Goal: Contribute content: Contribute content

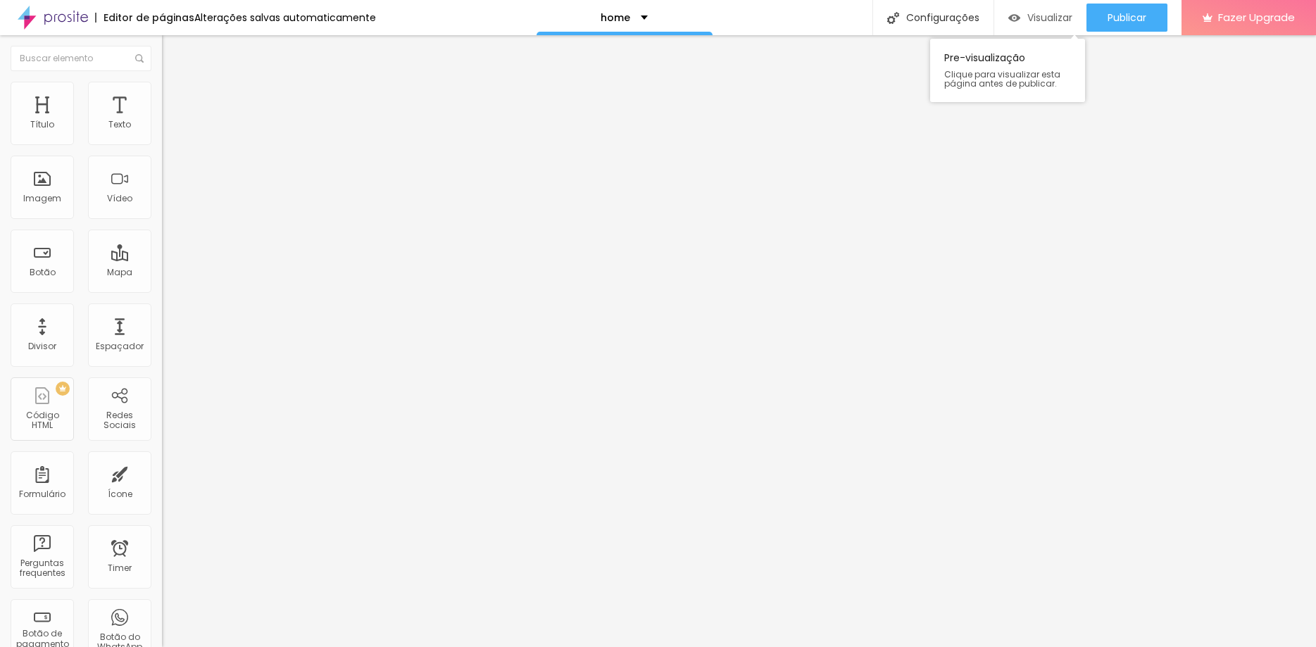
click at [1034, 18] on span "Visualizar" at bounding box center [1049, 17] width 45 height 11
click at [162, 142] on input "text" at bounding box center [246, 135] width 169 height 14
type input "B"
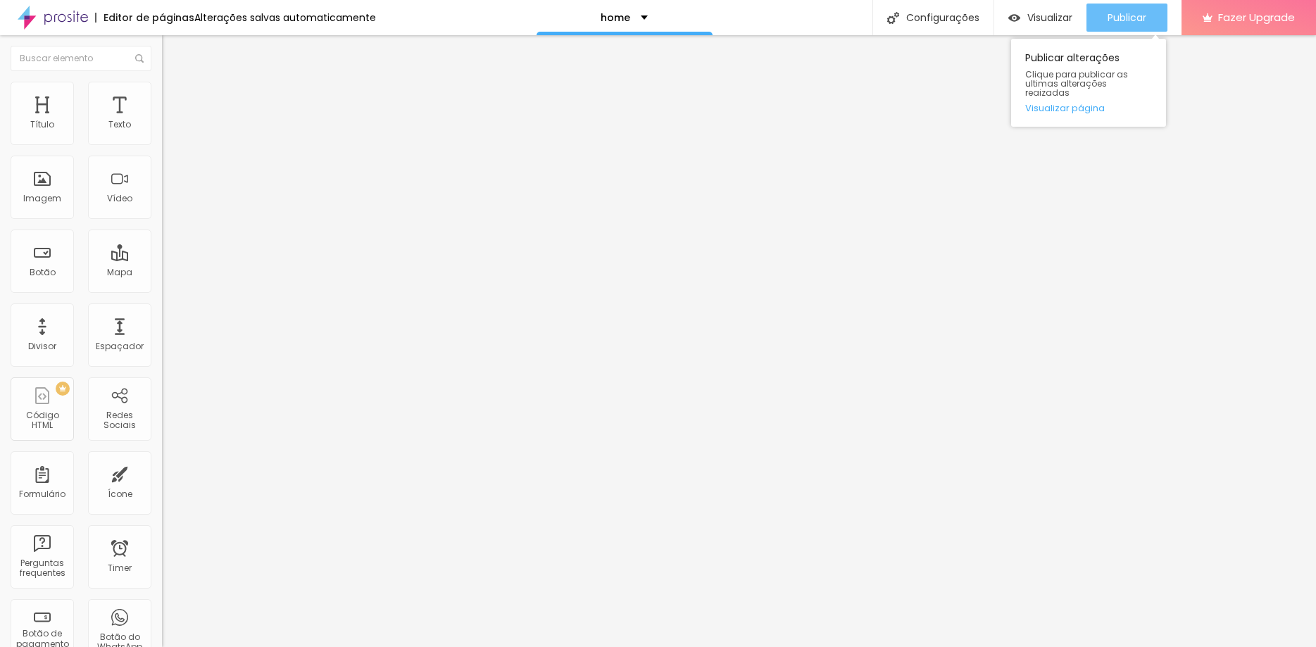
click at [1115, 12] on span "Publicar" at bounding box center [1127, 17] width 39 height 11
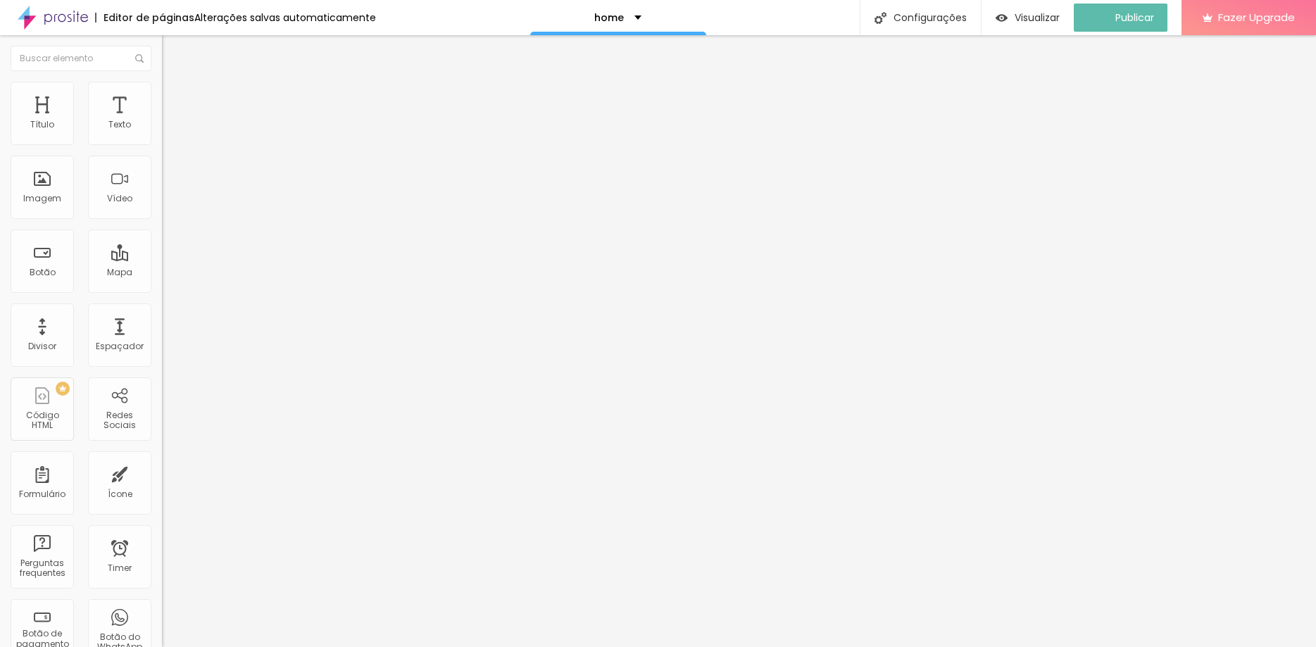
click at [68, 15] on img at bounding box center [53, 17] width 70 height 35
click at [162, 62] on button "Editar Coluna" at bounding box center [243, 51] width 162 height 32
click at [162, 121] on span "Adicionar imagem" at bounding box center [207, 115] width 91 height 12
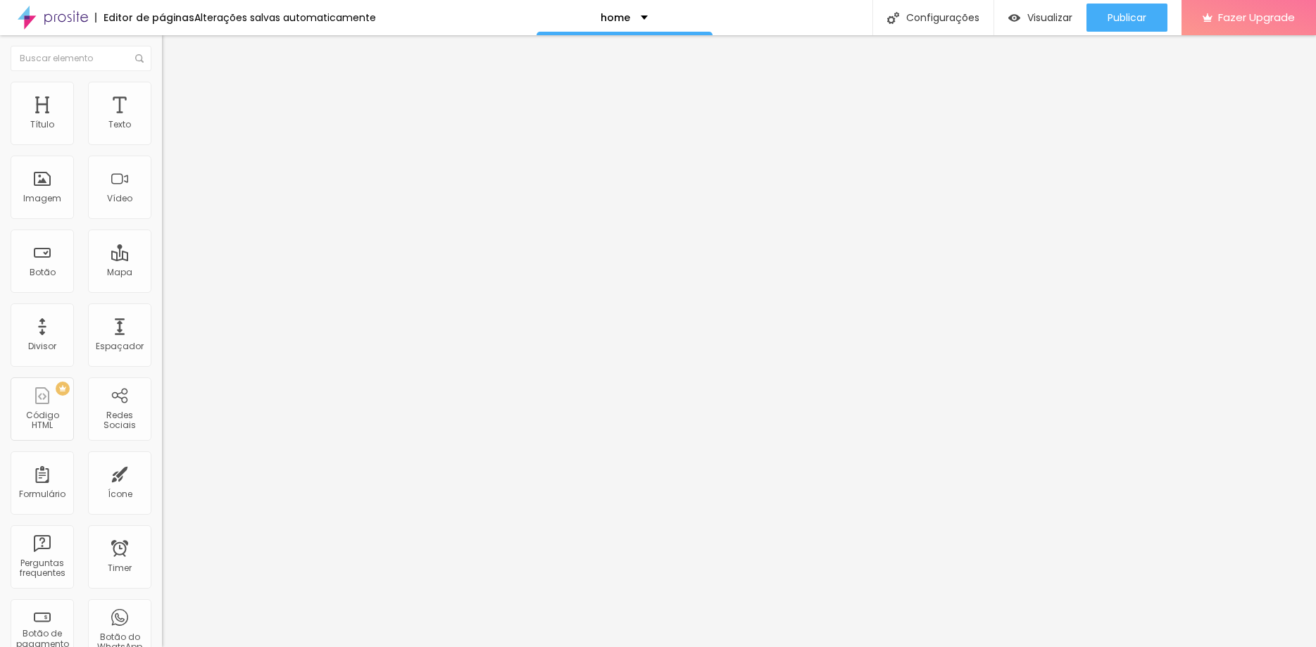
click at [175, 97] on span "Estilo" at bounding box center [186, 91] width 22 height 12
type input "12"
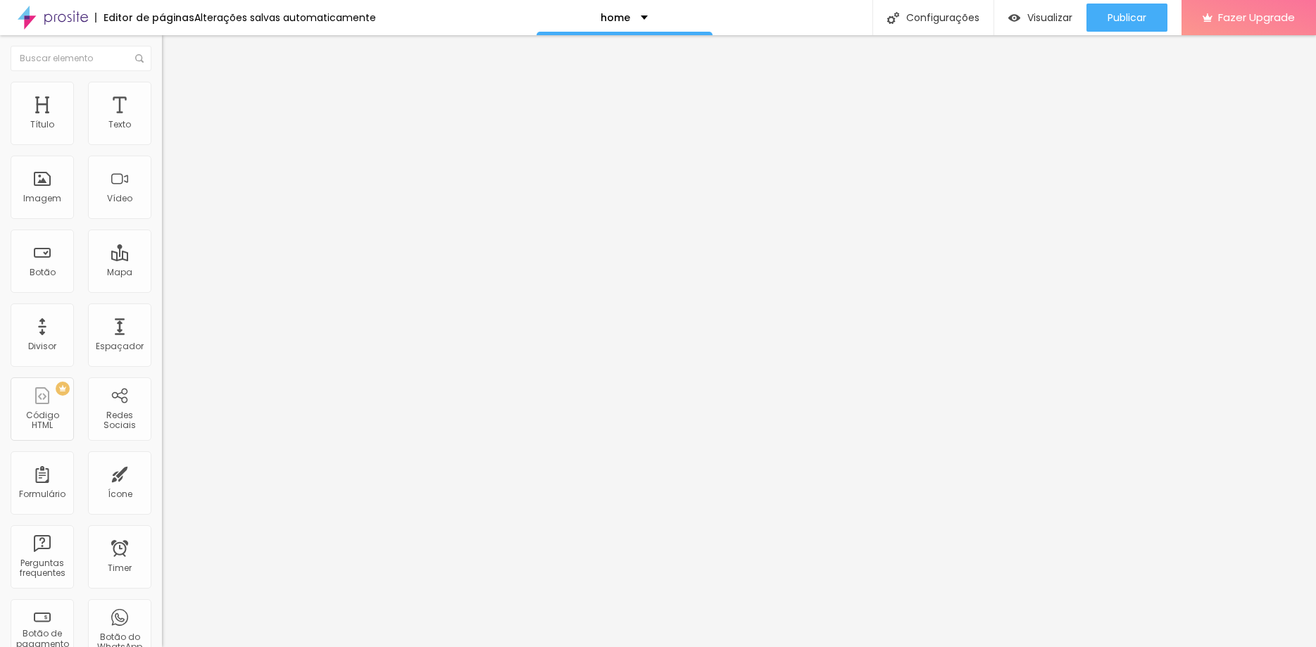
type input "14"
type input "15"
type input "25"
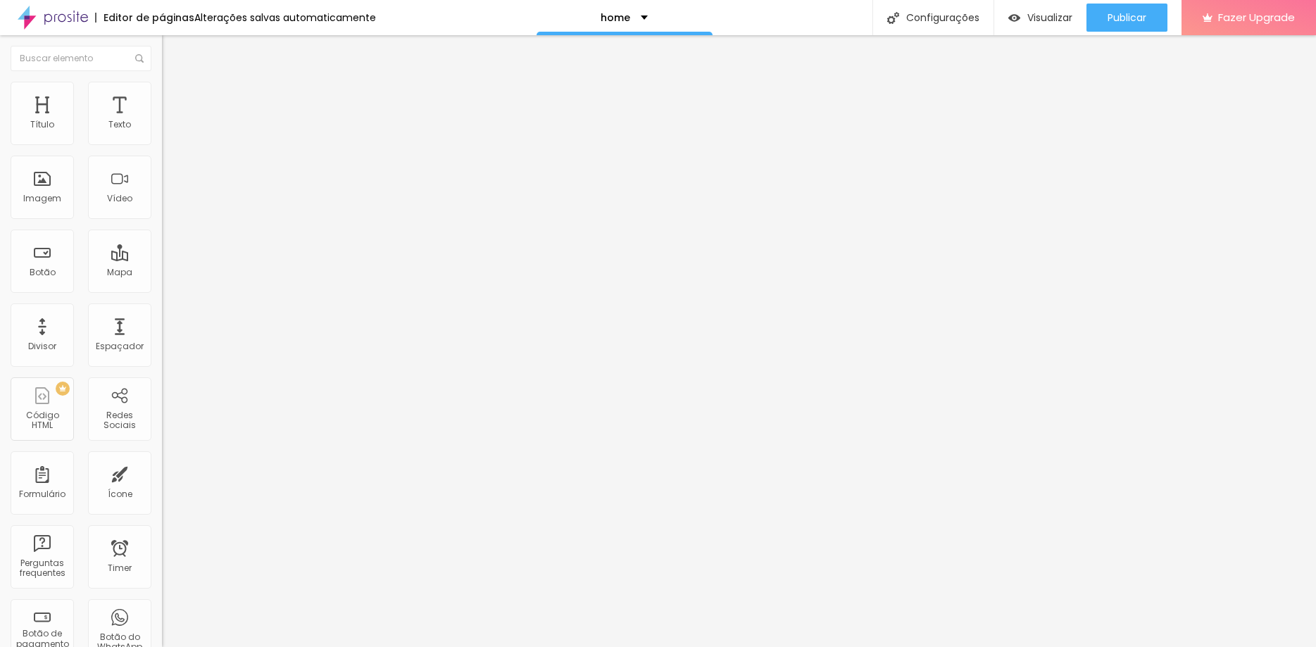
type input "25"
type input "30"
type input "39"
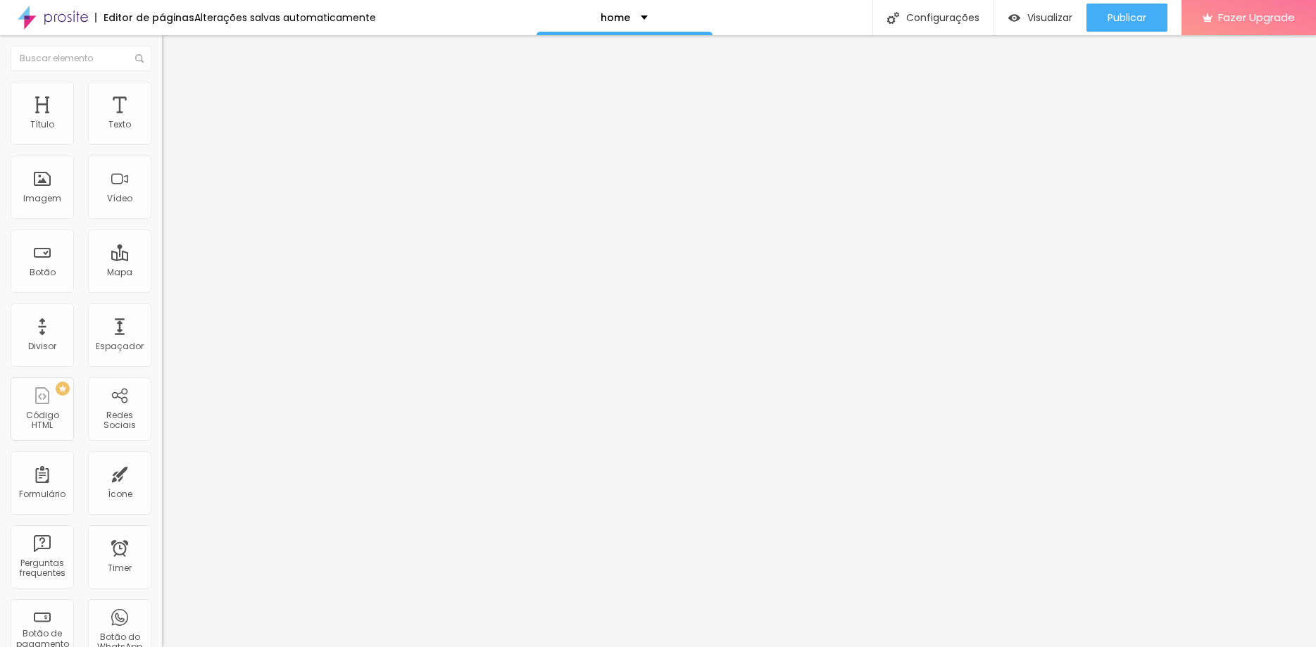
type input "44"
type input "51"
type input "52"
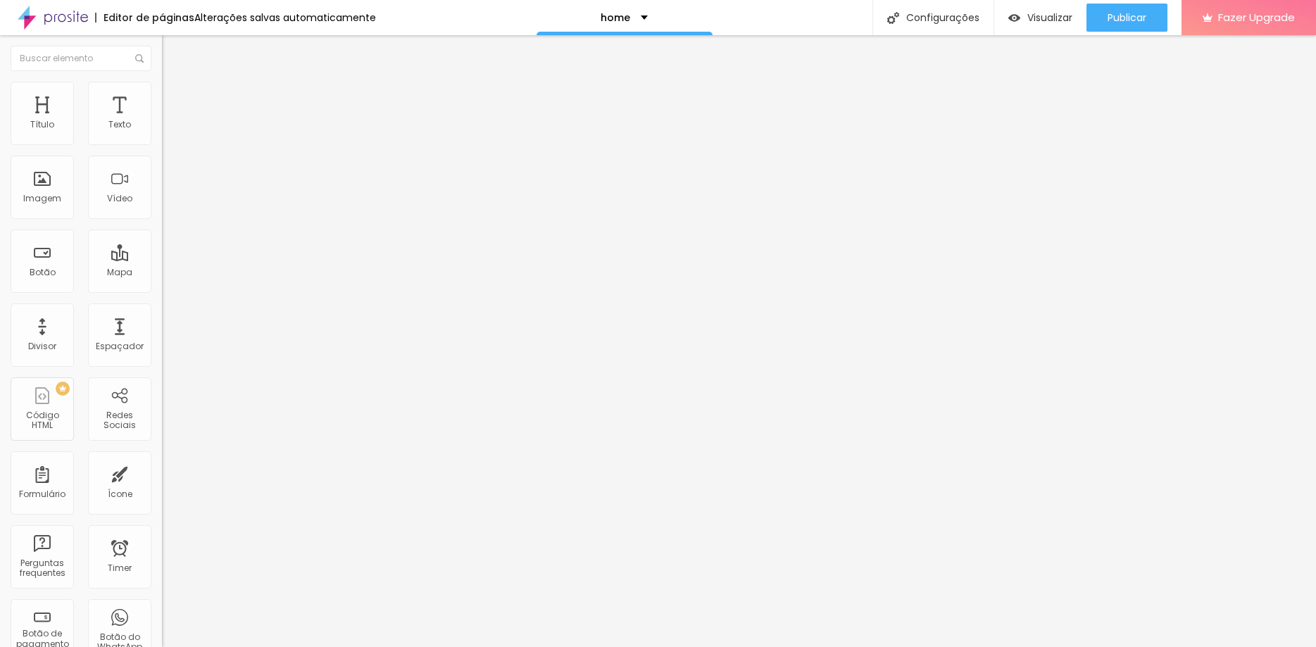
type input "52"
type input "59"
type input "63"
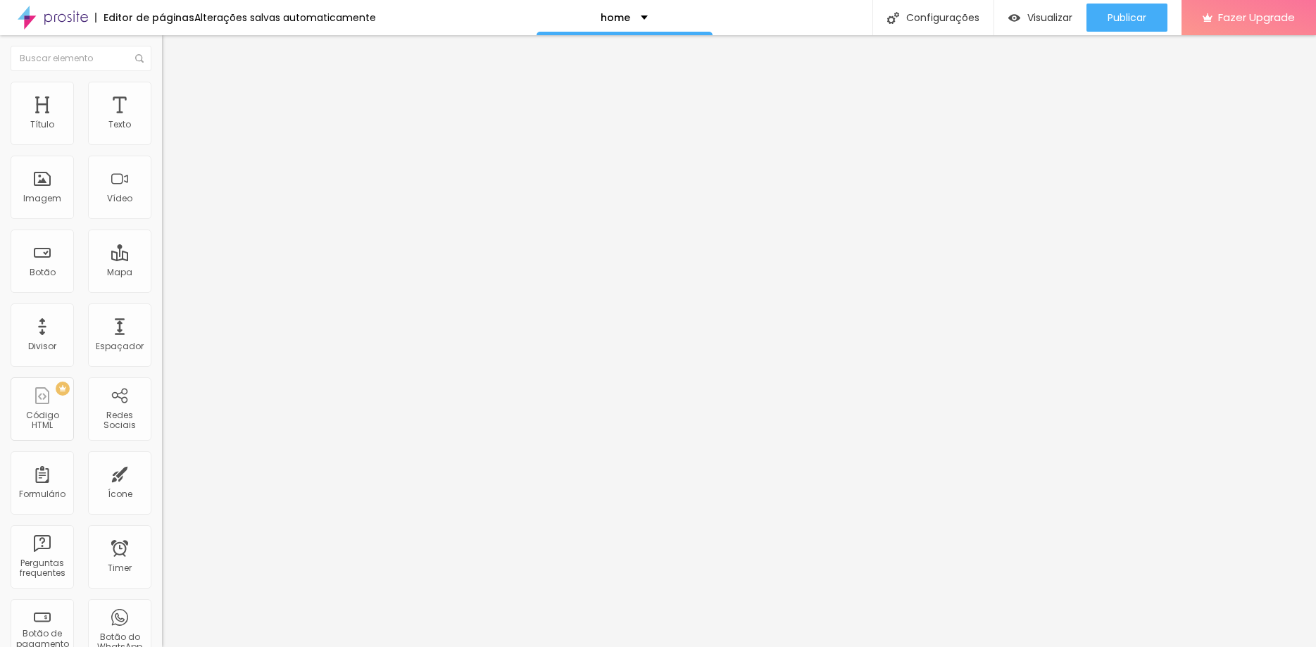
type input "67"
type input "68"
type input "71"
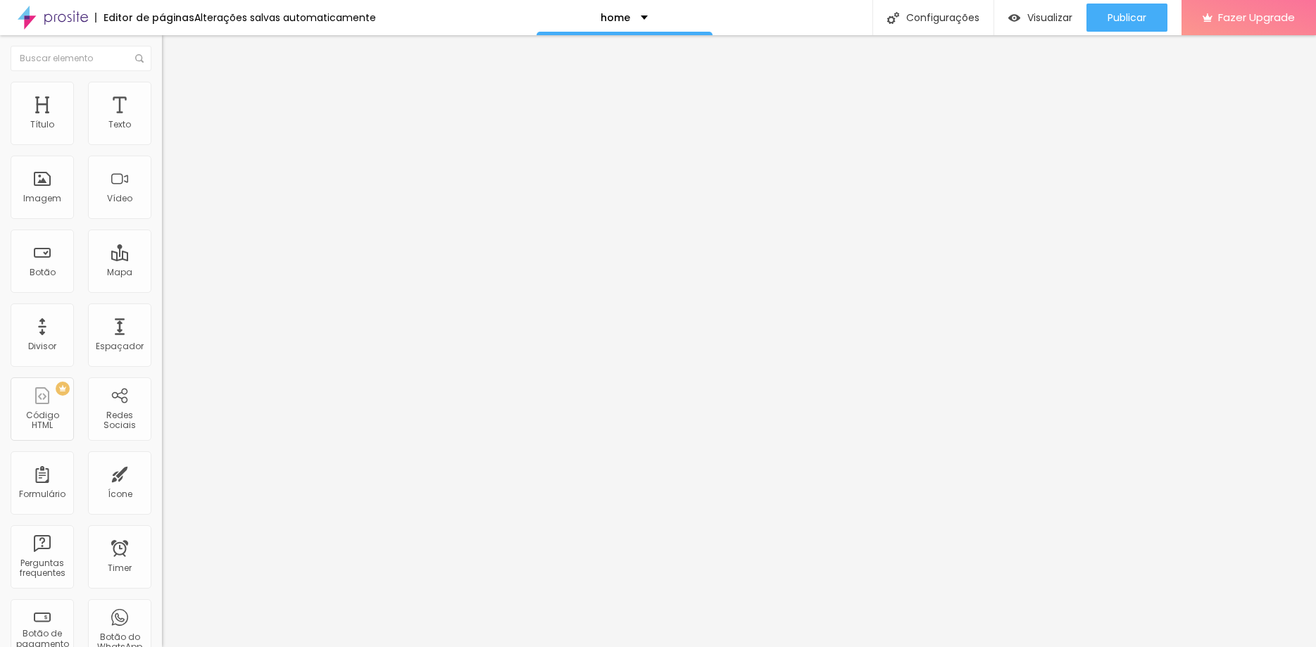
type input "71"
type input "73"
type input "76"
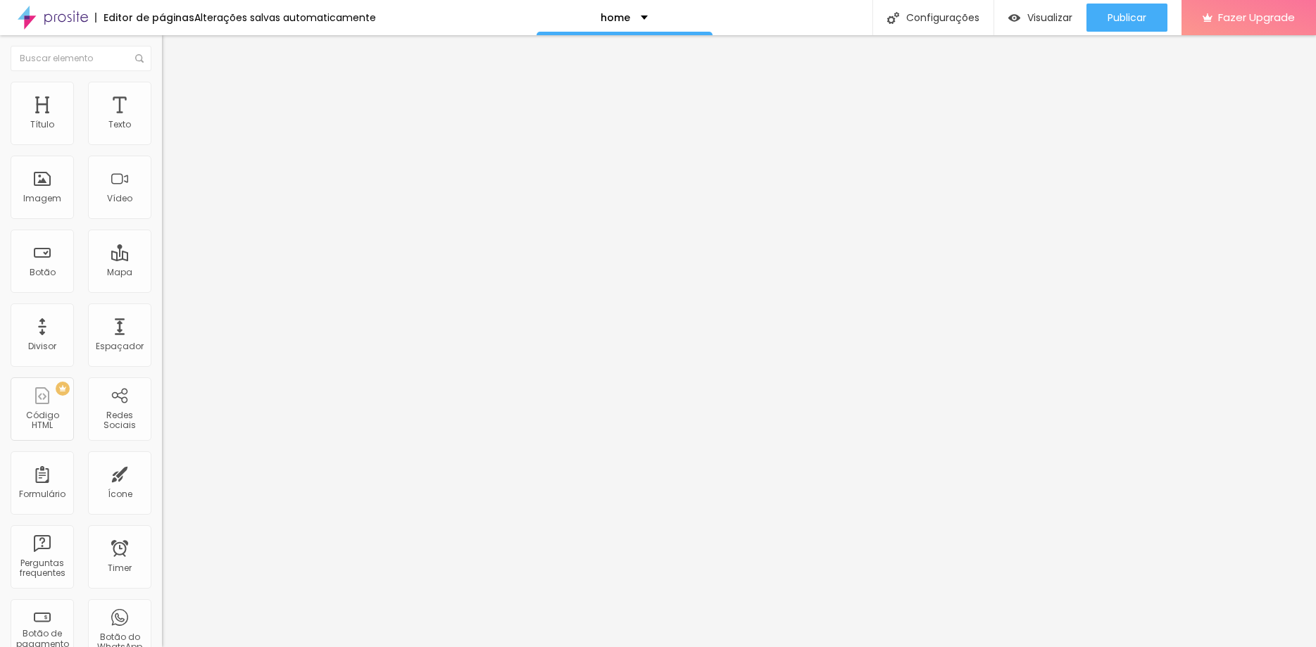
type input "79"
type input "83"
type input "86"
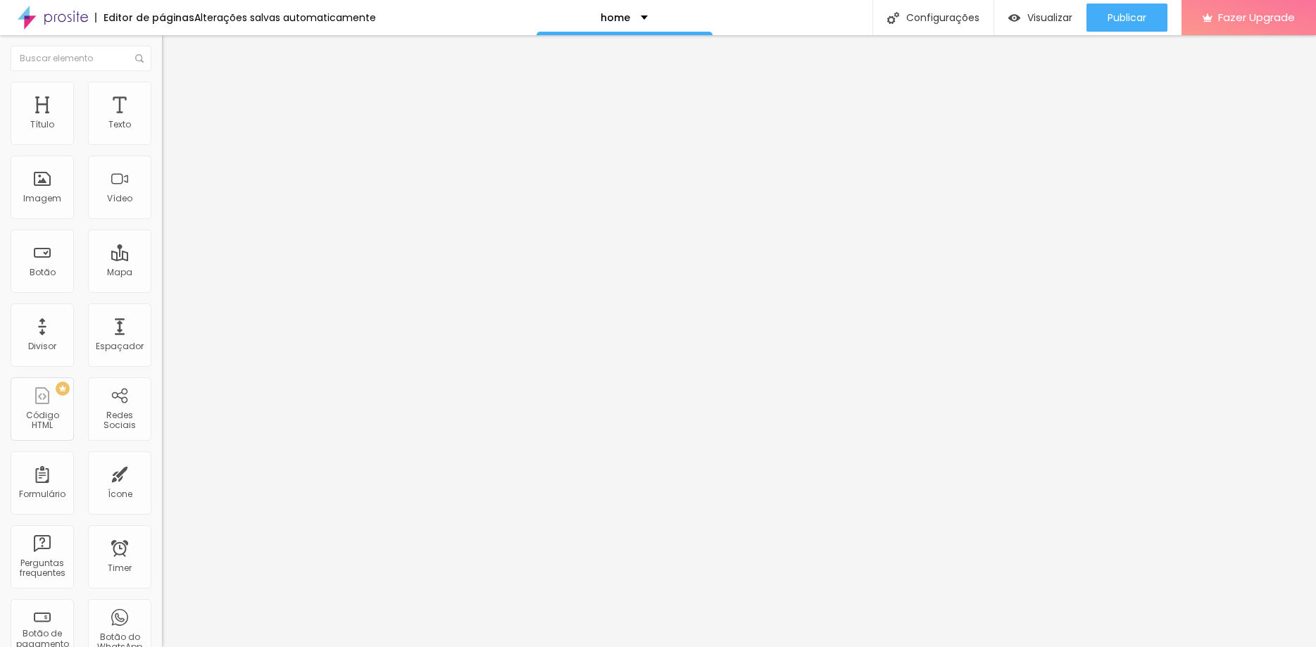
type input "86"
type input "89"
type input "94"
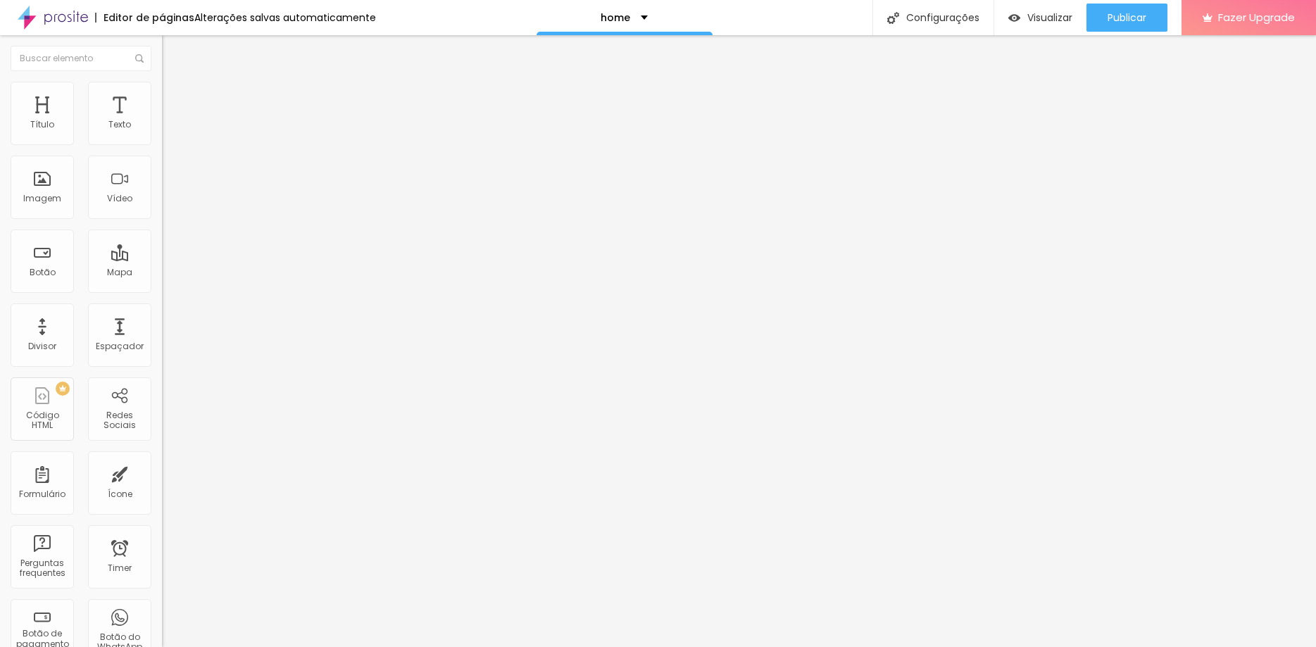
type input "99"
type input "102"
type input "107"
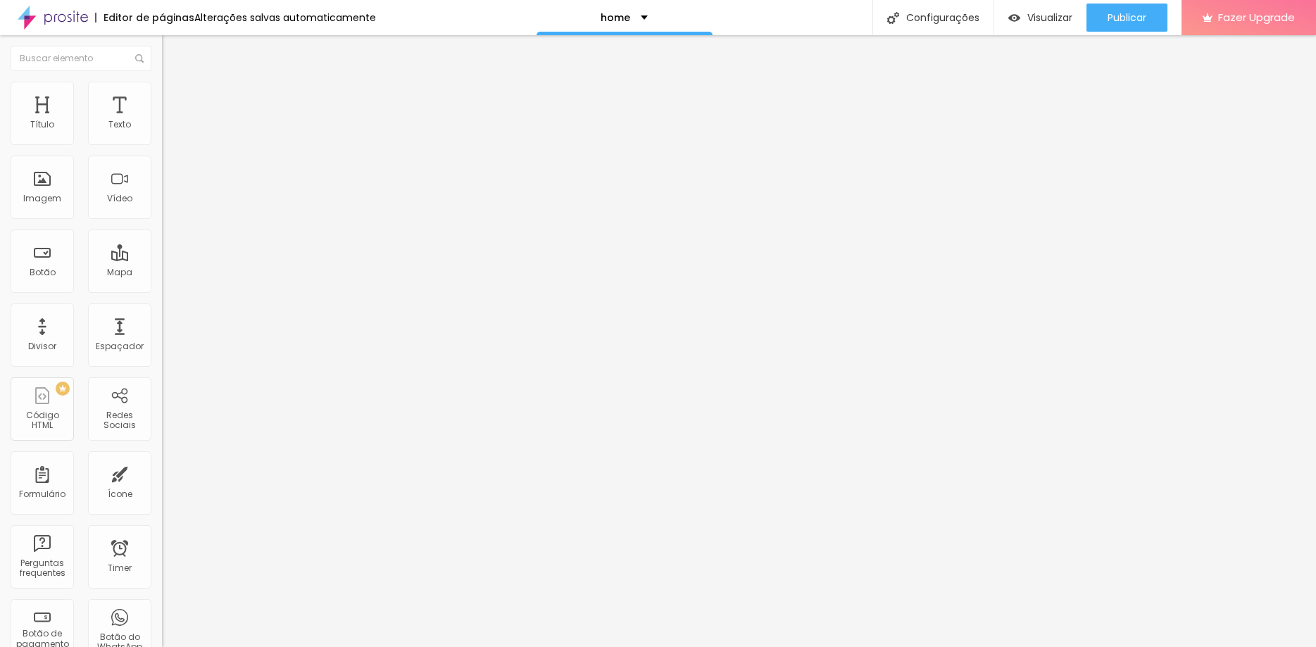
type input "107"
type input "112"
type input "115"
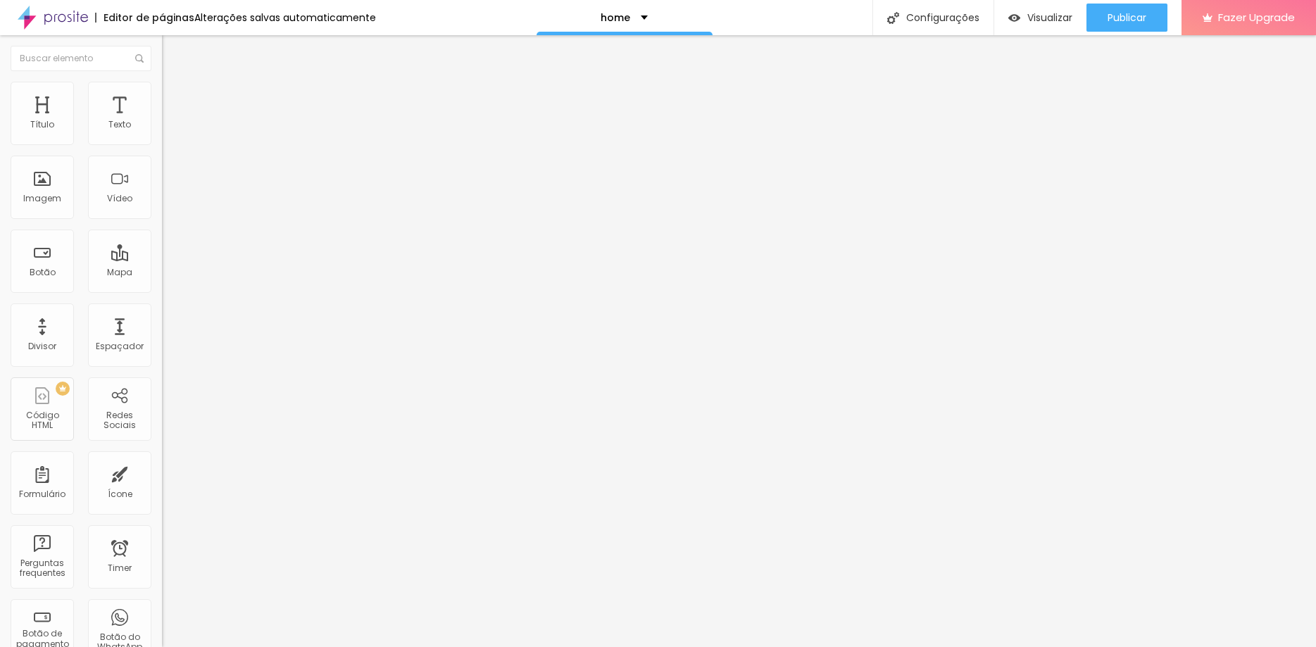
type input "120"
type input "124"
type input "128"
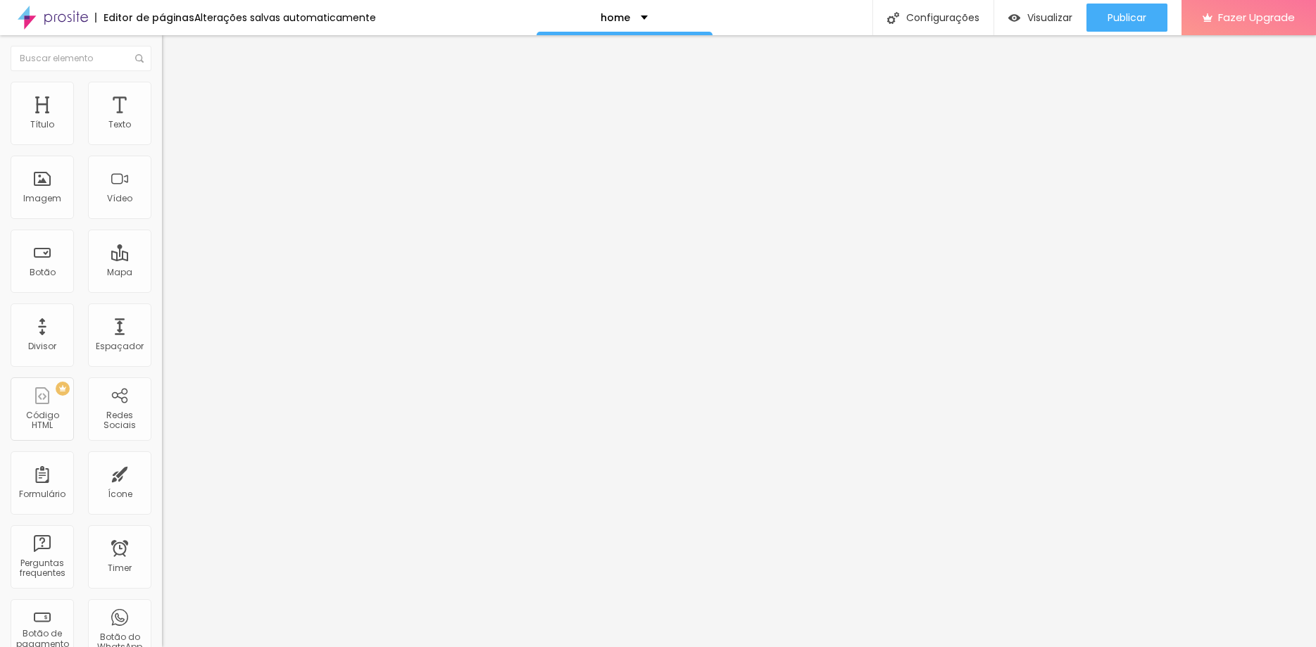
type input "128"
type input "133"
type input "137"
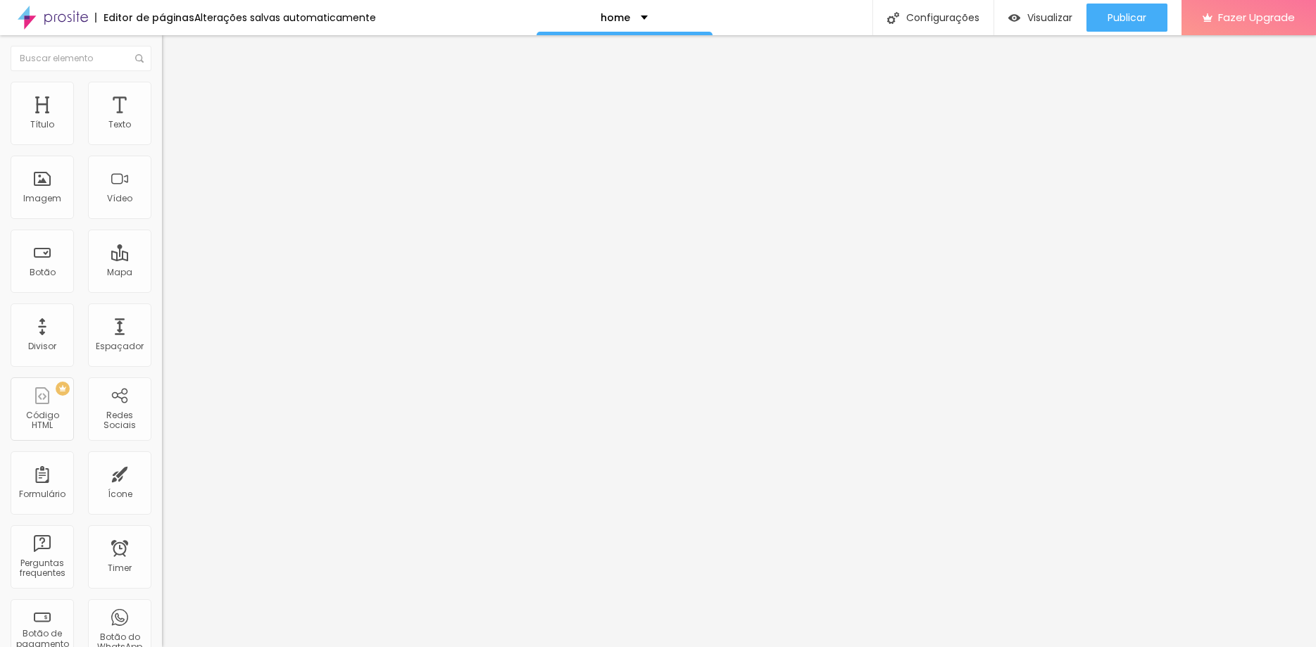
type input "145"
type input "160"
type input "168"
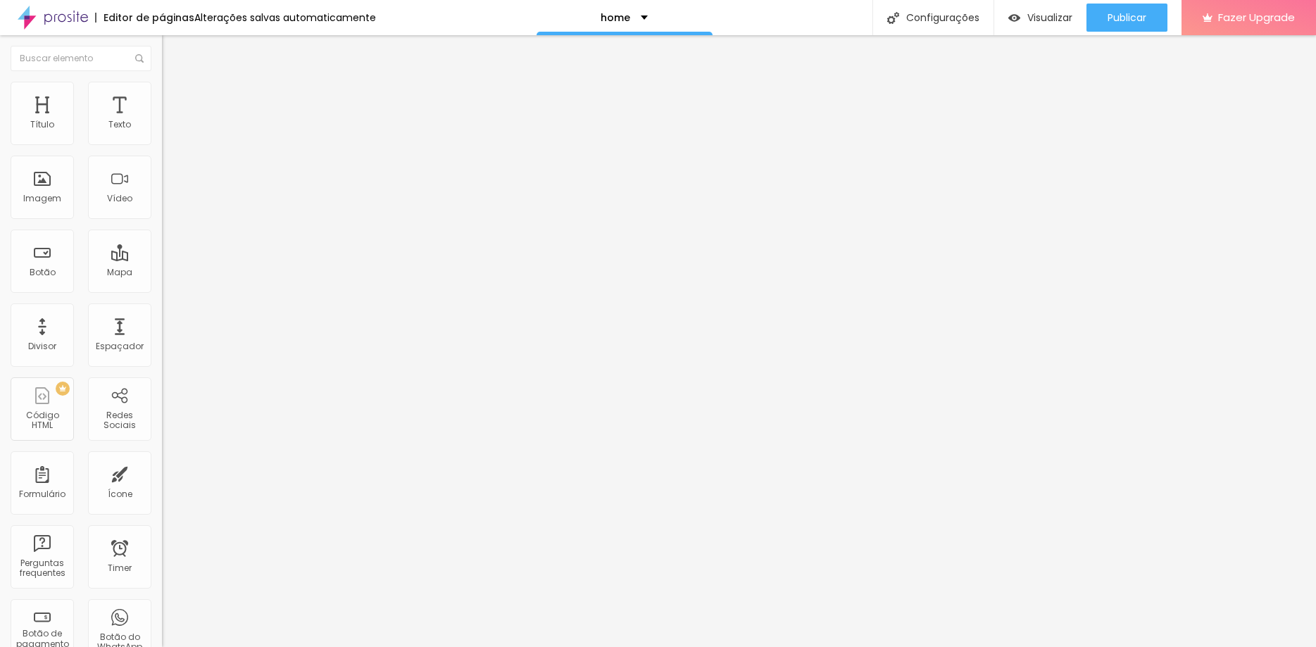
type input "168"
type input "178"
type input "190"
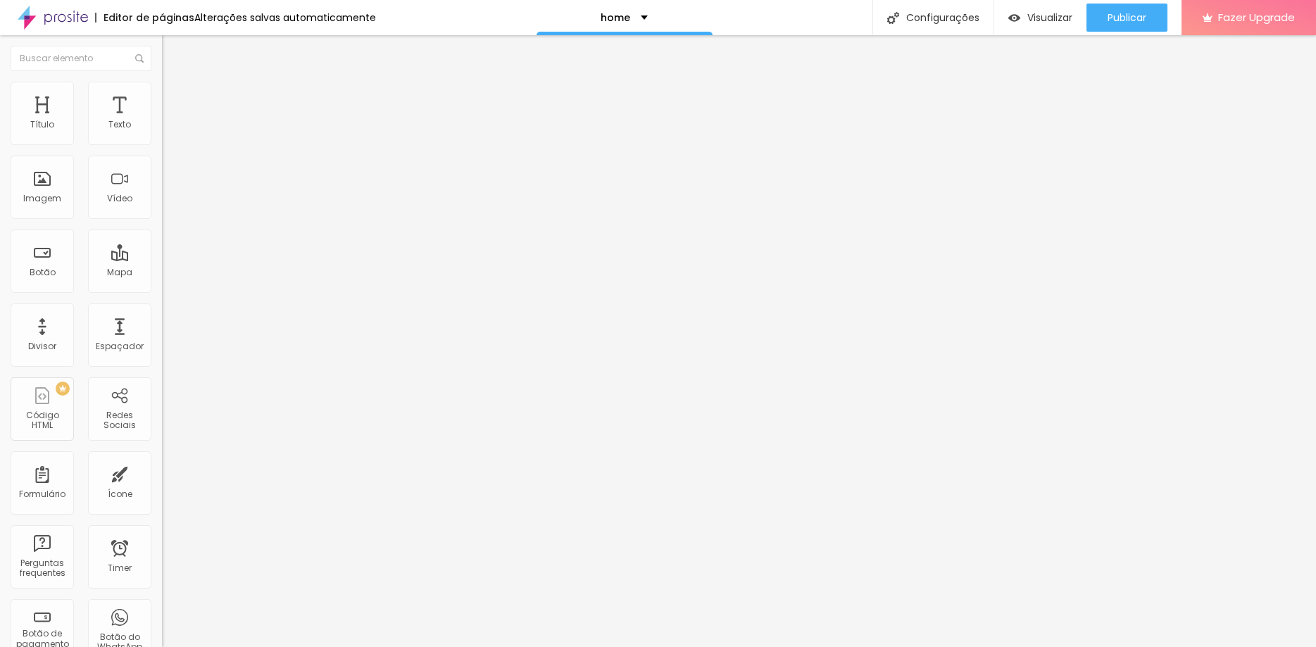
type input "200"
type input "195"
type input "179"
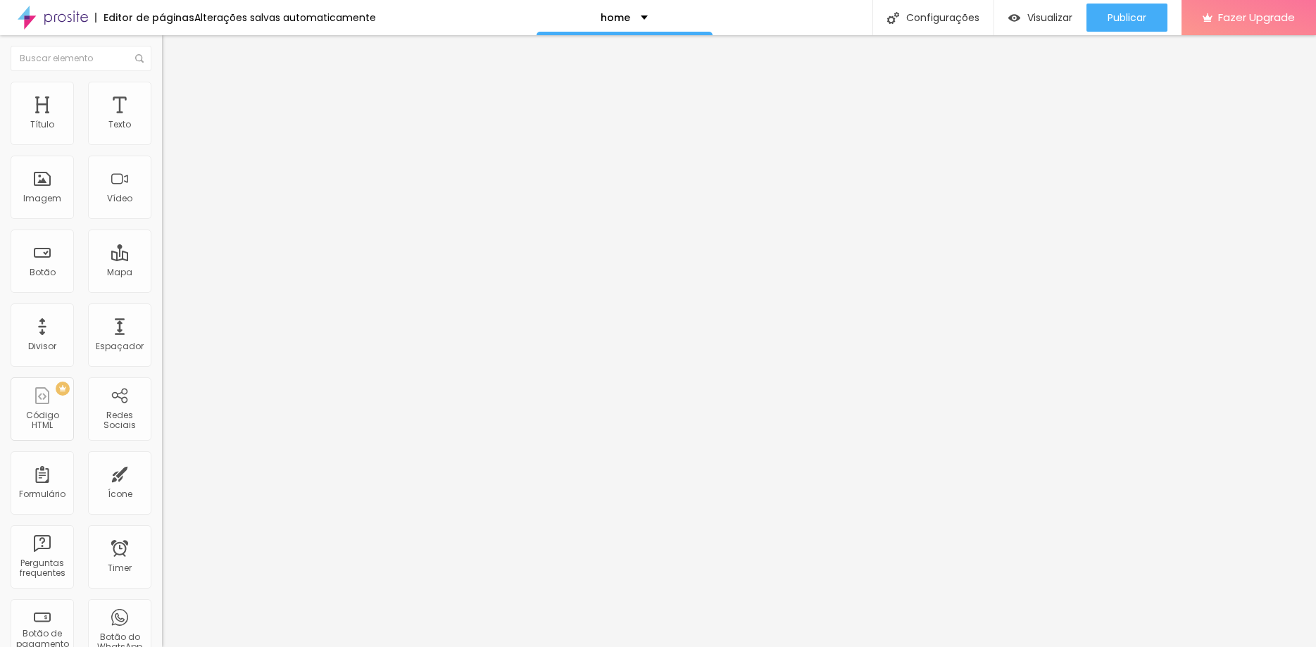
type input "179"
type input "157"
type input "144"
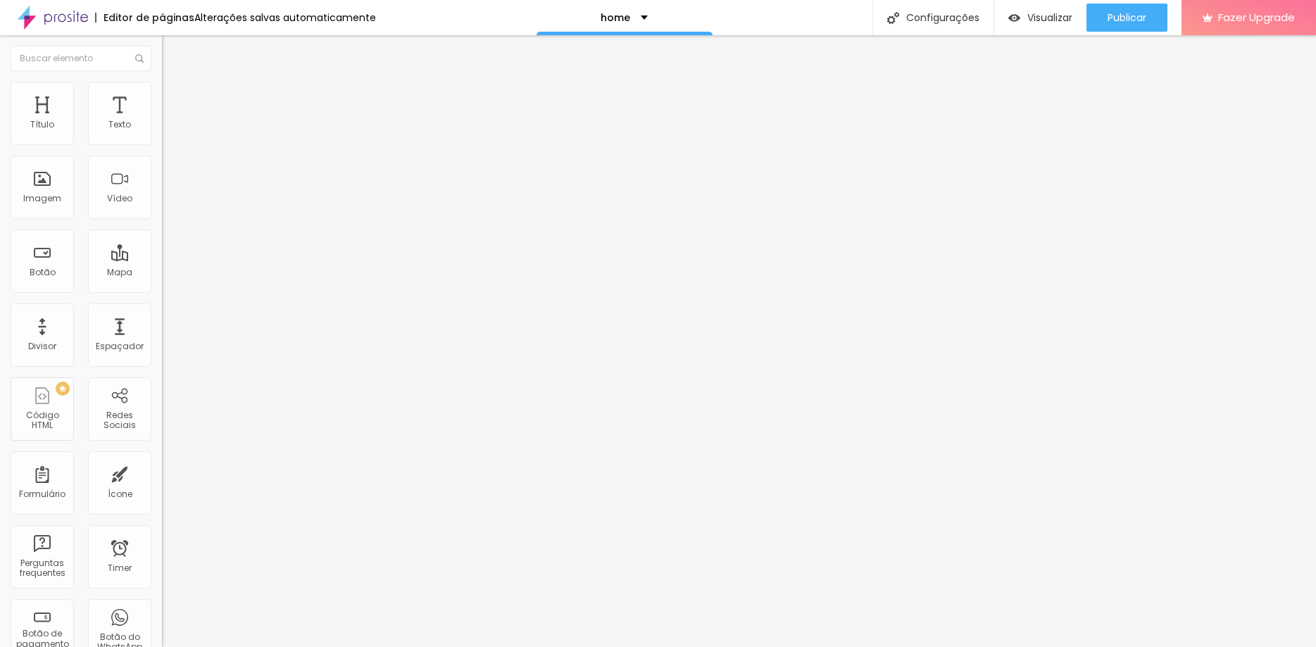
type input "129"
type input "115"
type input "107"
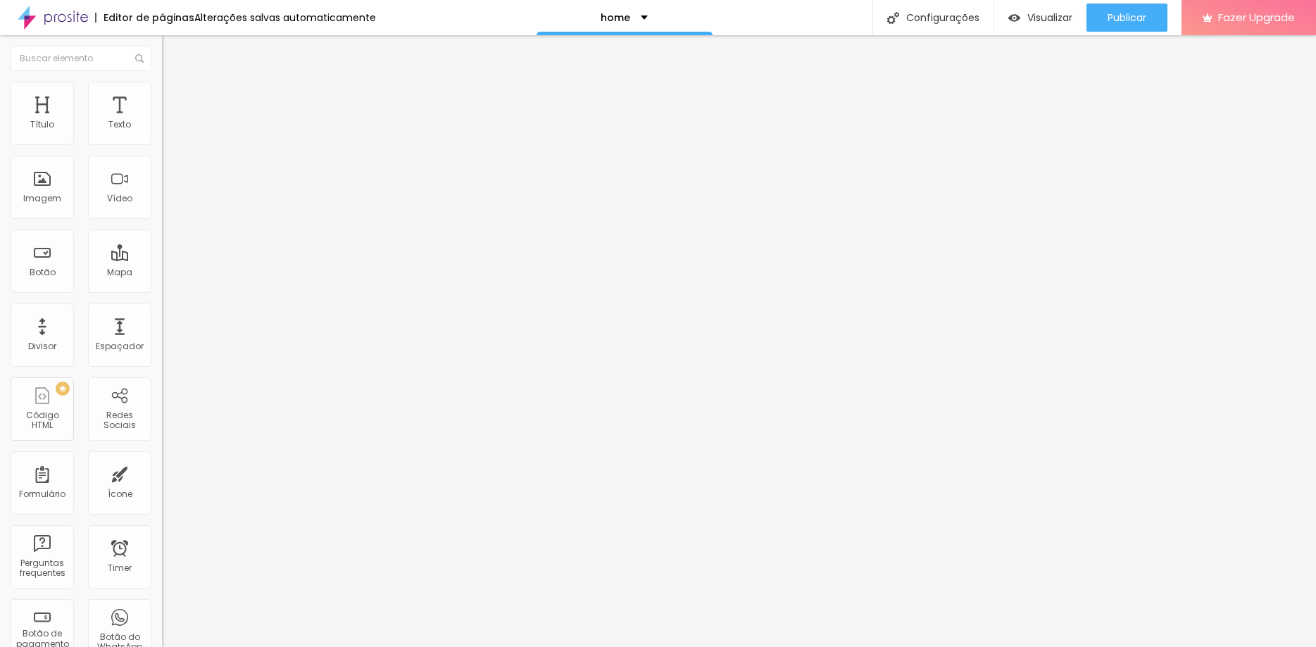
type input "107"
type input "94"
type input "83"
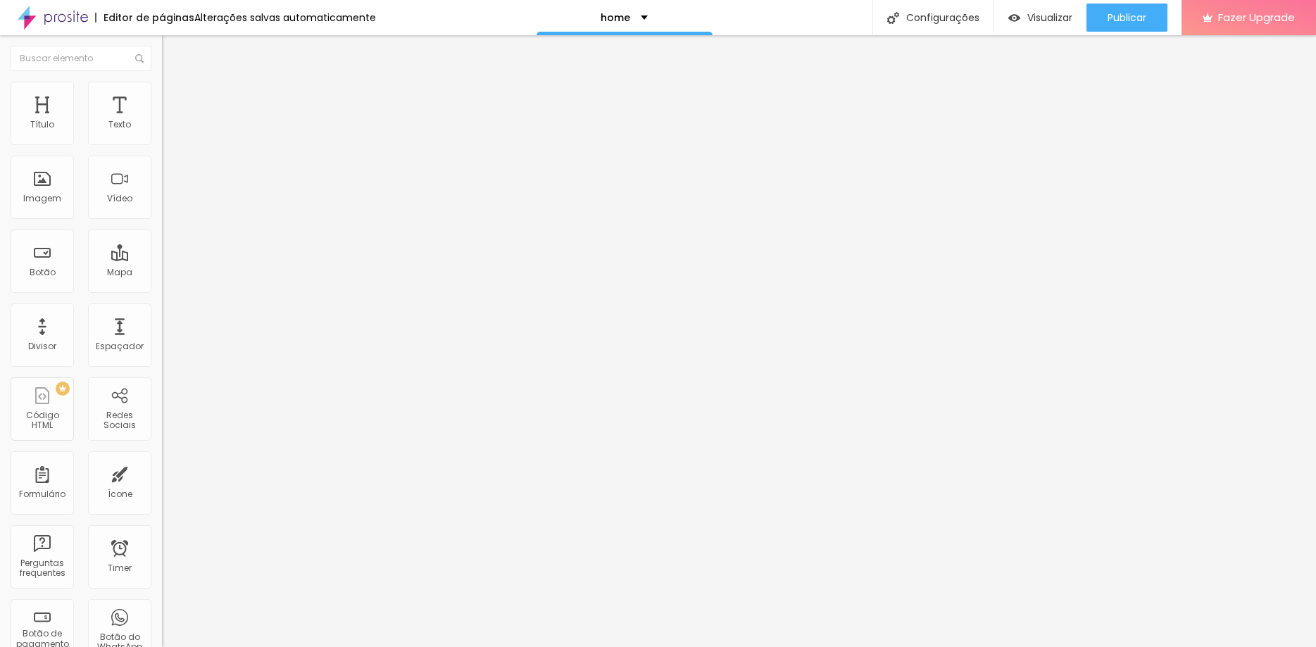
type input "46"
type input "38"
type input "23"
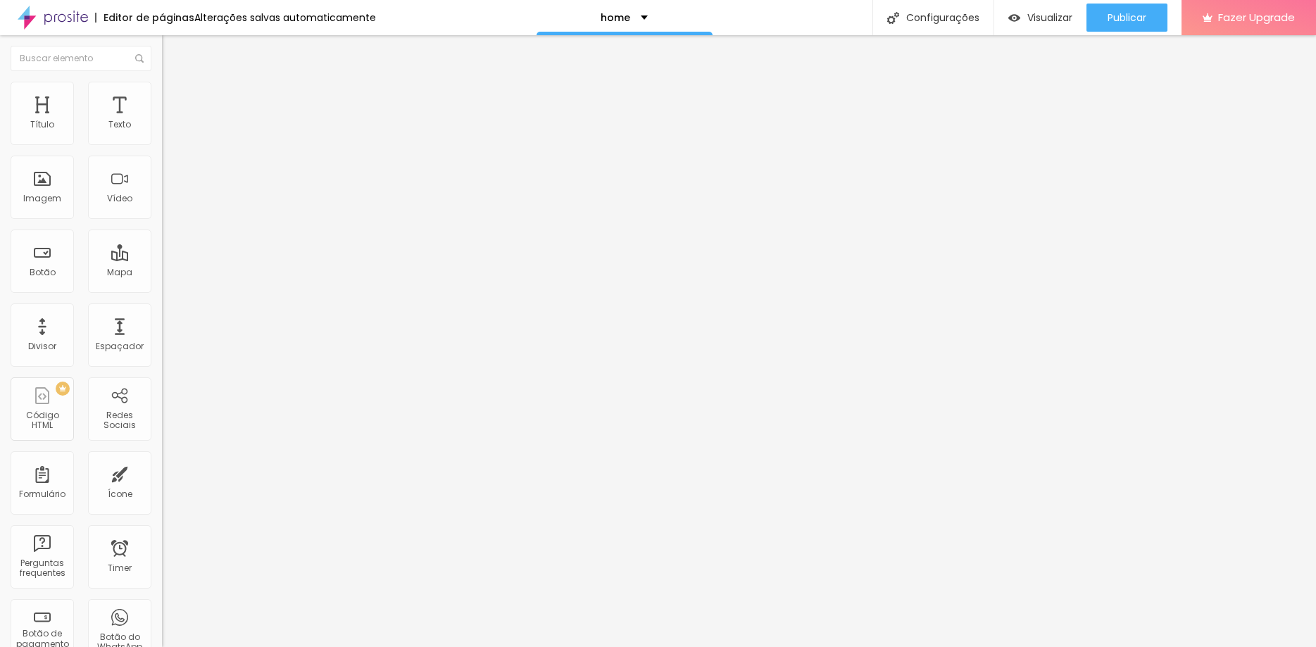
type input "23"
type input "10"
type input "0"
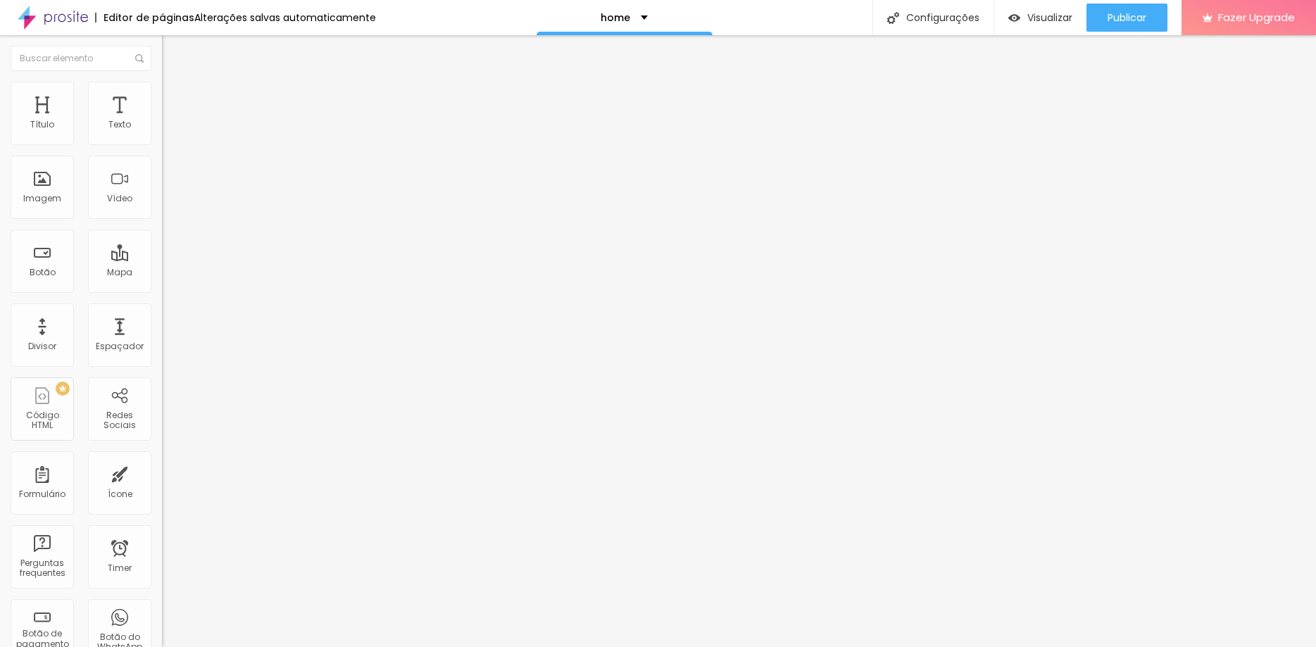
drag, startPoint x: 37, startPoint y: 184, endPoint x: -31, endPoint y: 196, distance: 69.3
click at [162, 309] on input "range" at bounding box center [207, 314] width 91 height 11
click at [162, 96] on img at bounding box center [168, 102] width 13 height 13
type input "8"
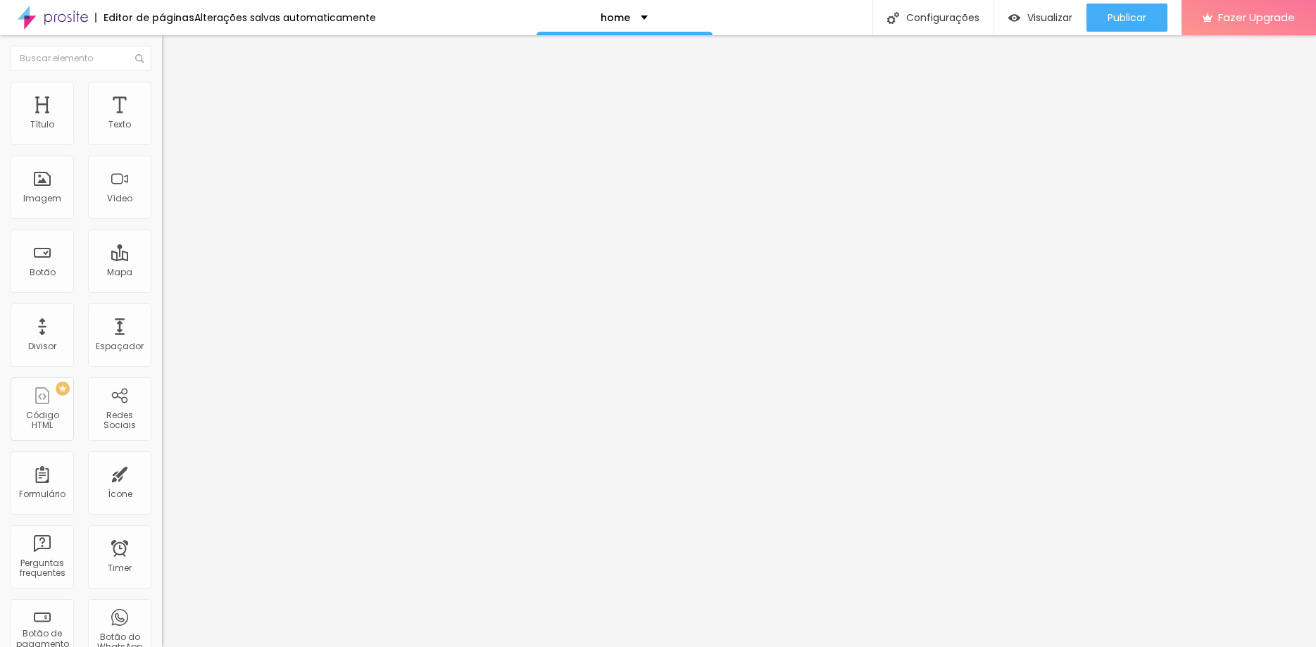
type input "9"
type input "11"
type input "12"
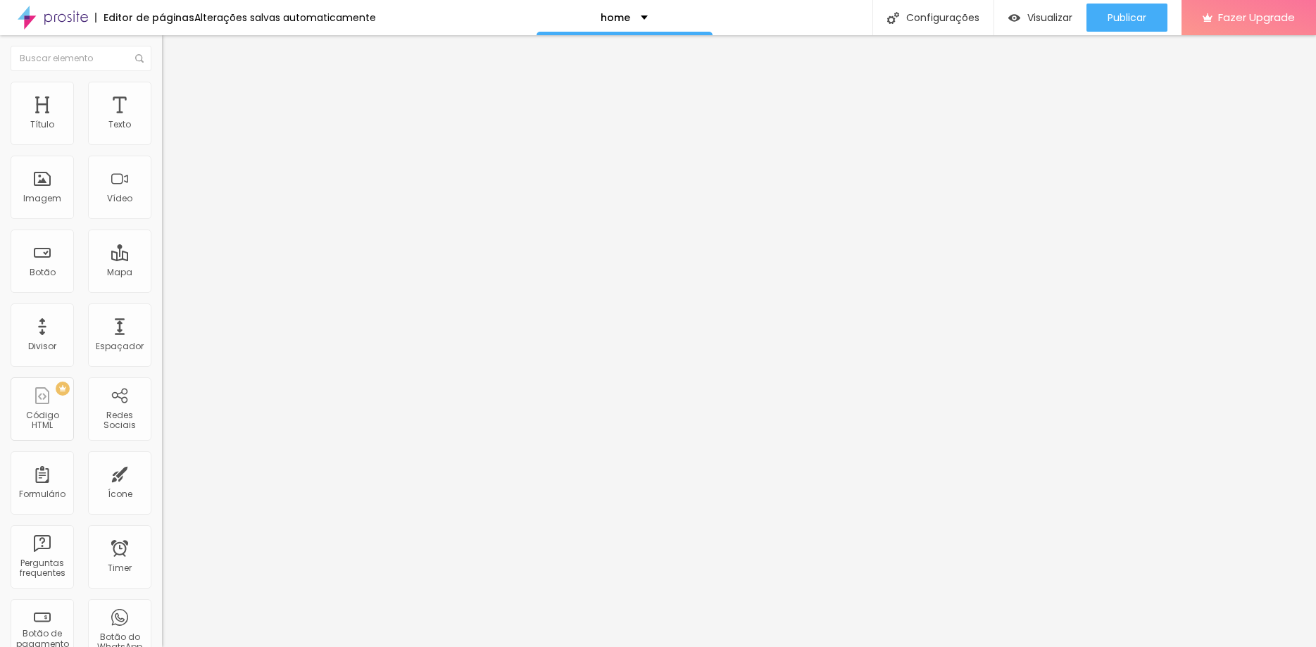
type input "12"
type input "15"
type input "17"
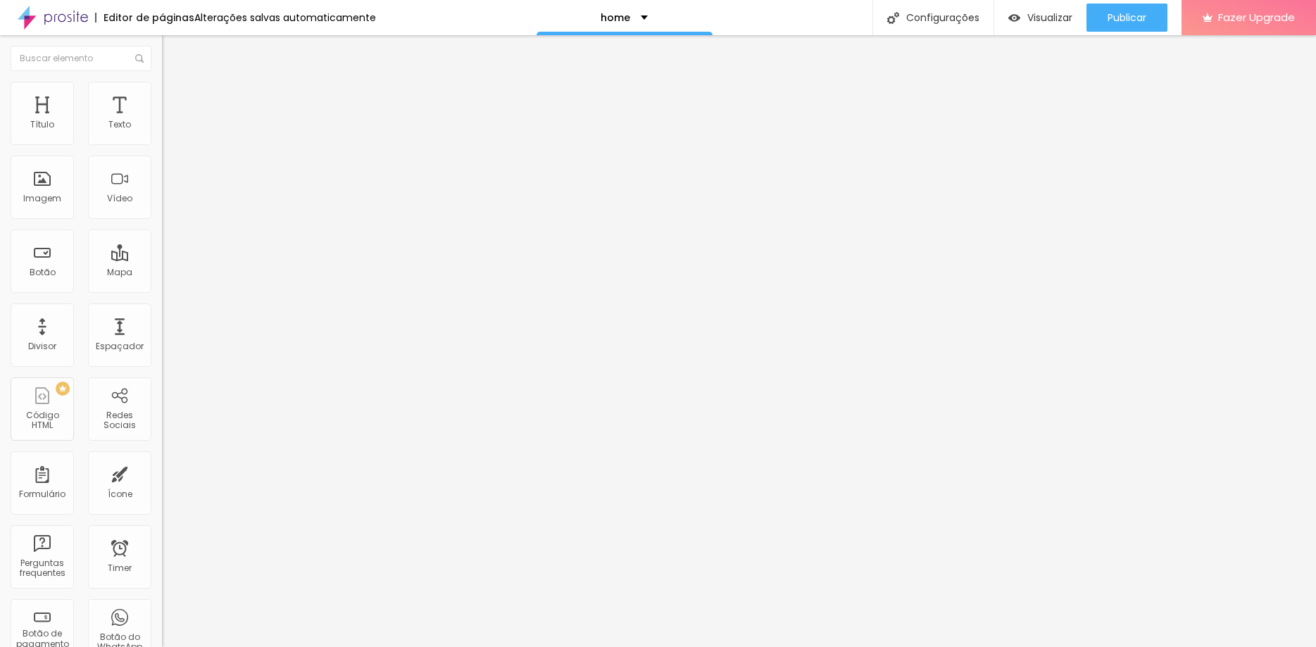
type input "20"
type input "21"
type input "22"
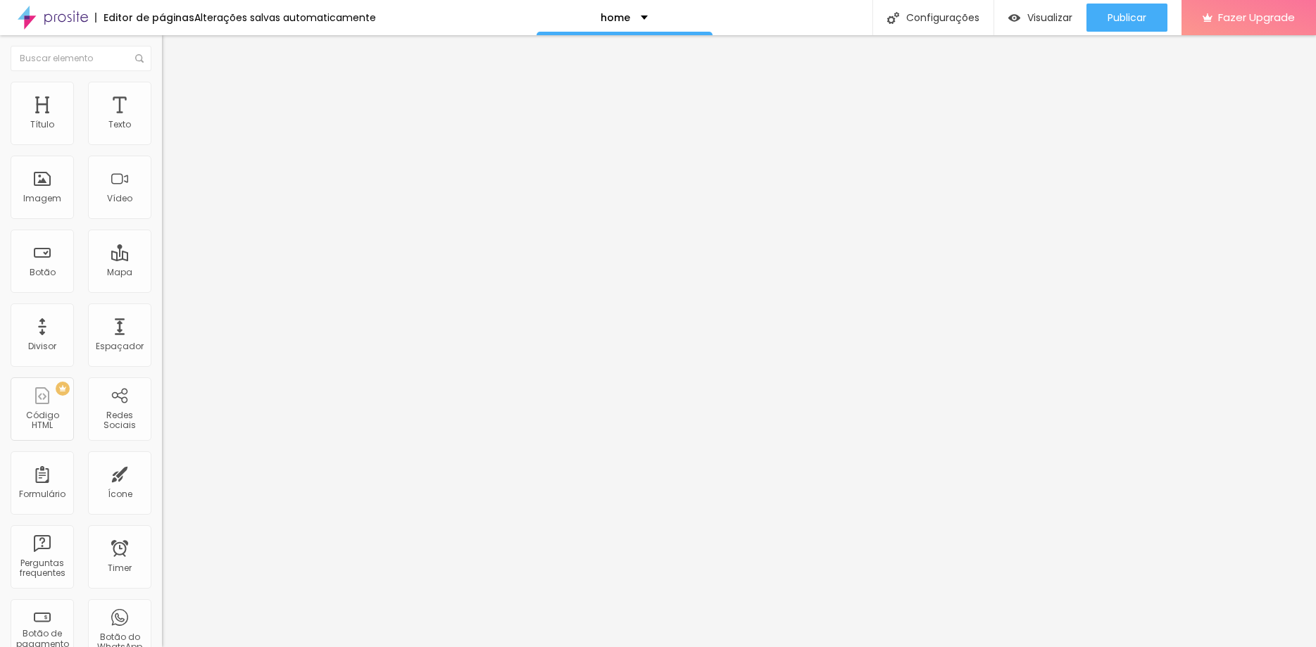
type input "22"
type input "23"
type input "24"
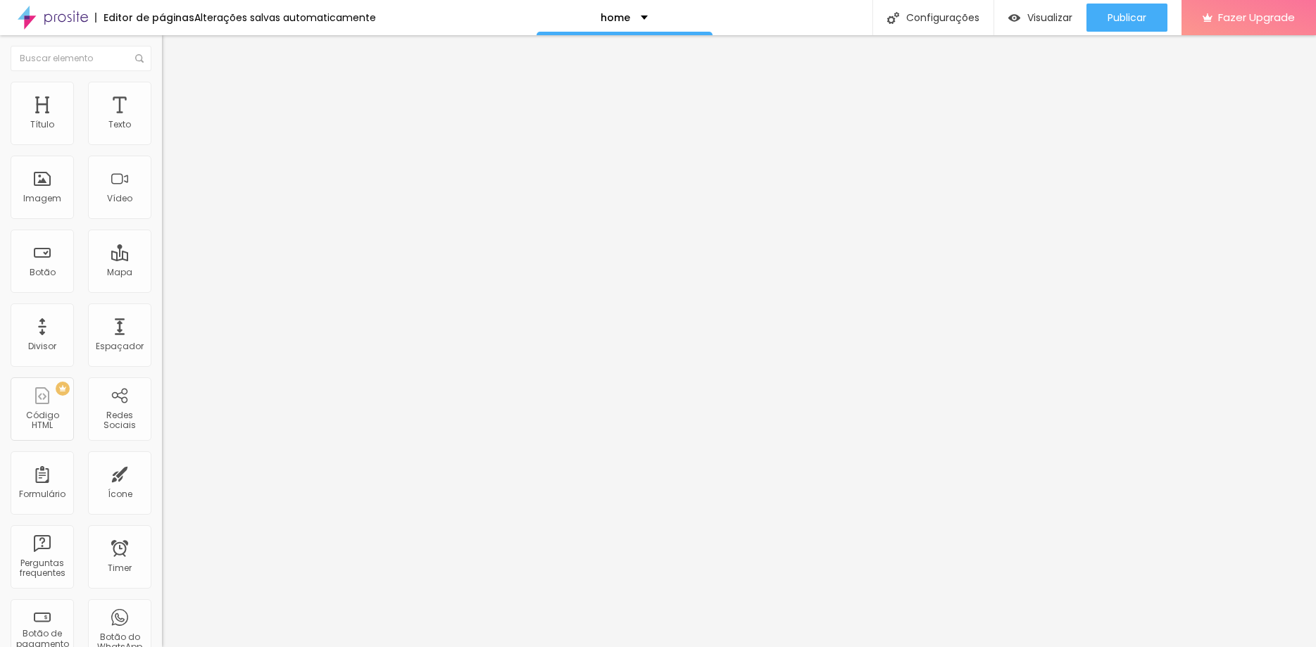
type input "25"
type input "26"
type input "27"
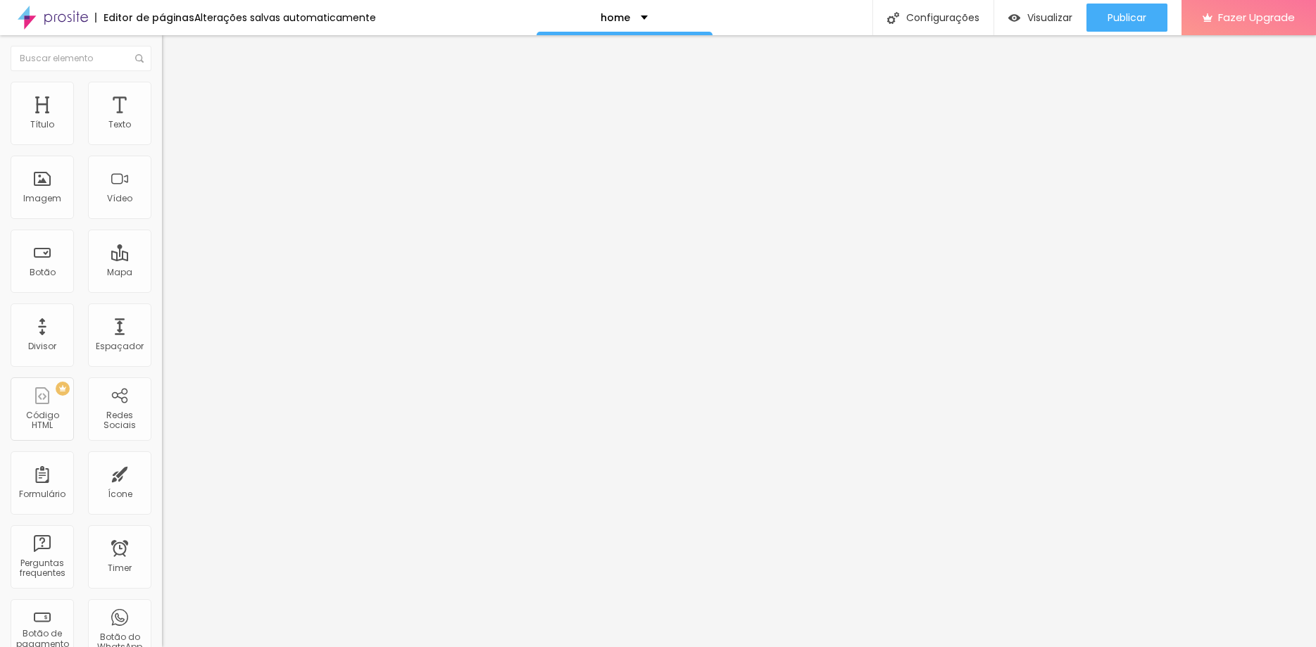
type input "27"
type input "28"
type input "29"
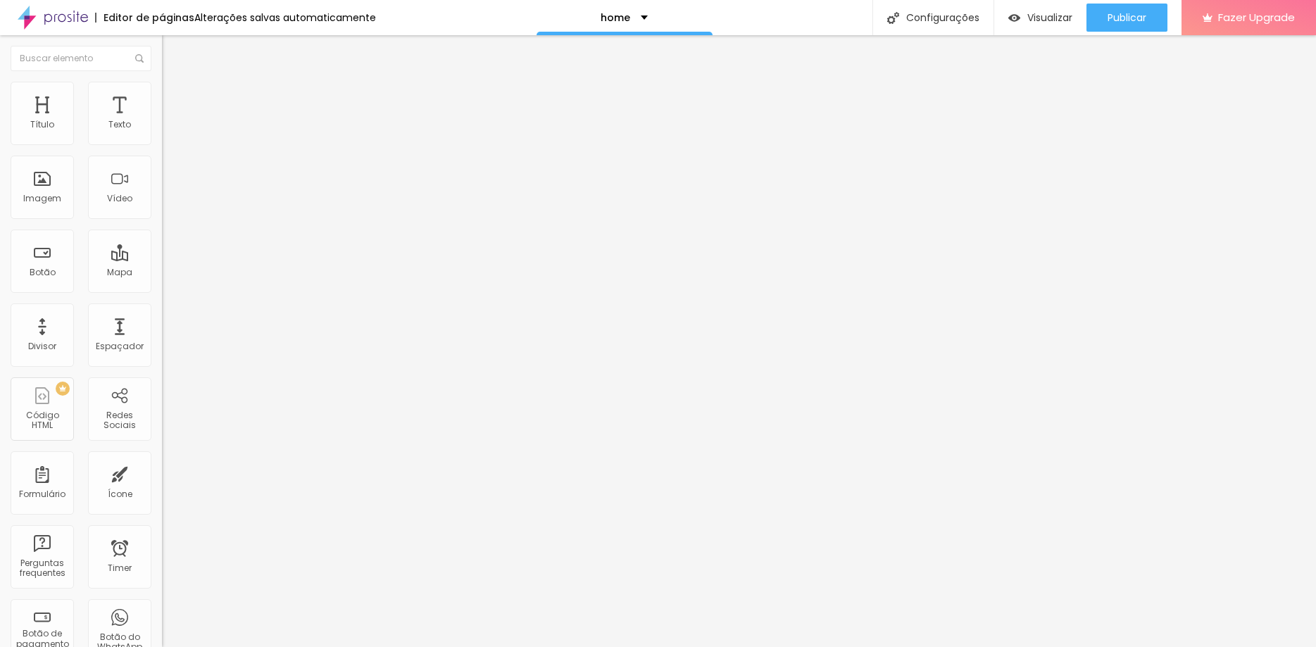
type input "31"
type input "33"
type input "34"
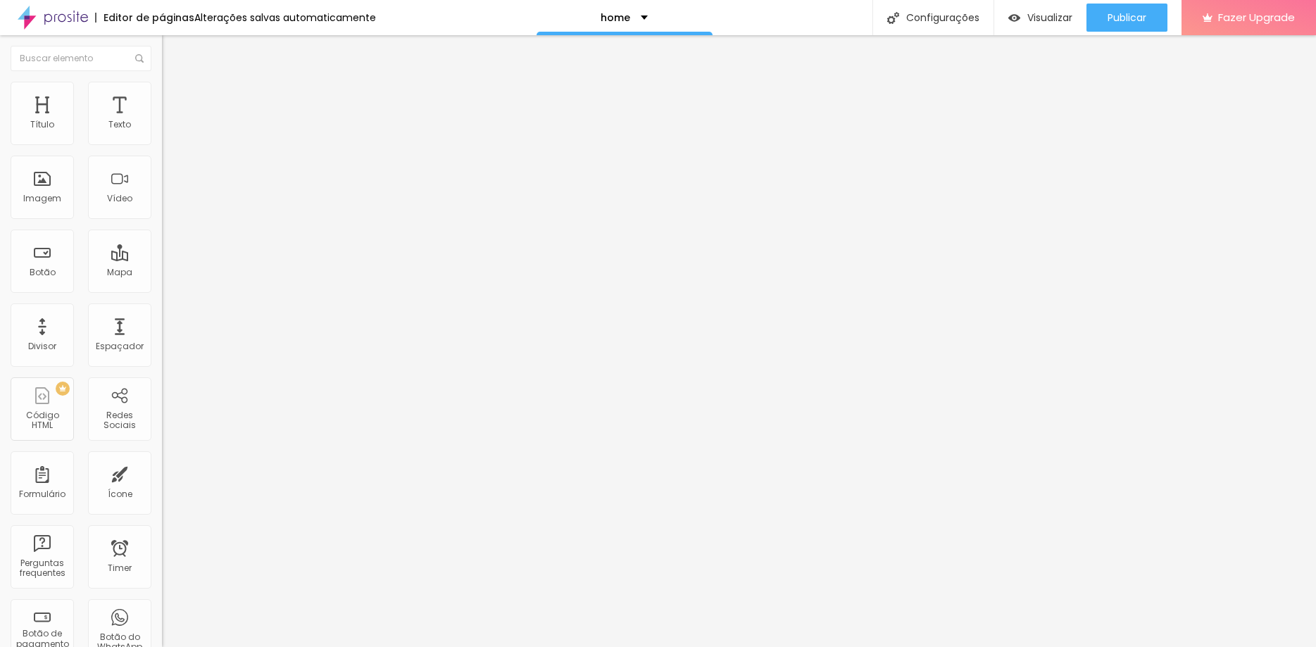
type input "34"
type input "36"
type input "37"
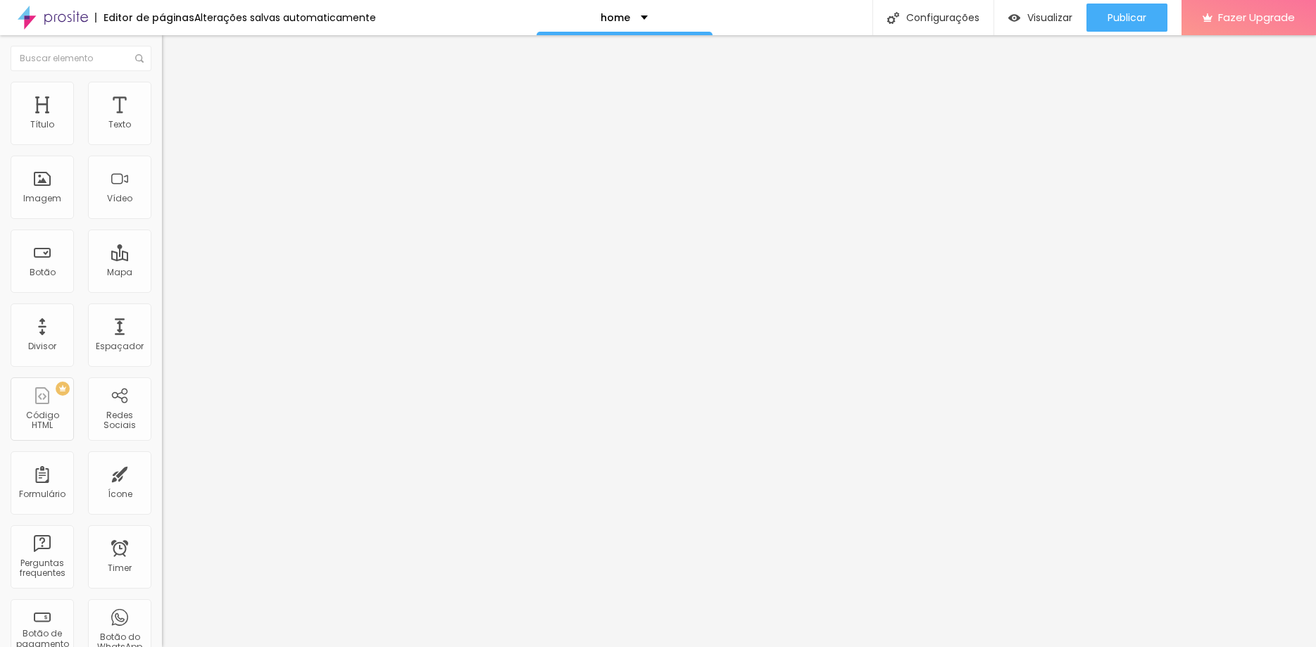
type input "36"
type input "35"
type input "34"
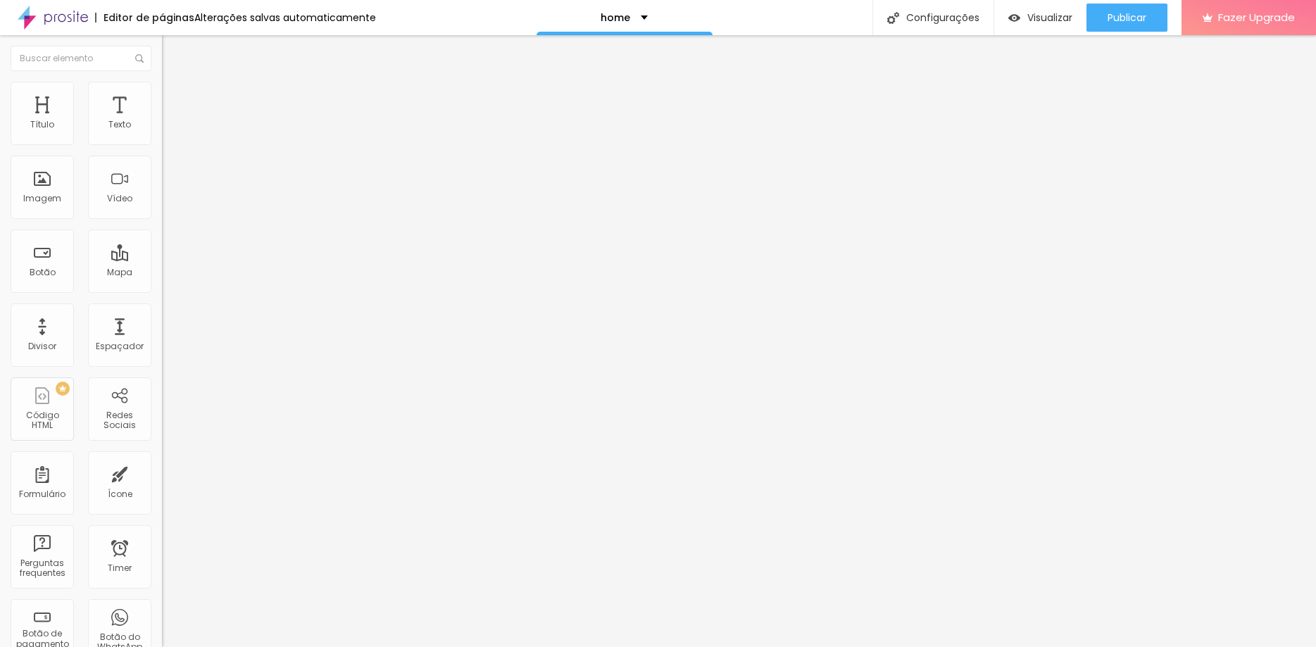
type input "34"
type input "33"
type input "31"
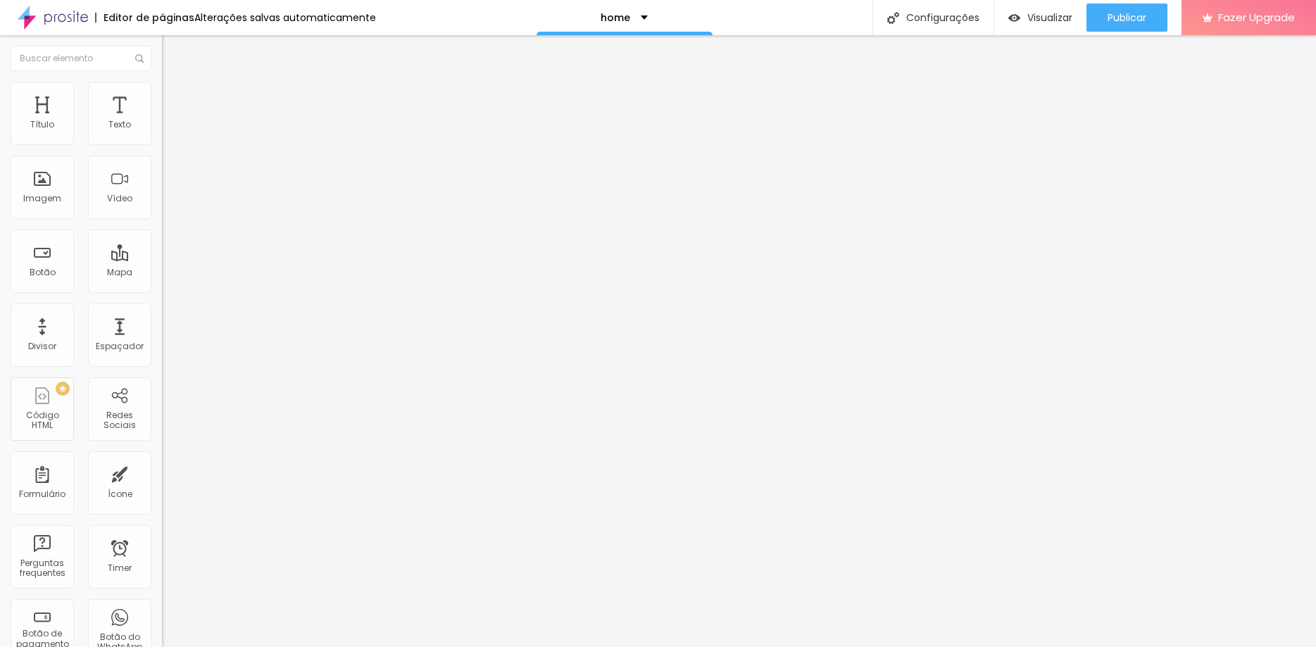
type input "29"
type input "28"
type input "26"
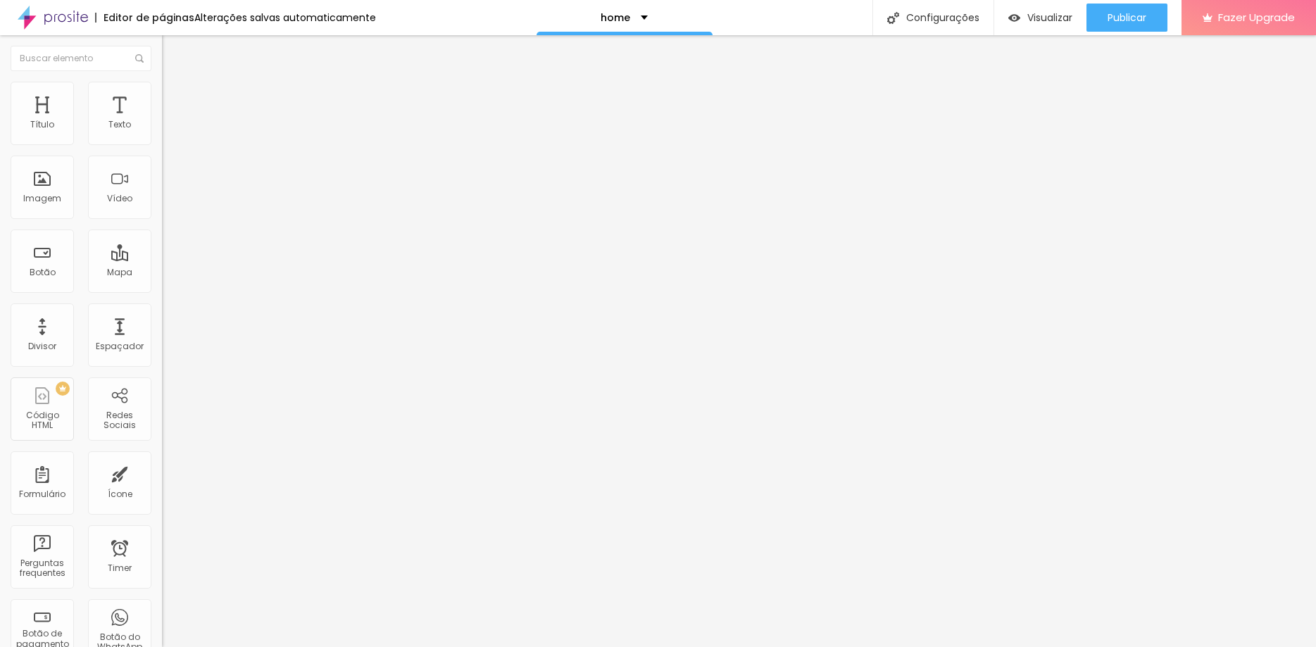
type input "26"
type input "24"
type input "23"
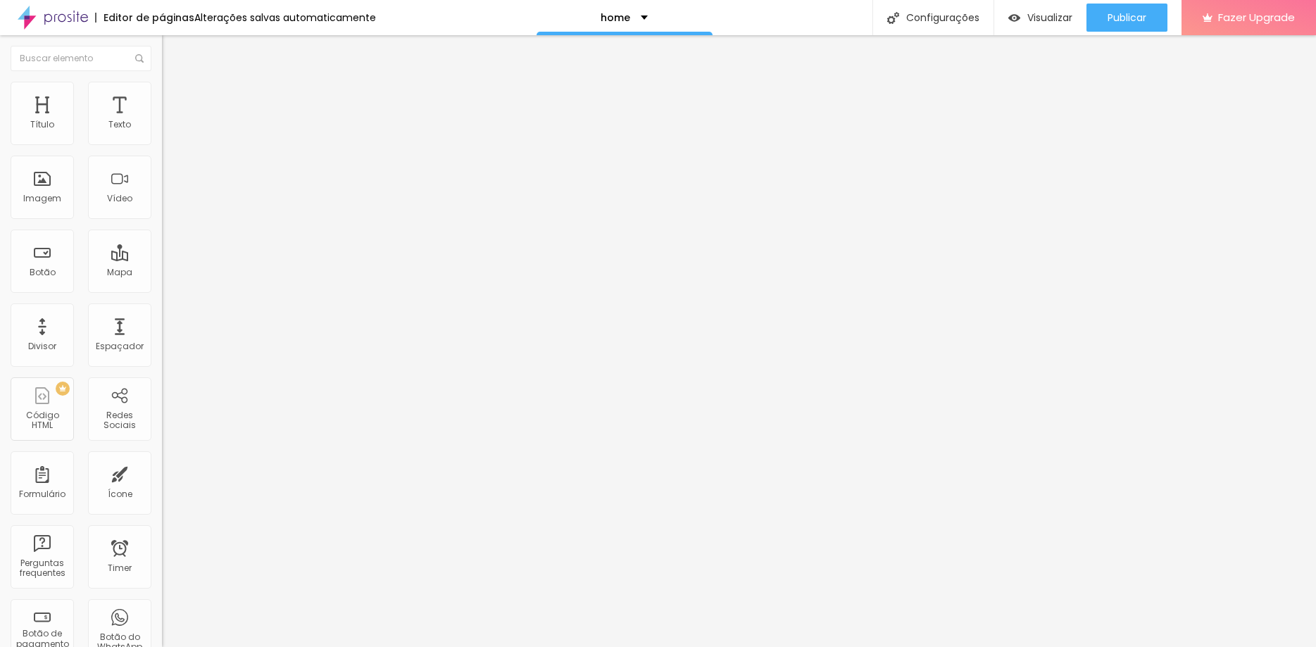
type input "22"
type input "21"
type input "20"
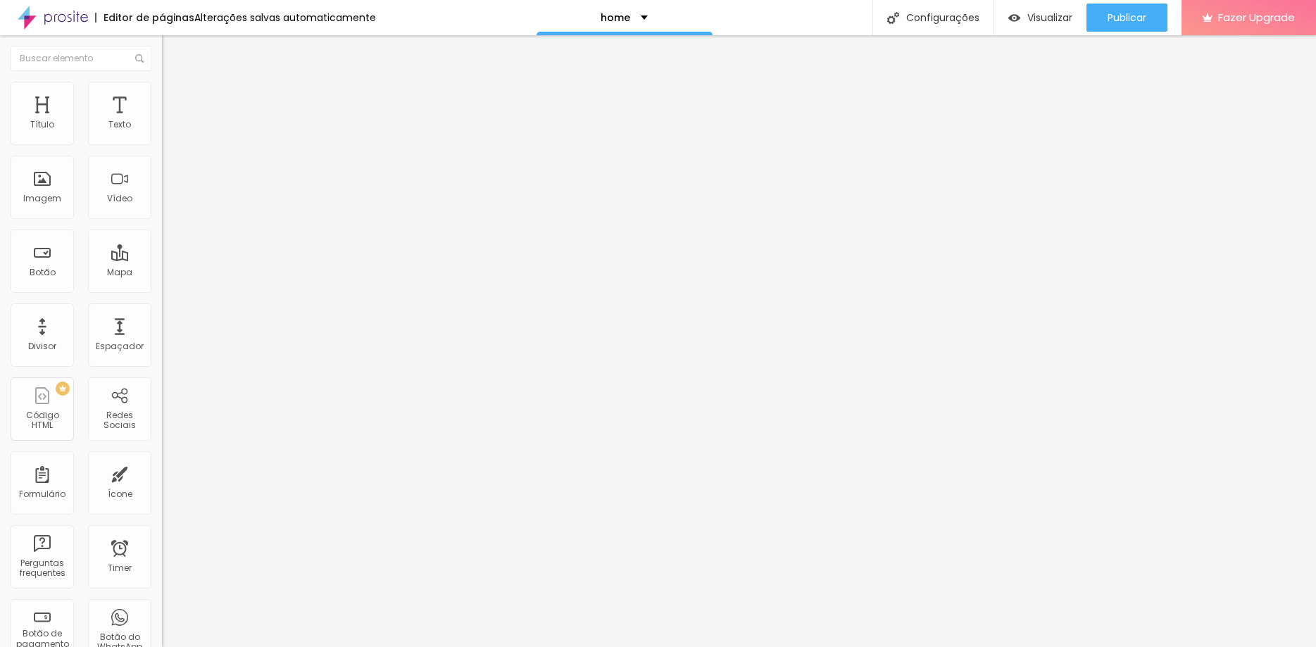
type input "20"
type input "19"
type input "18"
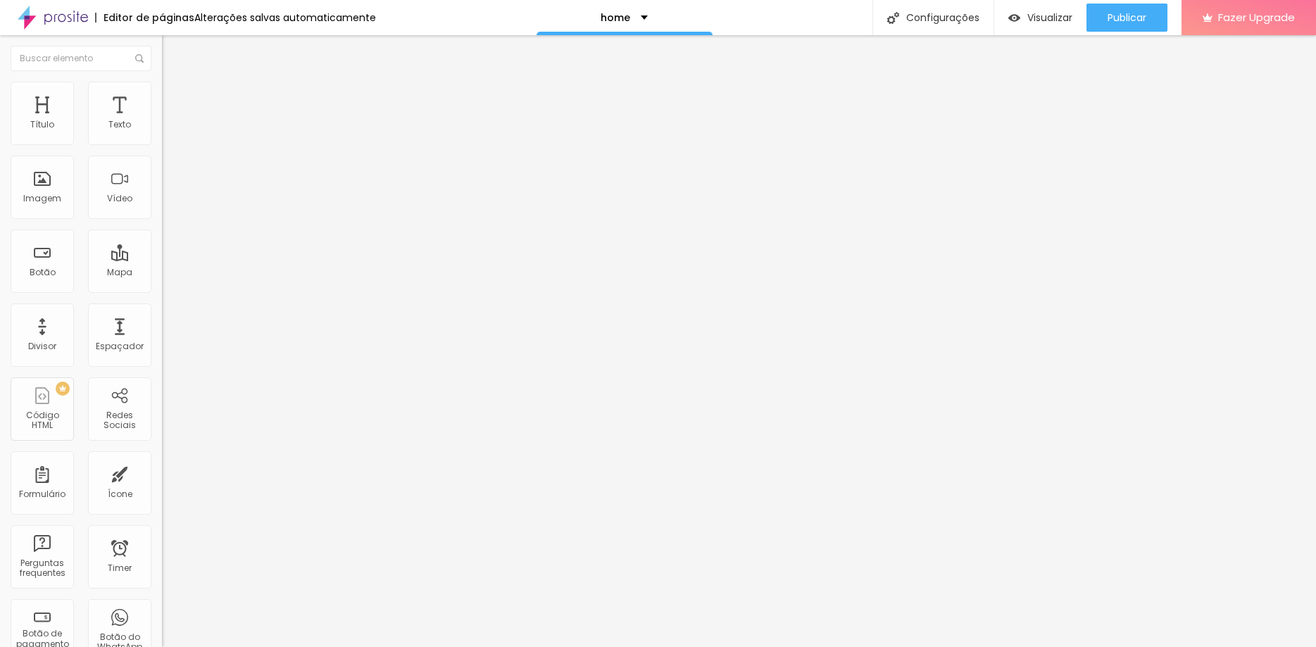
type input "17"
type input "16"
type input "15"
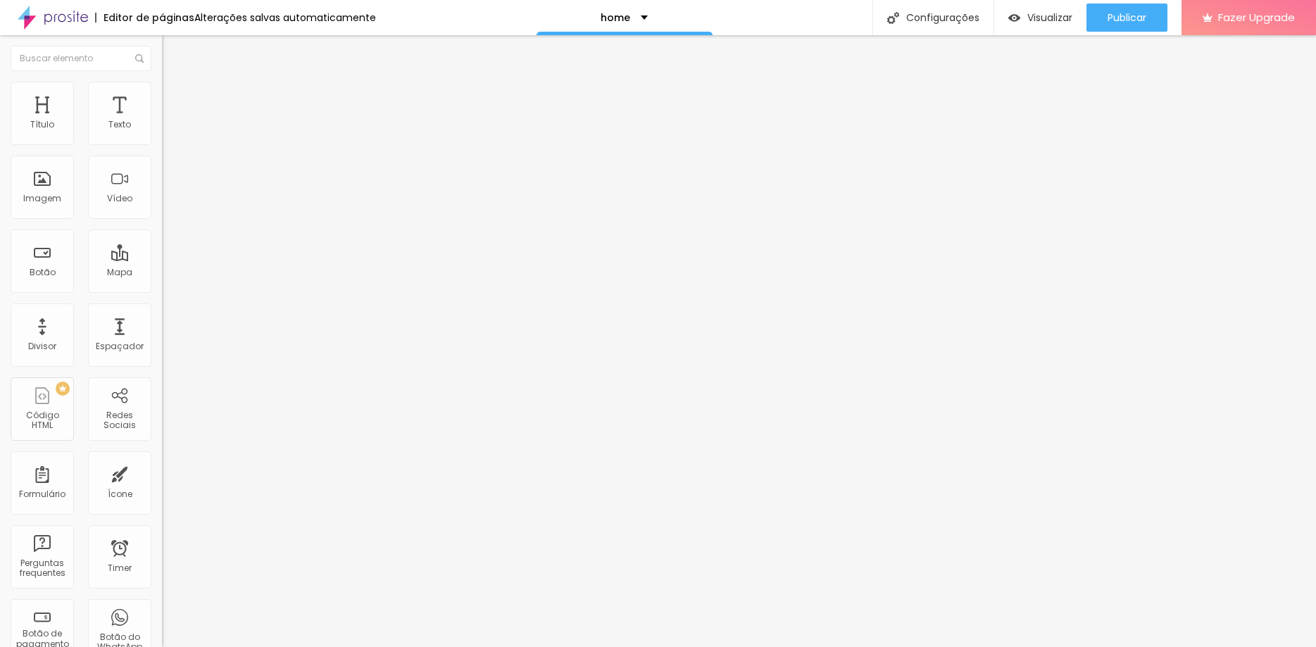
type input "15"
type input "14"
type input "13"
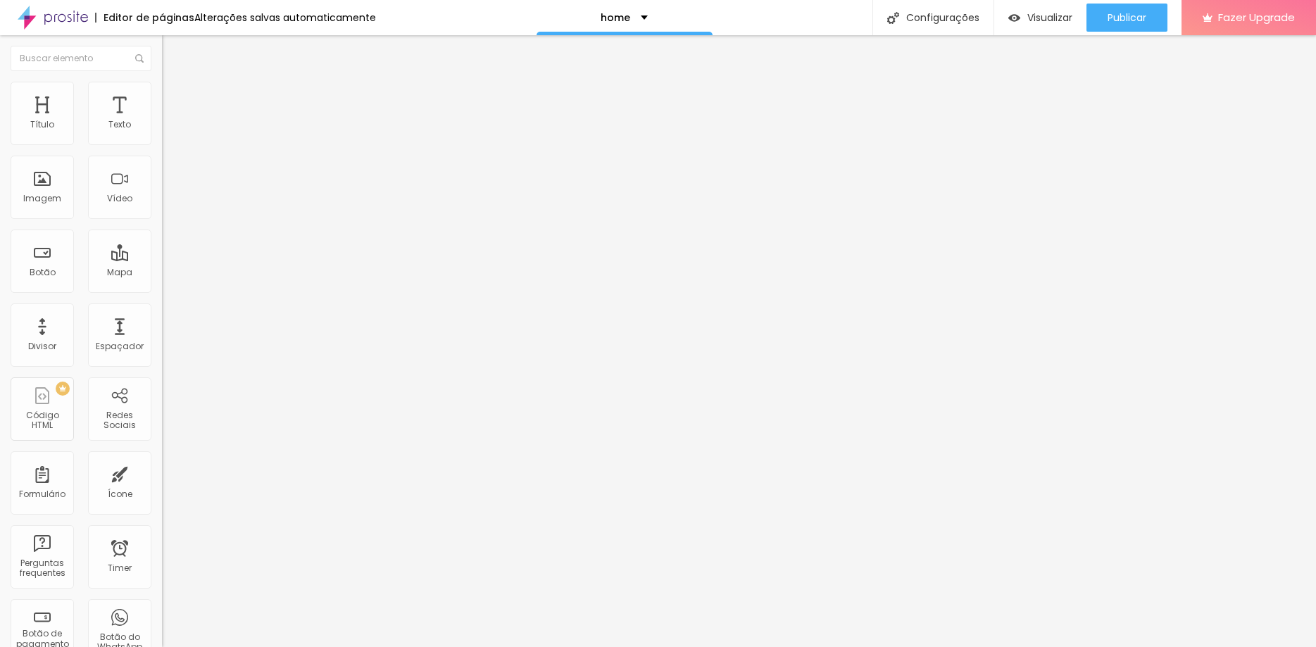
type input "12"
type input "11"
type input "10"
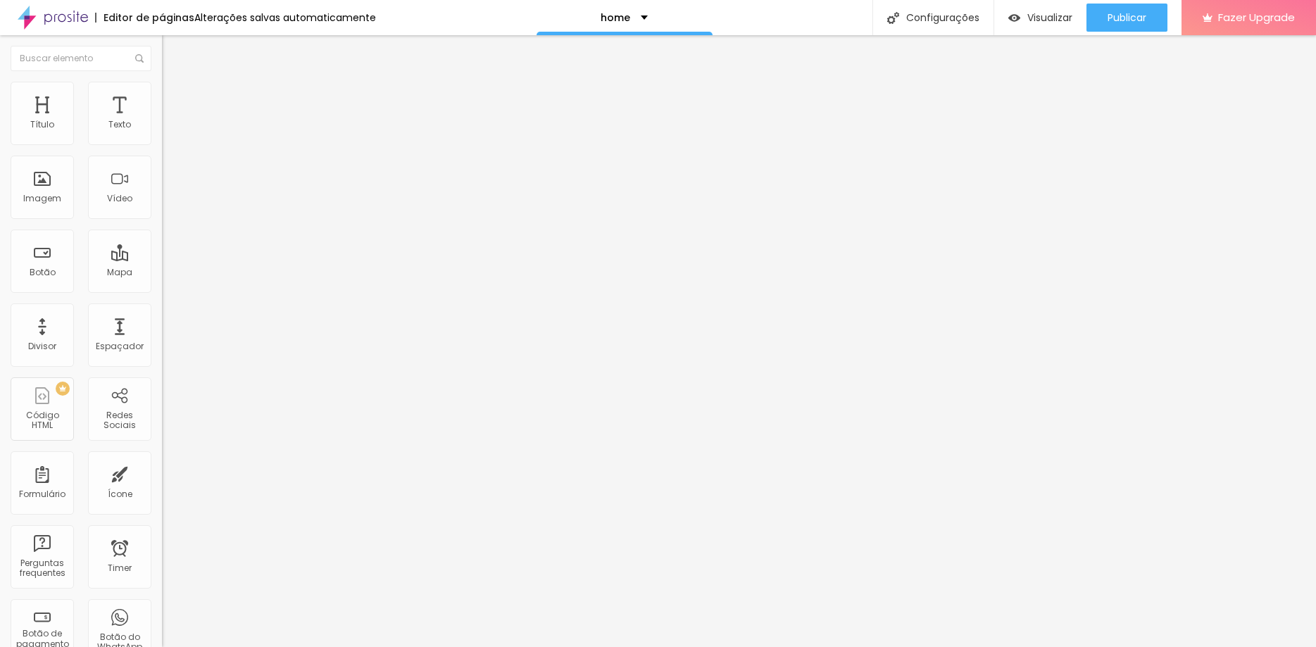
type input "10"
type input "9"
type input "8"
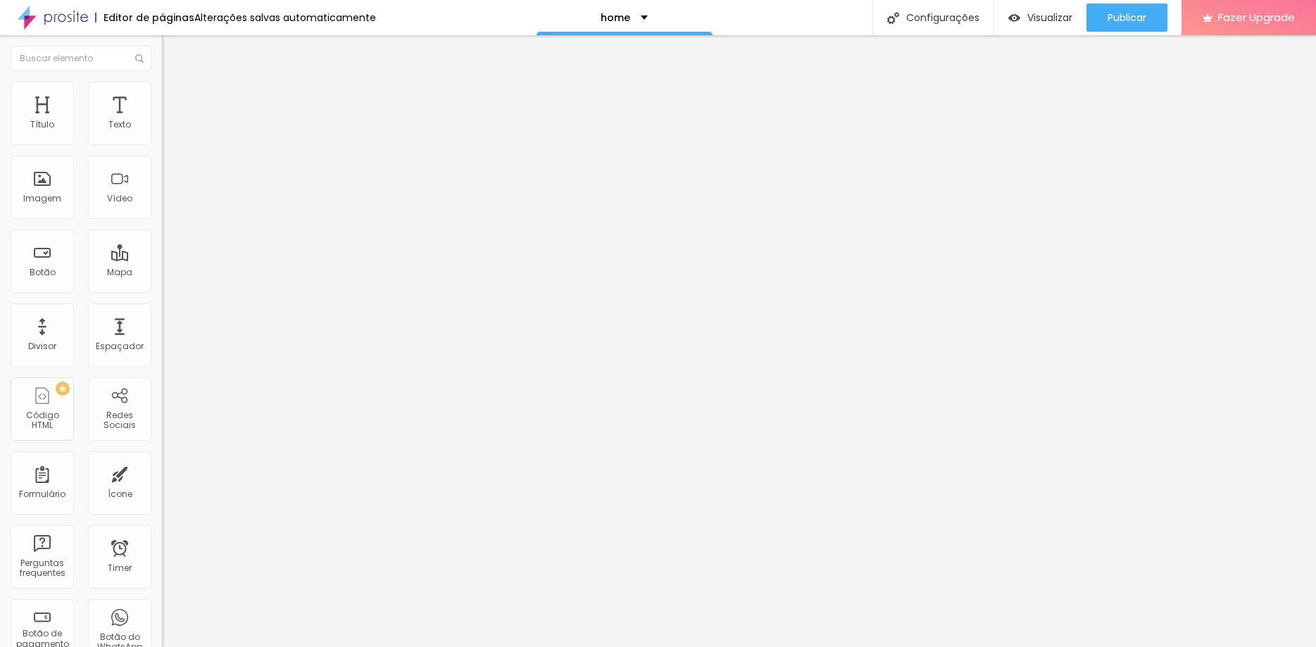
type input "8"
click at [162, 273] on input "range" at bounding box center [207, 278] width 91 height 11
click at [162, 139] on img at bounding box center [167, 135] width 10 height 10
click at [162, 142] on img at bounding box center [167, 146] width 10 height 10
click at [175, 97] on span "Estilo" at bounding box center [186, 91] width 22 height 12
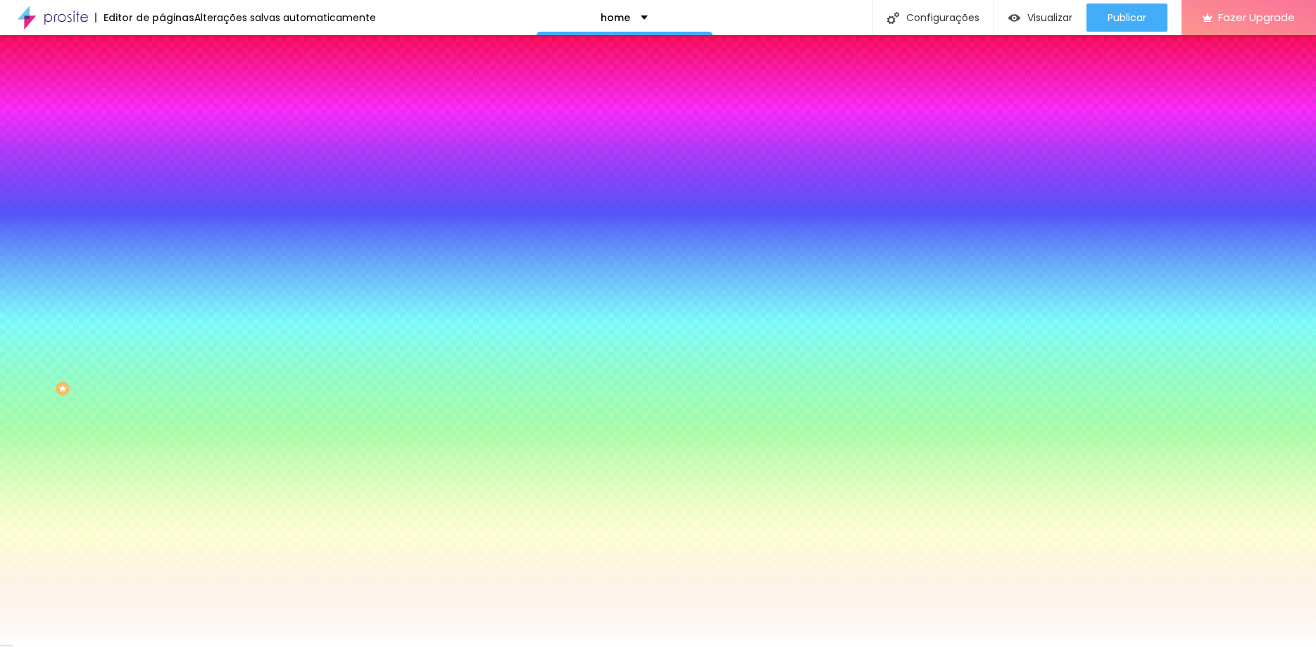
click at [175, 99] on span "Avançado" at bounding box center [198, 105] width 46 height 12
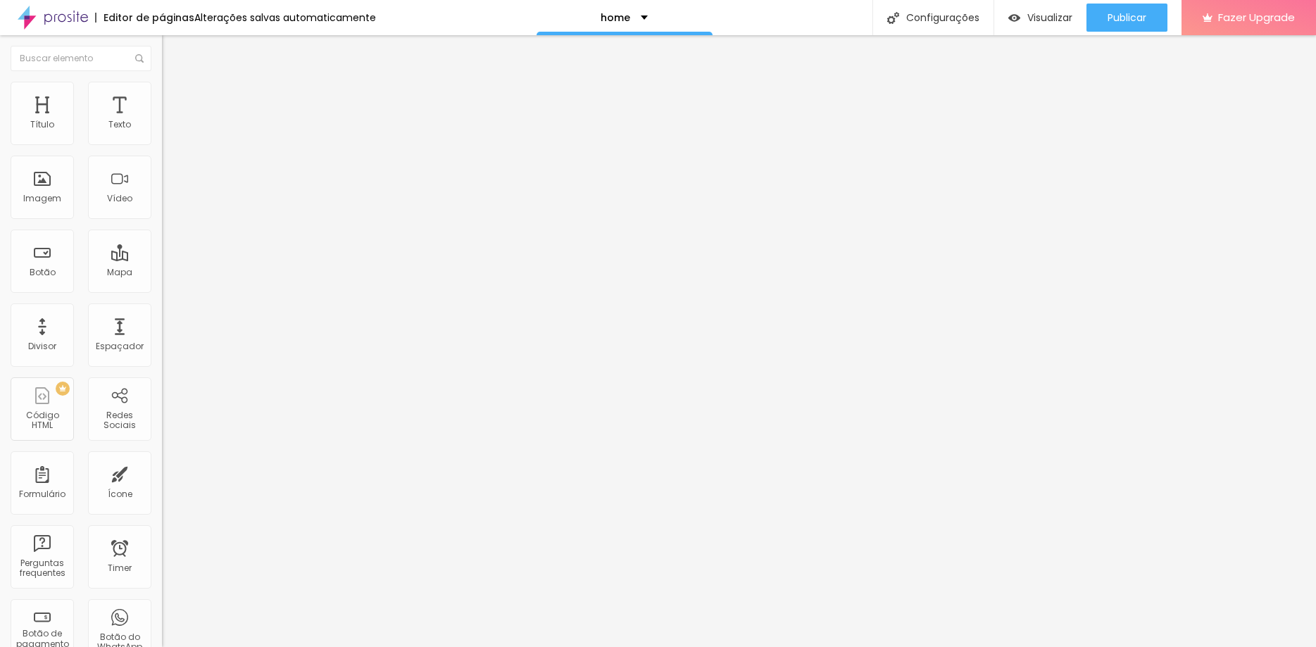
drag, startPoint x: 58, startPoint y: 146, endPoint x: 32, endPoint y: 144, distance: 25.5
click at [162, 273] on div at bounding box center [243, 279] width 162 height 13
type input "25"
type input "20"
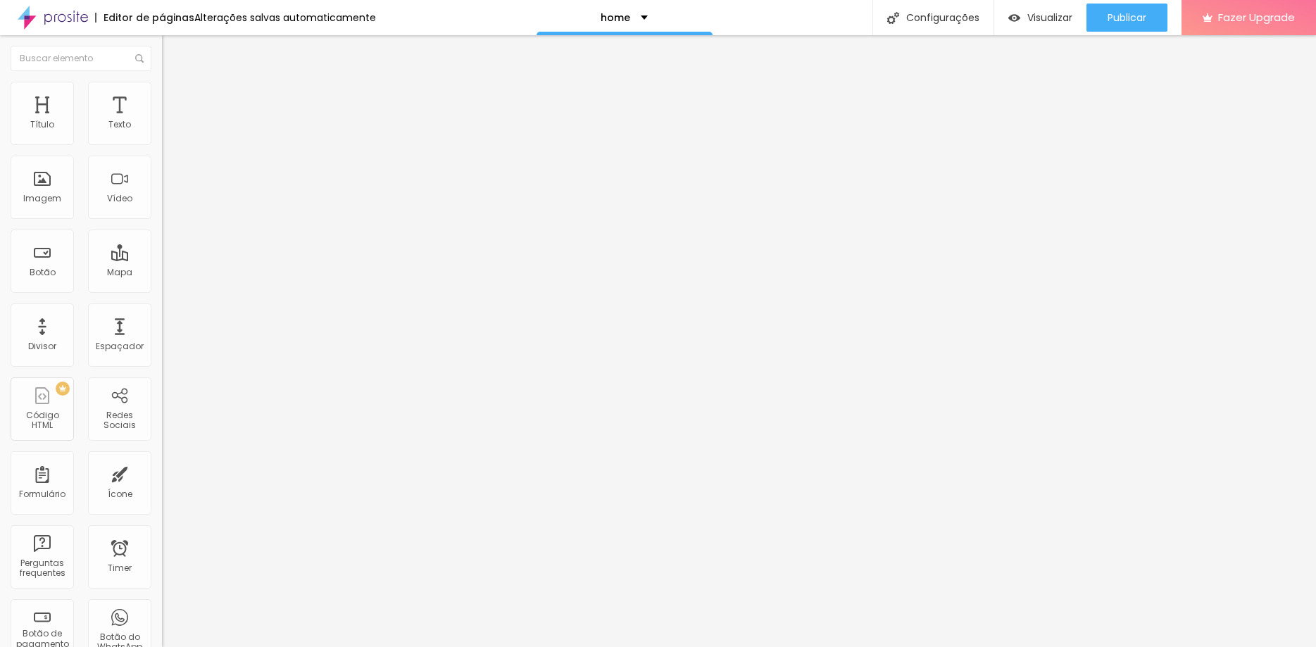
type input "20"
type input "15"
drag, startPoint x: 65, startPoint y: 143, endPoint x: -19, endPoint y: 137, distance: 84.0
click at [162, 273] on input "range" at bounding box center [207, 278] width 91 height 11
click at [162, 91] on img at bounding box center [168, 88] width 13 height 13
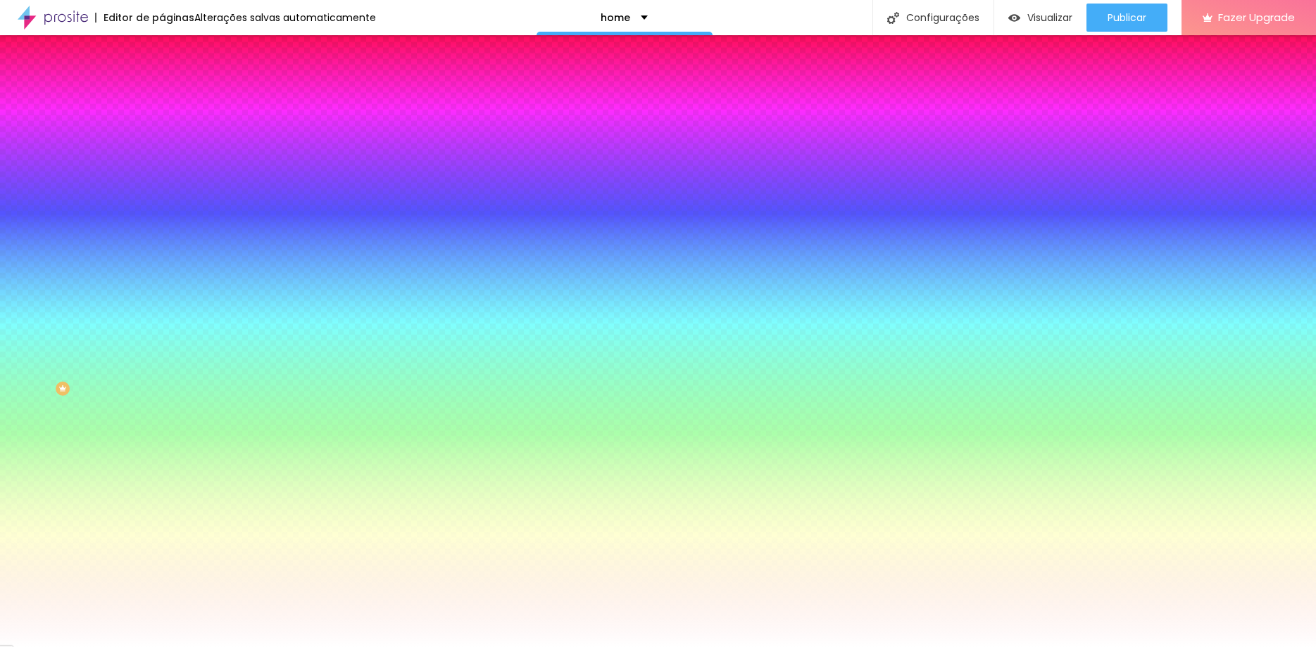
click at [175, 83] on span "Conteúdo" at bounding box center [197, 77] width 44 height 12
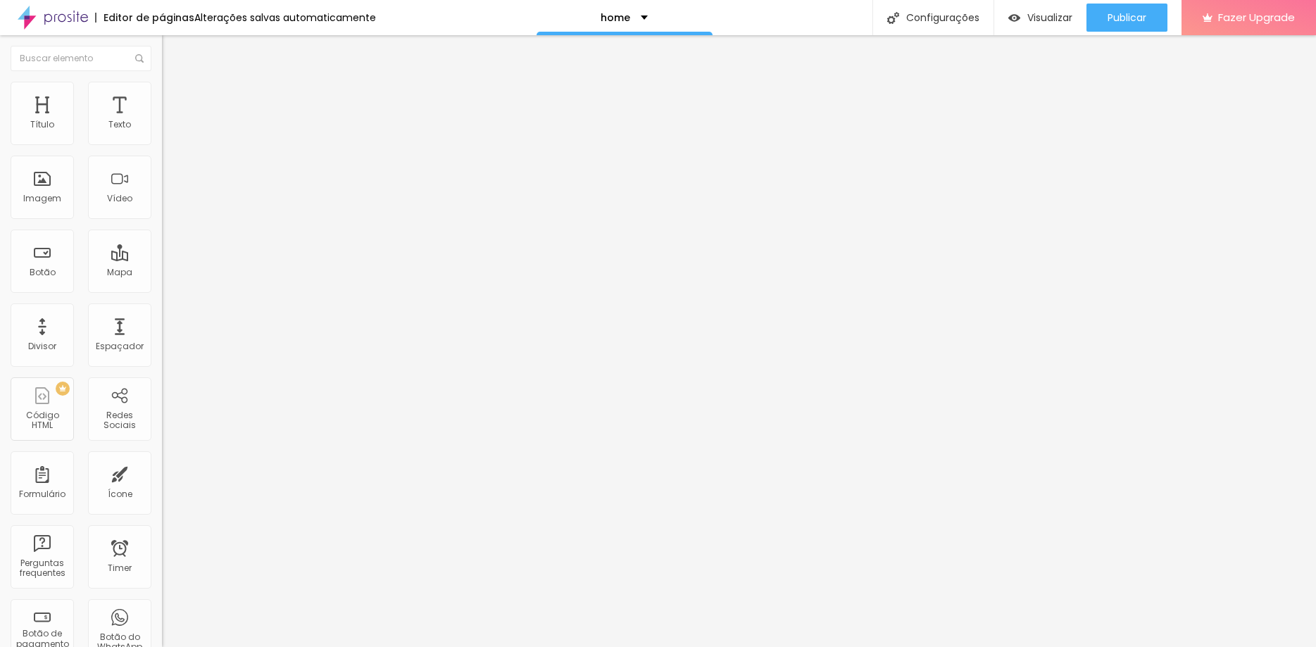
click at [162, 128] on img at bounding box center [167, 123] width 10 height 10
click at [162, 139] on img at bounding box center [167, 135] width 10 height 10
click at [162, 96] on img at bounding box center [168, 102] width 13 height 13
drag, startPoint x: 95, startPoint y: 138, endPoint x: -8, endPoint y: 146, distance: 103.9
click at [162, 273] on input "range" at bounding box center [207, 278] width 91 height 11
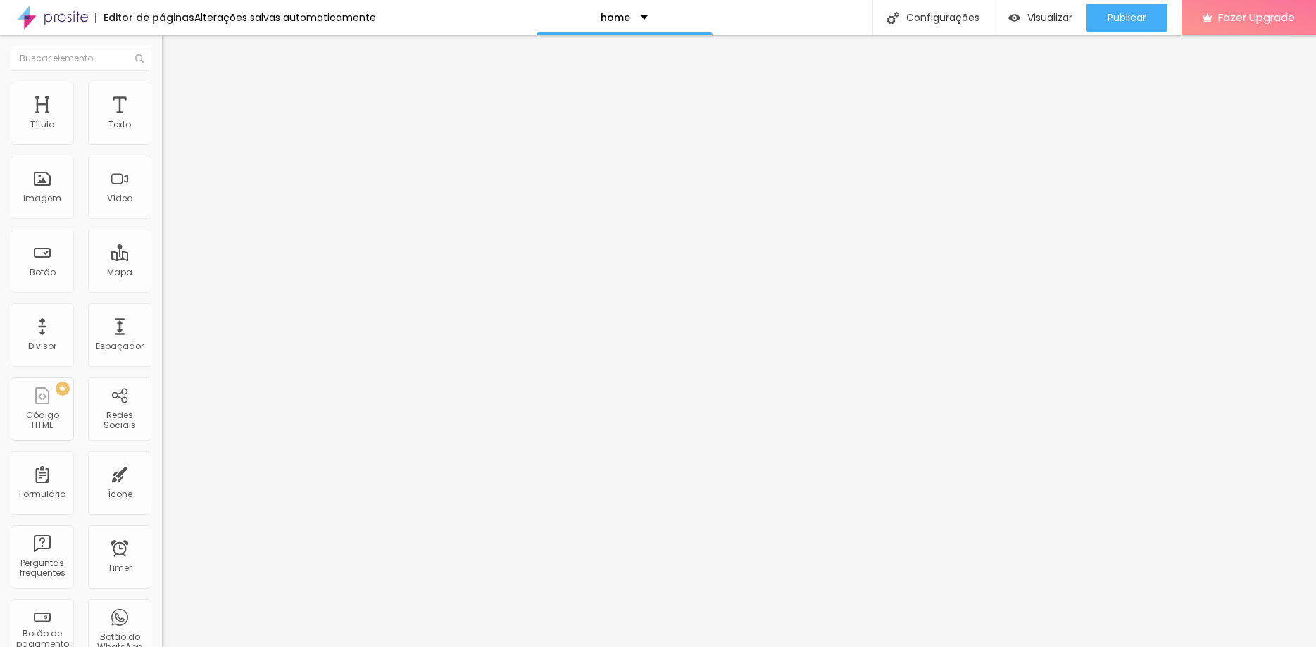
drag, startPoint x: 35, startPoint y: 173, endPoint x: -30, endPoint y: 174, distance: 64.8
click at [162, 472] on input "range" at bounding box center [207, 477] width 91 height 11
click at [175, 97] on span "Estilo" at bounding box center [186, 91] width 22 height 12
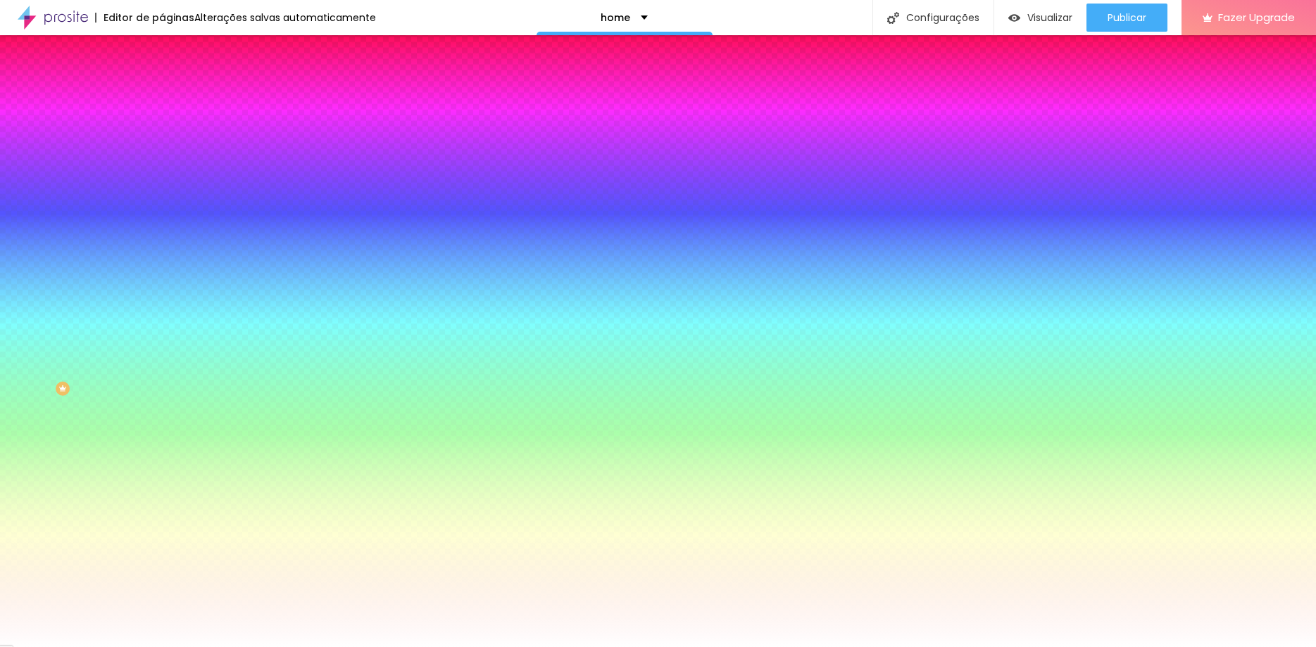
click at [175, 99] on span "Avançado" at bounding box center [198, 105] width 46 height 12
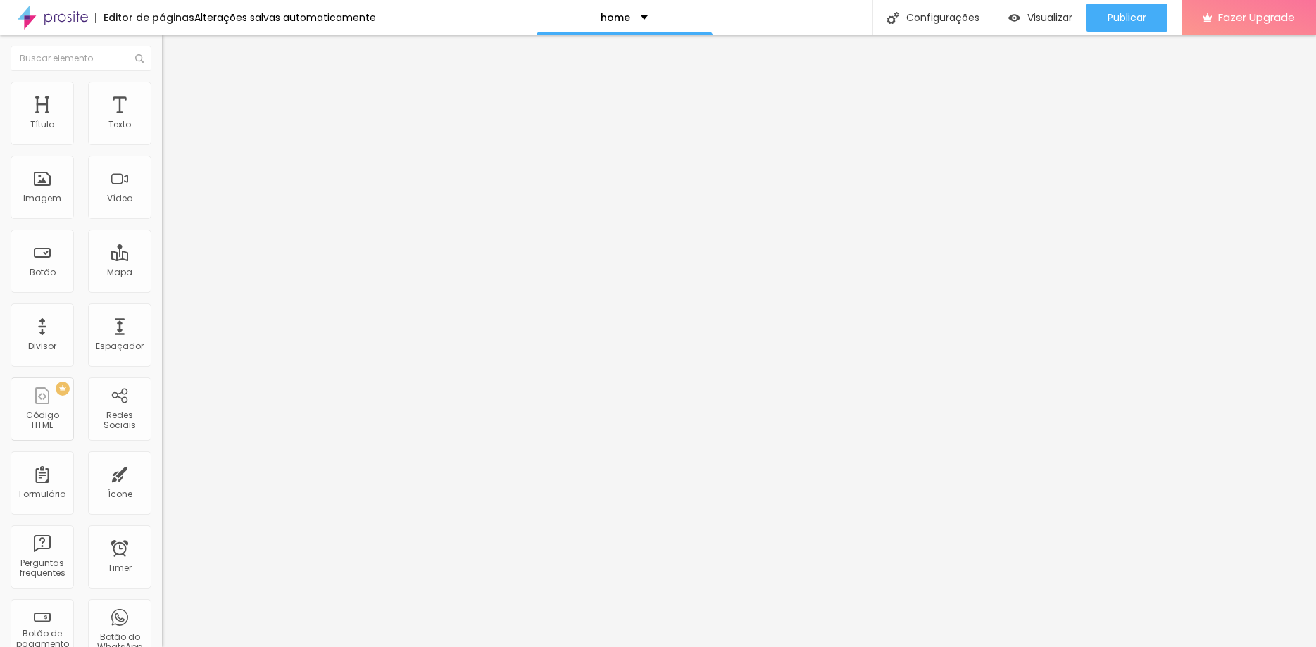
drag, startPoint x: 32, startPoint y: 142, endPoint x: -36, endPoint y: 179, distance: 77.2
click at [162, 273] on input "range" at bounding box center [207, 278] width 91 height 11
click at [1029, 10] on div "Visualizar" at bounding box center [1040, 18] width 64 height 28
click at [162, 143] on div "Modo Encaixotado Encaixotado Completo" at bounding box center [243, 129] width 162 height 39
click at [162, 128] on span "Encaixotado" at bounding box center [189, 122] width 55 height 12
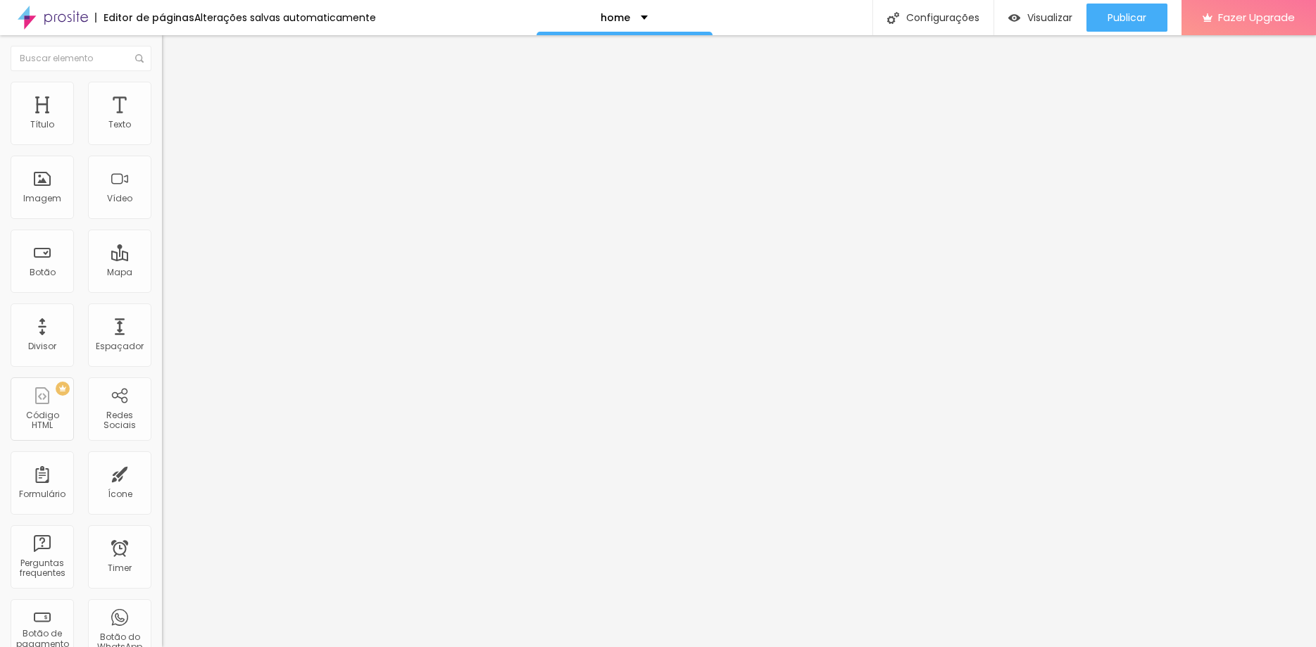
click at [162, 149] on div "Completo" at bounding box center [243, 144] width 162 height 8
click at [54, 197] on div "Imagem" at bounding box center [42, 199] width 38 height 10
click at [173, 49] on div "Editar Coluna" at bounding box center [216, 51] width 87 height 11
click at [162, 121] on span "Adicionar imagem" at bounding box center [207, 115] width 91 height 12
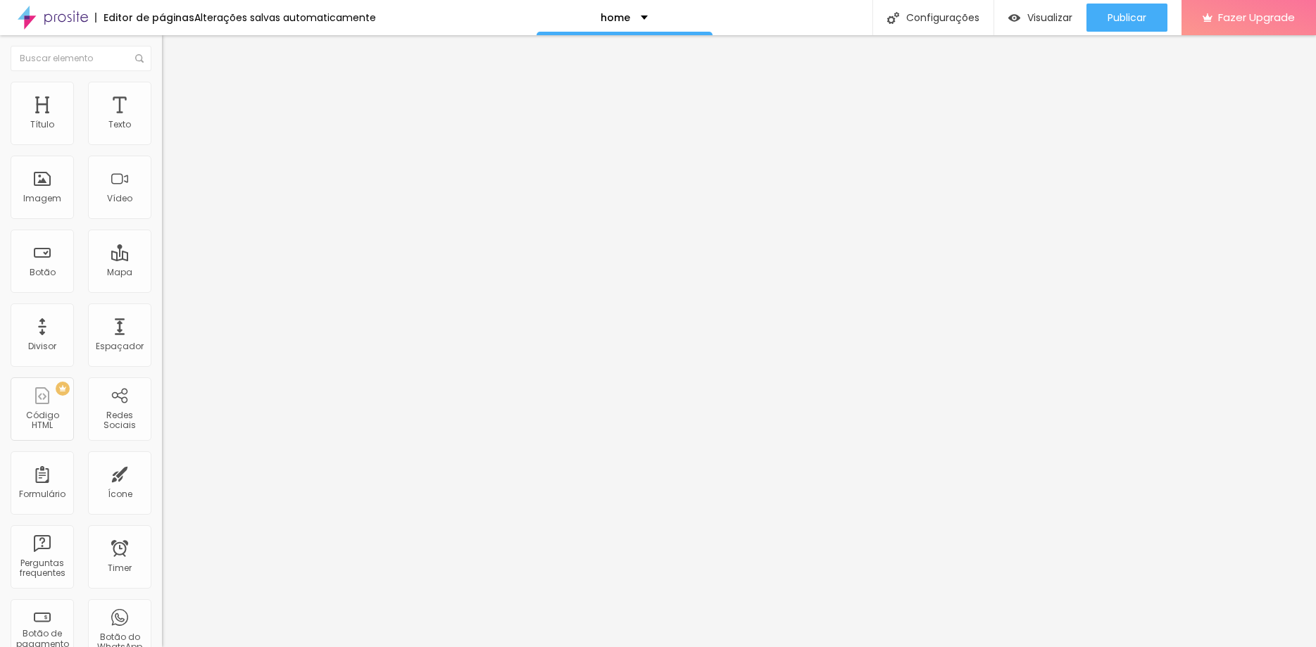
click at [310, 646] on div "Subindo 1/3 arquivos" at bounding box center [658, 651] width 1316 height 8
click at [162, 120] on div "Adicionar imagem" at bounding box center [243, 115] width 162 height 10
click at [162, 121] on span "Adicionar imagem" at bounding box center [207, 115] width 91 height 12
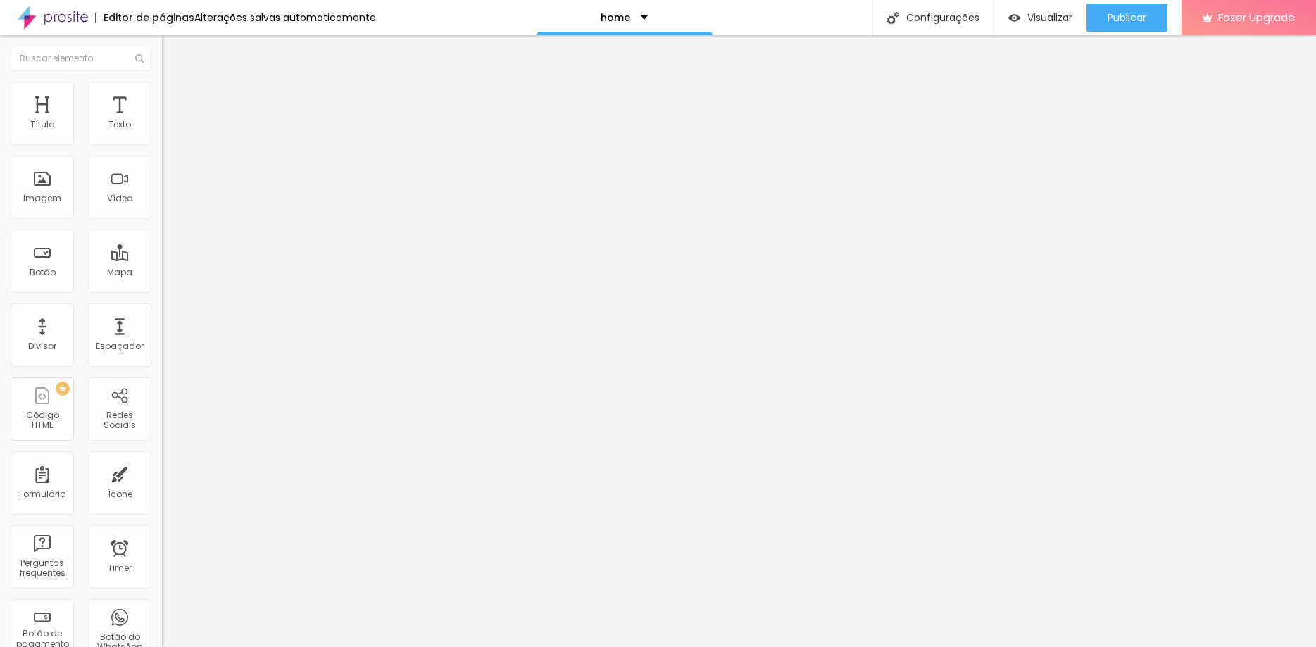
click at [162, 90] on li "Estilo" at bounding box center [243, 89] width 162 height 14
click at [162, 96] on img at bounding box center [168, 102] width 13 height 13
type input "7"
type input "6"
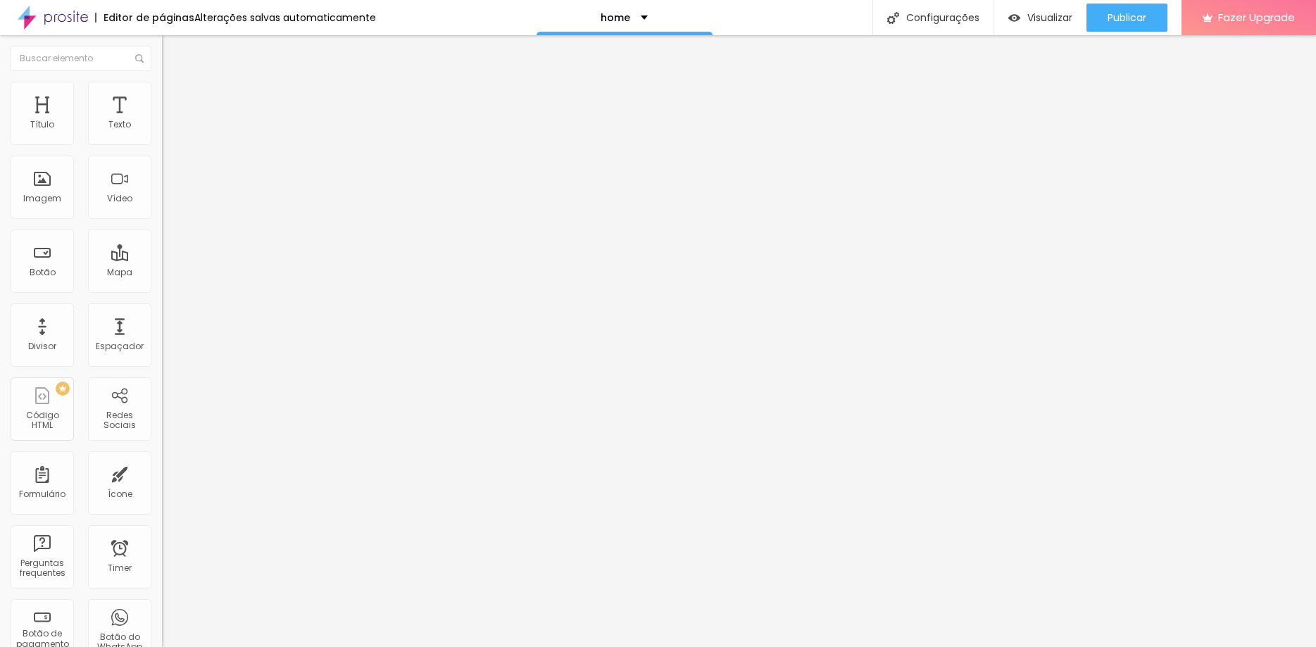
type input "6"
type input "5"
type input "4"
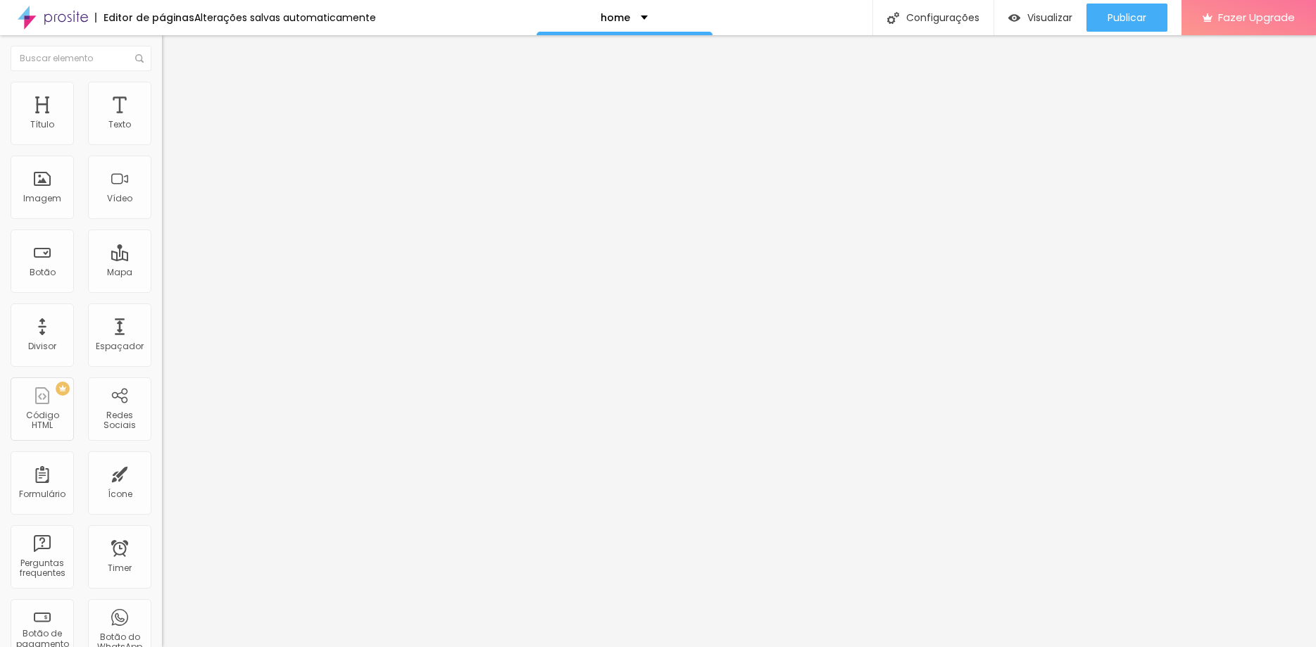
type input "3"
type input "0"
drag, startPoint x: 38, startPoint y: 142, endPoint x: 5, endPoint y: 137, distance: 33.5
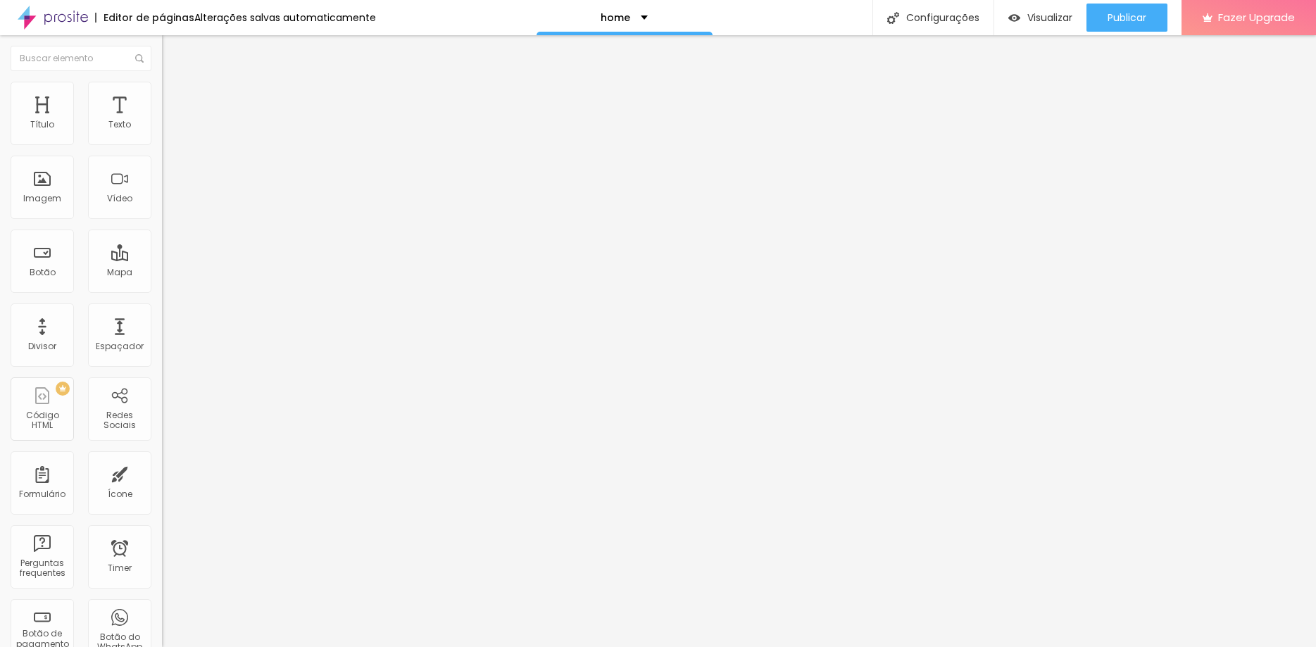
type input "0"
click at [162, 273] on input "range" at bounding box center [207, 278] width 91 height 11
type input "7"
type input "6"
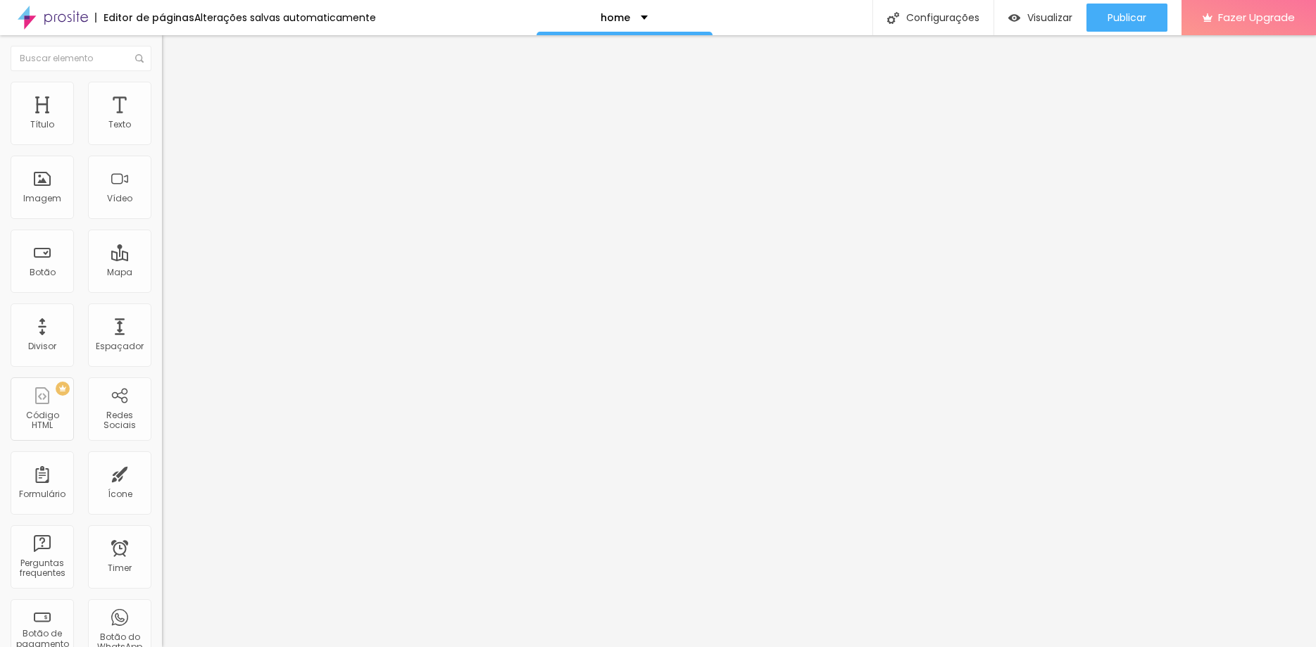
type input "6"
type input "5"
type input "4"
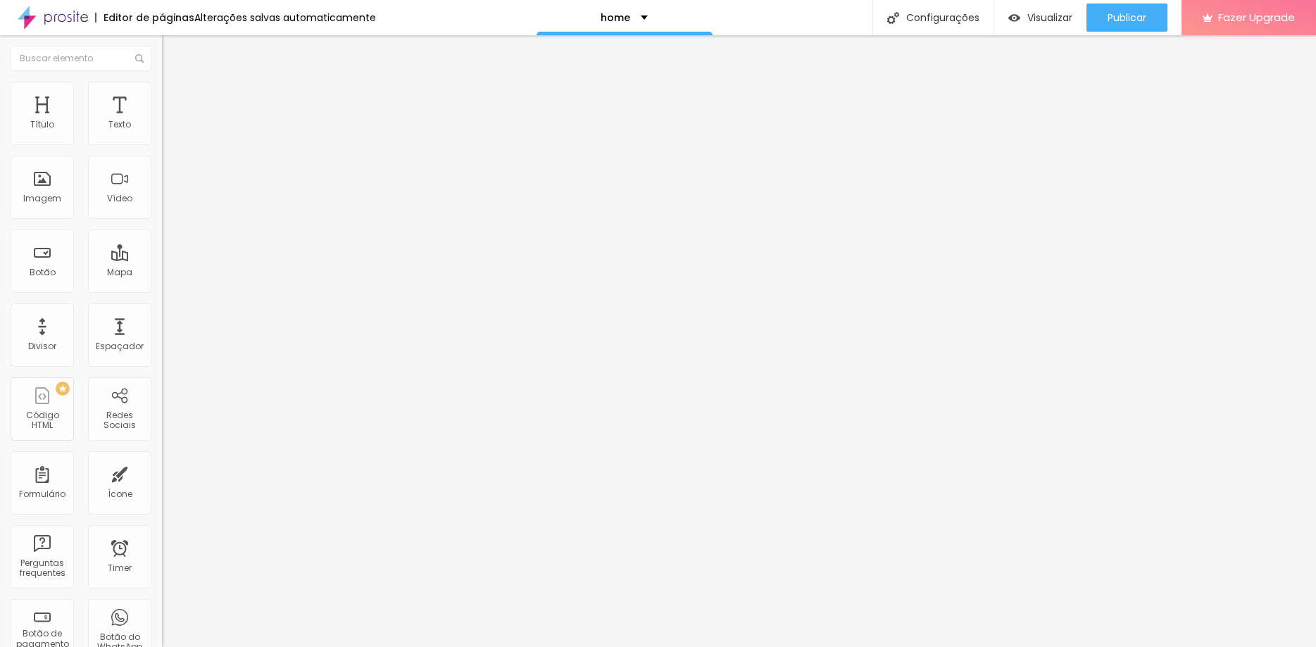
type input "2"
type input "0"
drag, startPoint x: 38, startPoint y: 171, endPoint x: -15, endPoint y: 167, distance: 53.7
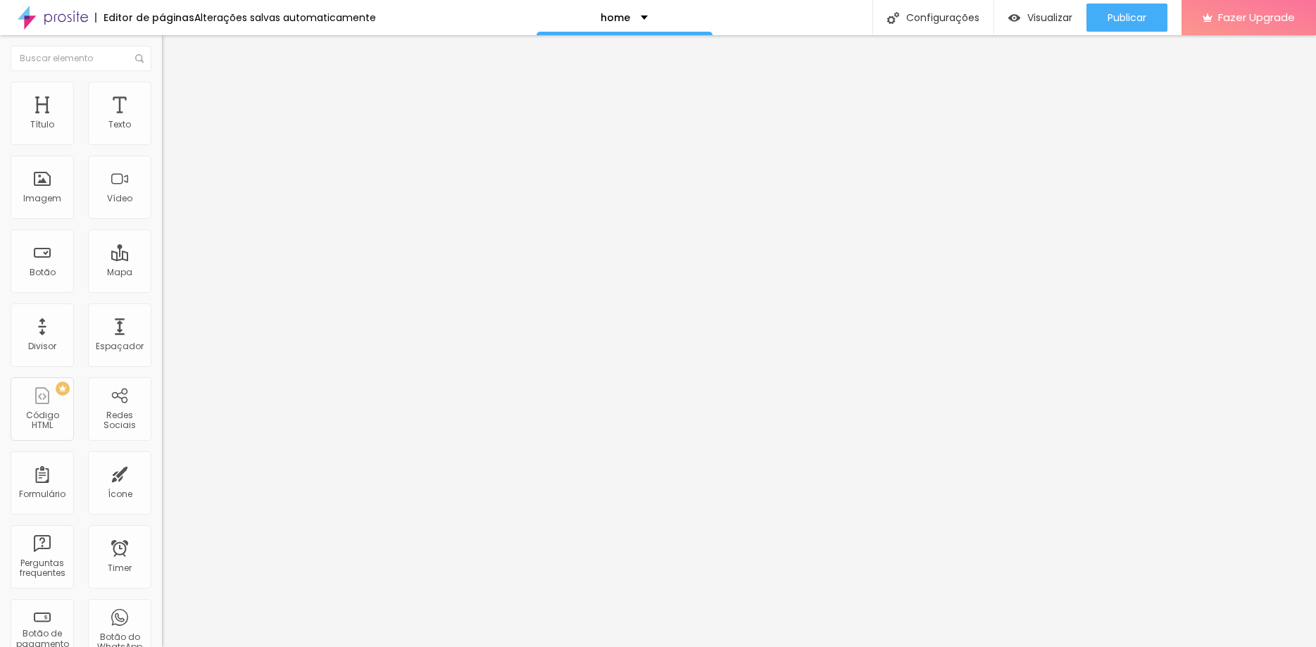
type input "0"
click at [162, 472] on input "range" at bounding box center [207, 477] width 91 height 11
click at [162, 96] on li "Avançado" at bounding box center [243, 103] width 162 height 14
type input "7"
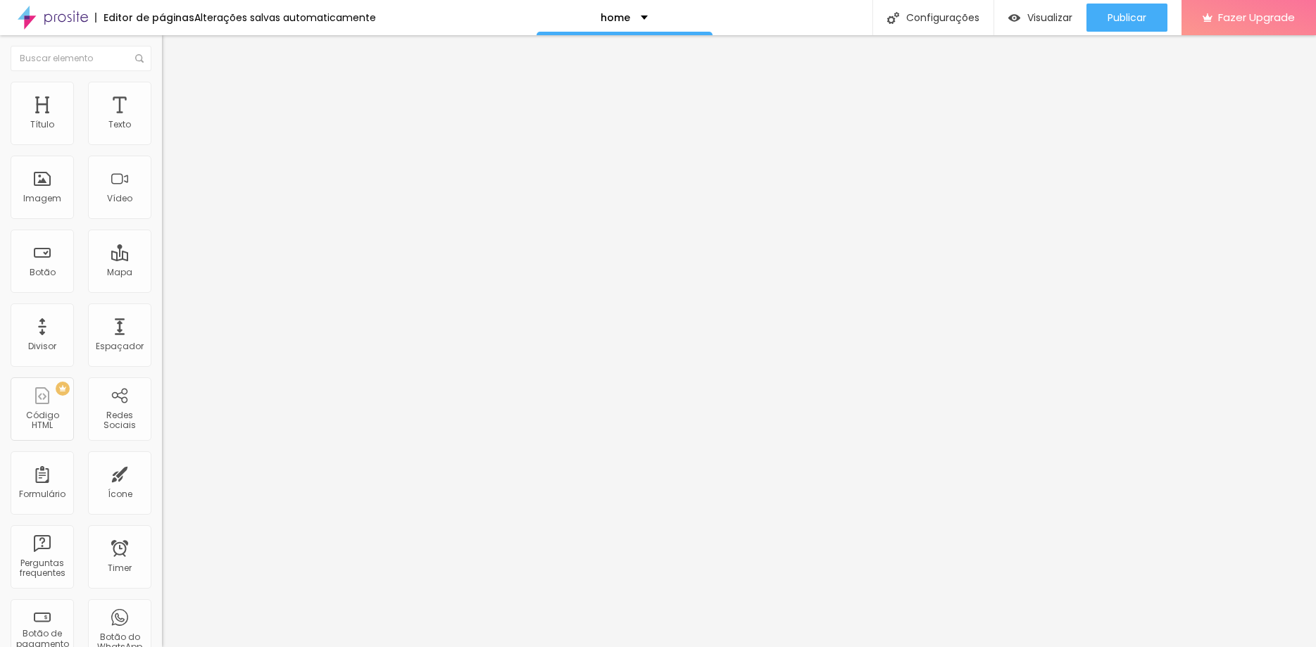
type input "2"
type input "0"
drag, startPoint x: 38, startPoint y: 144, endPoint x: -8, endPoint y: 139, distance: 46.7
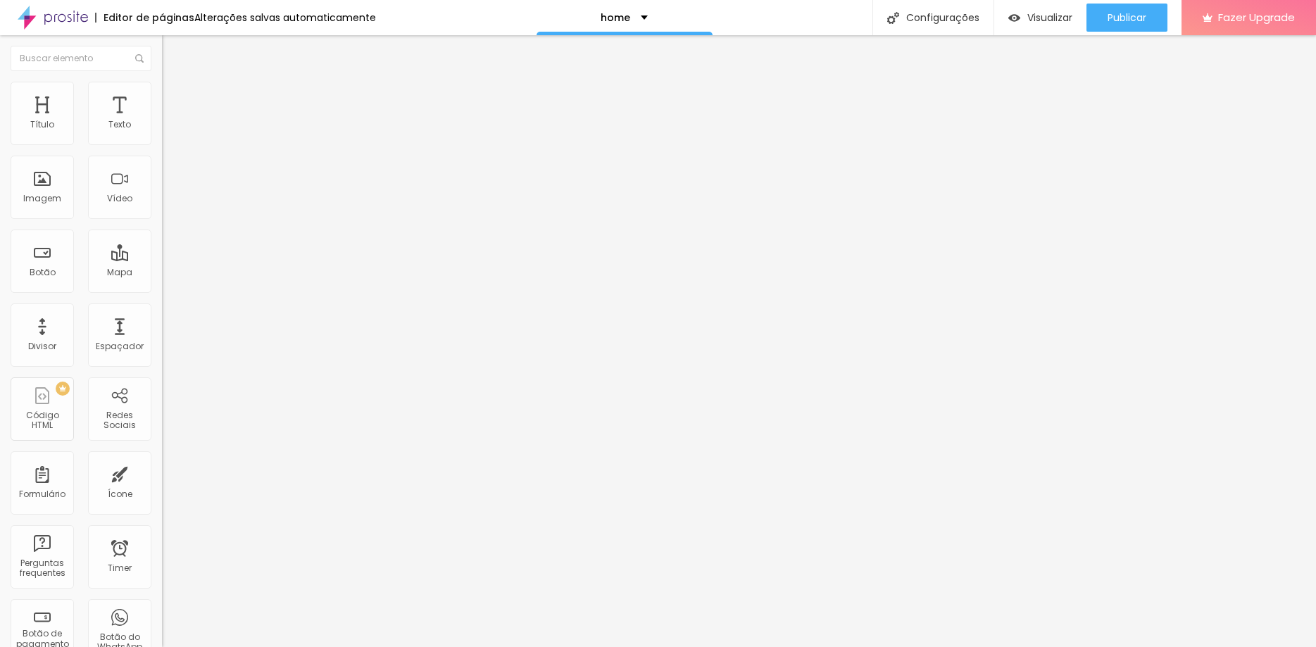
type input "0"
click at [162, 273] on input "range" at bounding box center [207, 278] width 91 height 11
type input "12"
type input "7"
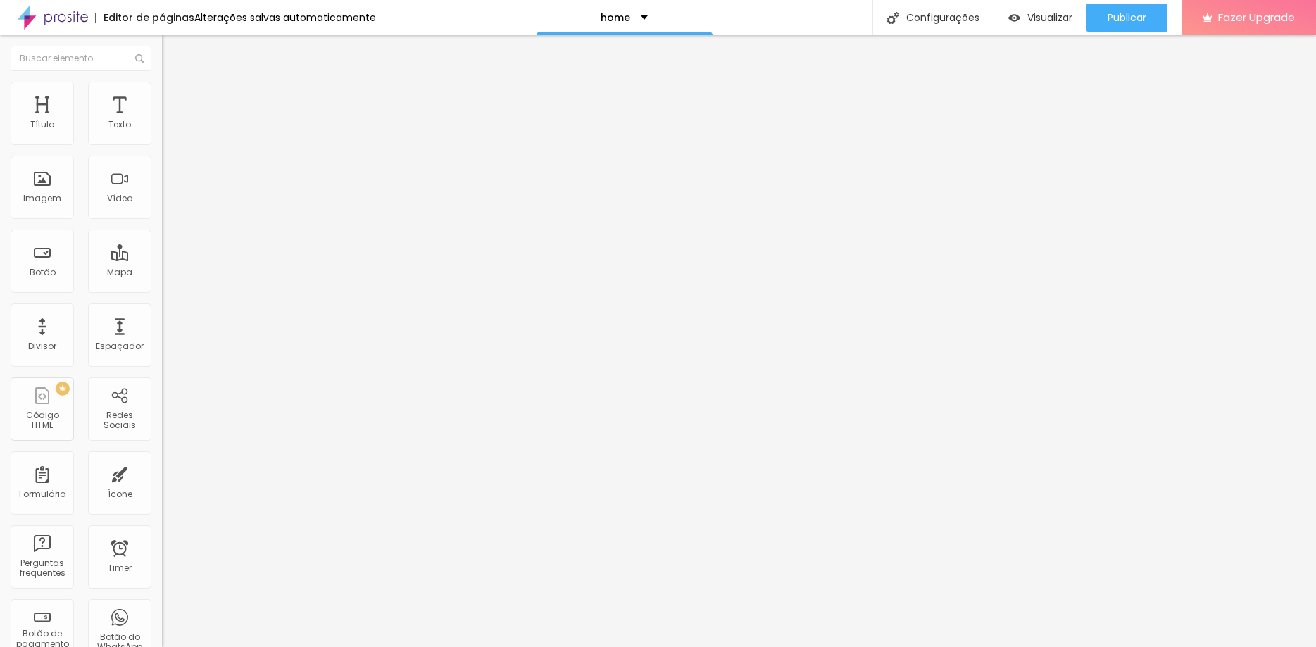
type input "7"
type input "0"
drag, startPoint x: 43, startPoint y: 175, endPoint x: -36, endPoint y: 169, distance: 79.1
type input "0"
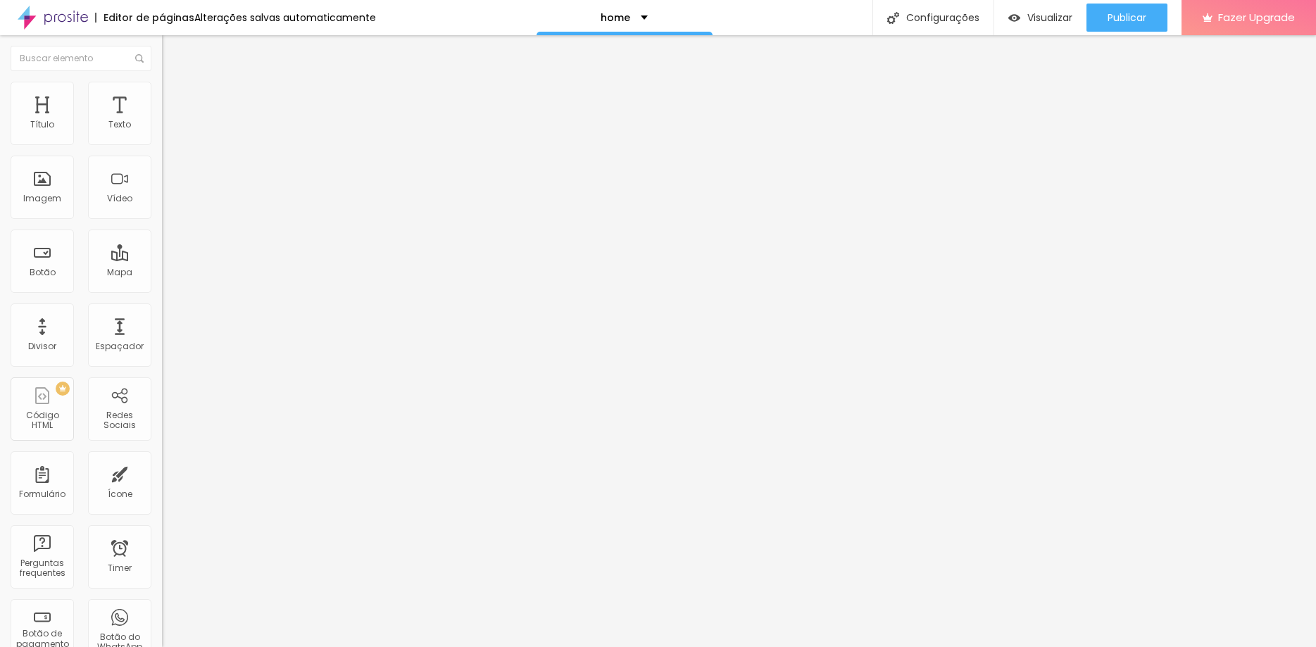
click at [162, 472] on input "range" at bounding box center [207, 477] width 91 height 11
click at [1024, 18] on div "Visualizar" at bounding box center [1040, 18] width 64 height 12
click at [162, 84] on li "Estilo" at bounding box center [243, 89] width 162 height 14
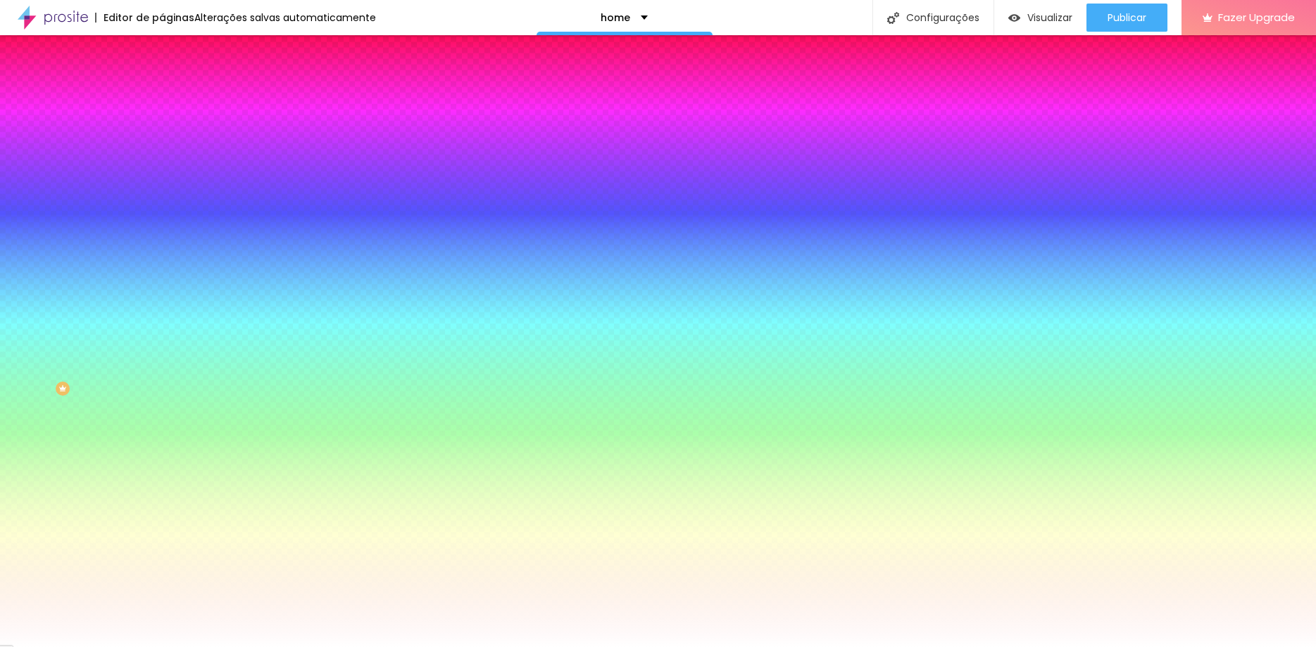
click at [162, 96] on img at bounding box center [168, 102] width 13 height 13
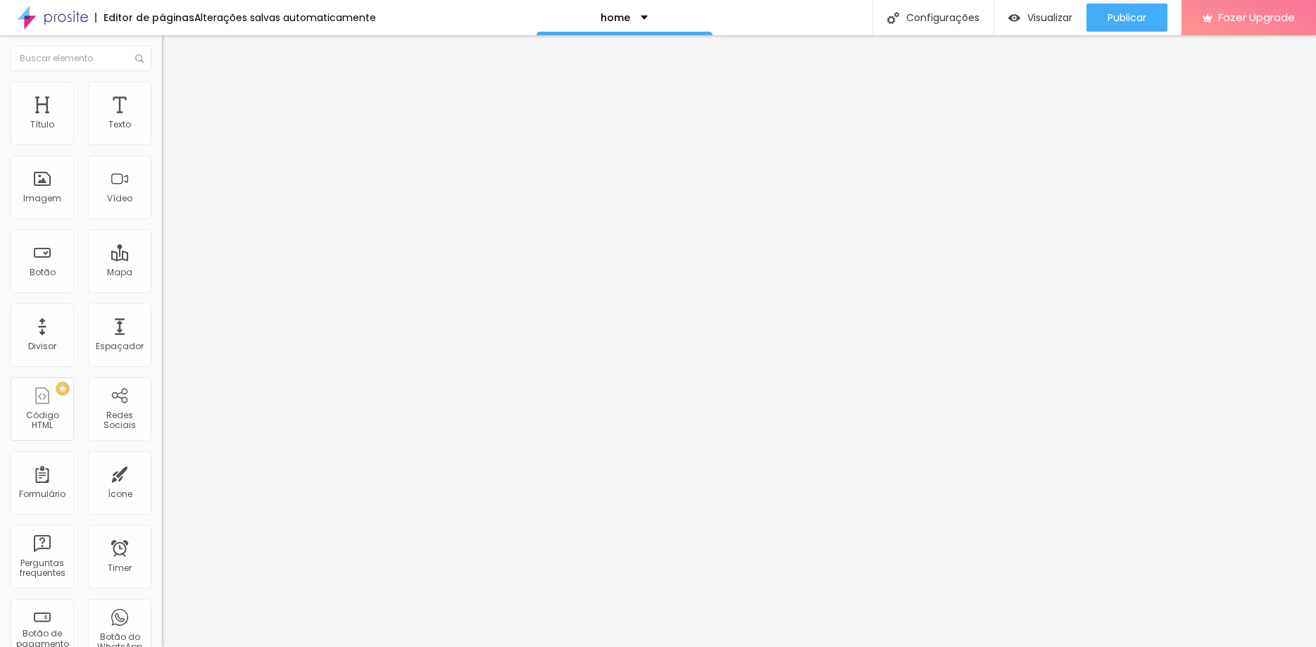
type input "15"
type input "10"
type input "0"
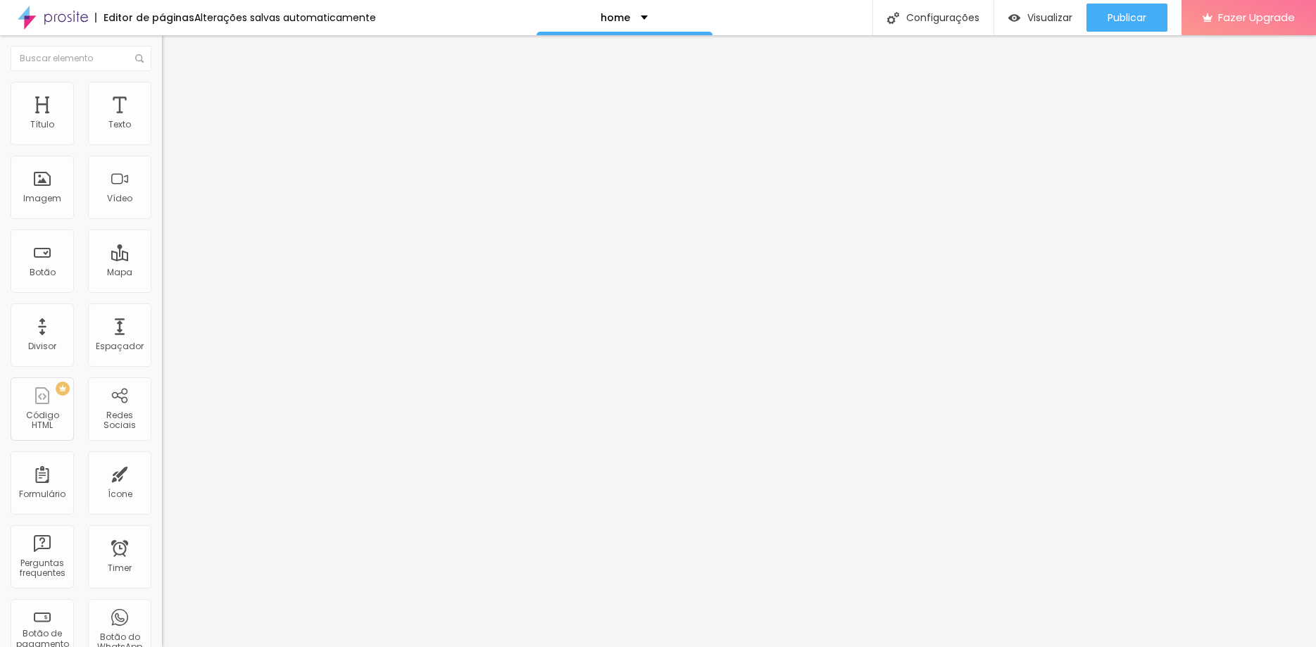
type input "0"
drag, startPoint x: 59, startPoint y: 142, endPoint x: 13, endPoint y: 144, distance: 46.5
type input "0"
click at [162, 273] on input "range" at bounding box center [207, 278] width 91 height 11
click at [162, 96] on li "Avançado" at bounding box center [243, 103] width 162 height 14
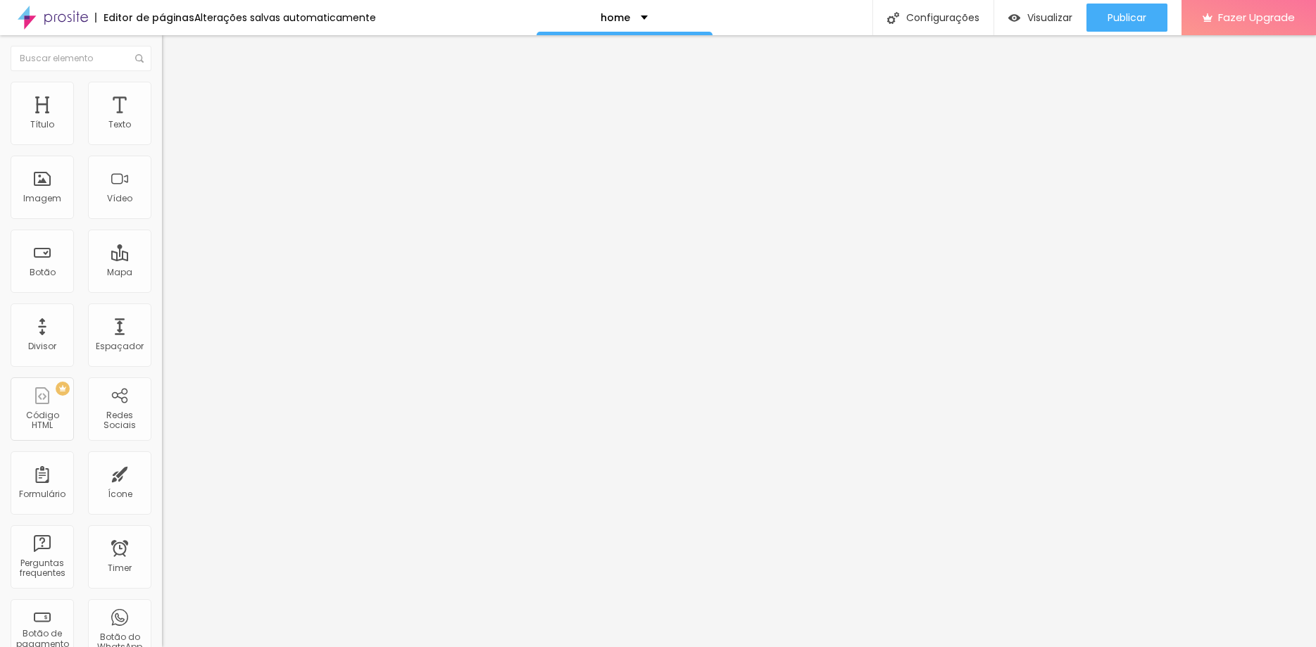
click at [162, 517] on input "text" at bounding box center [246, 524] width 169 height 14
click at [162, 557] on input "text" at bounding box center [246, 564] width 169 height 14
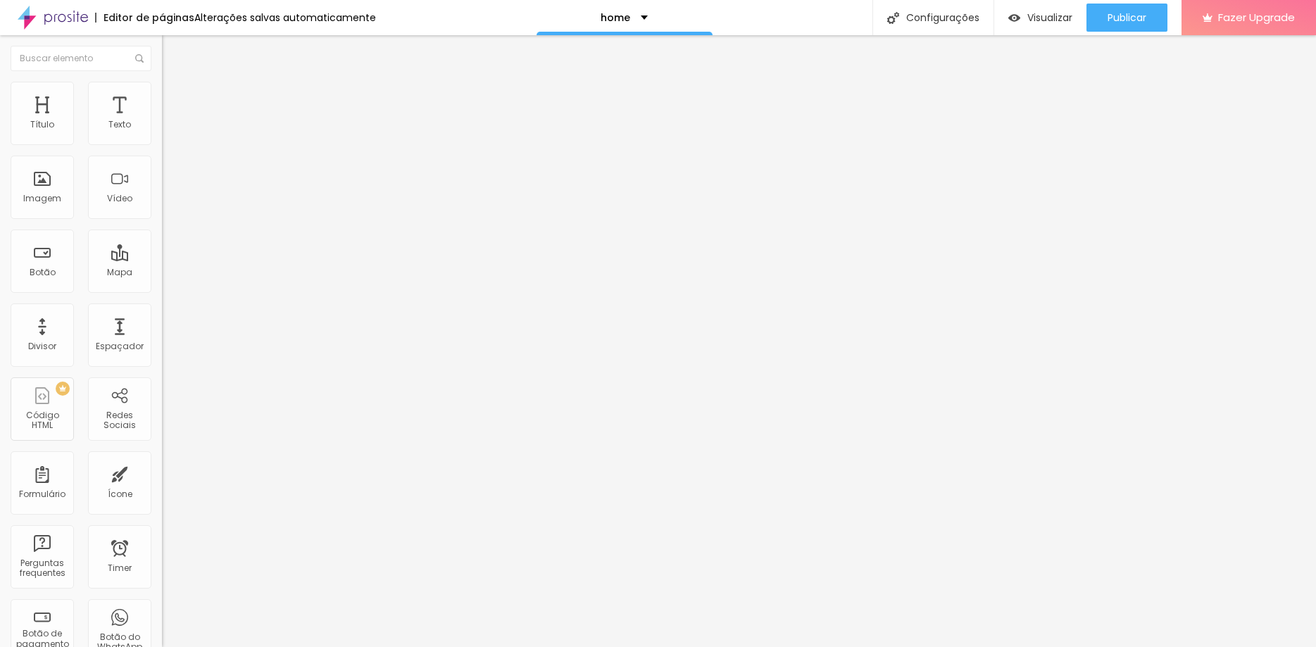
click at [162, 517] on input "text" at bounding box center [246, 524] width 169 height 14
click at [162, 92] on li "Estilo" at bounding box center [243, 89] width 162 height 14
type input "15"
type input "17"
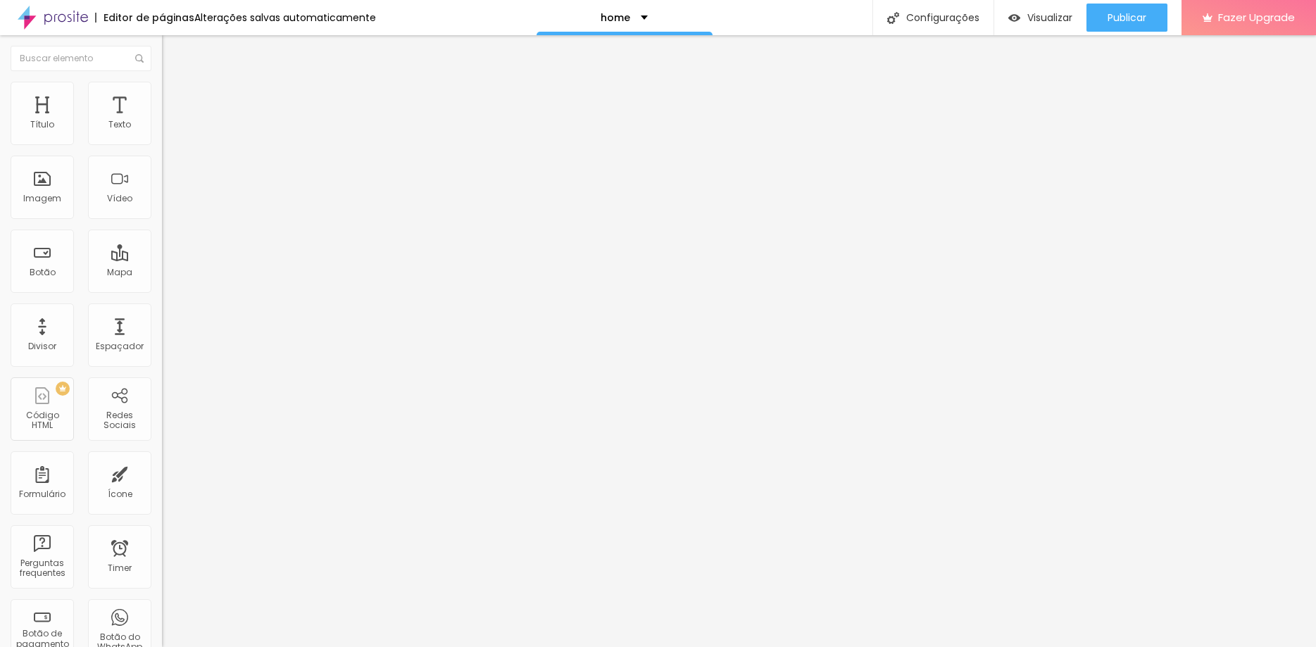
type input "17"
type input "18"
type input "20"
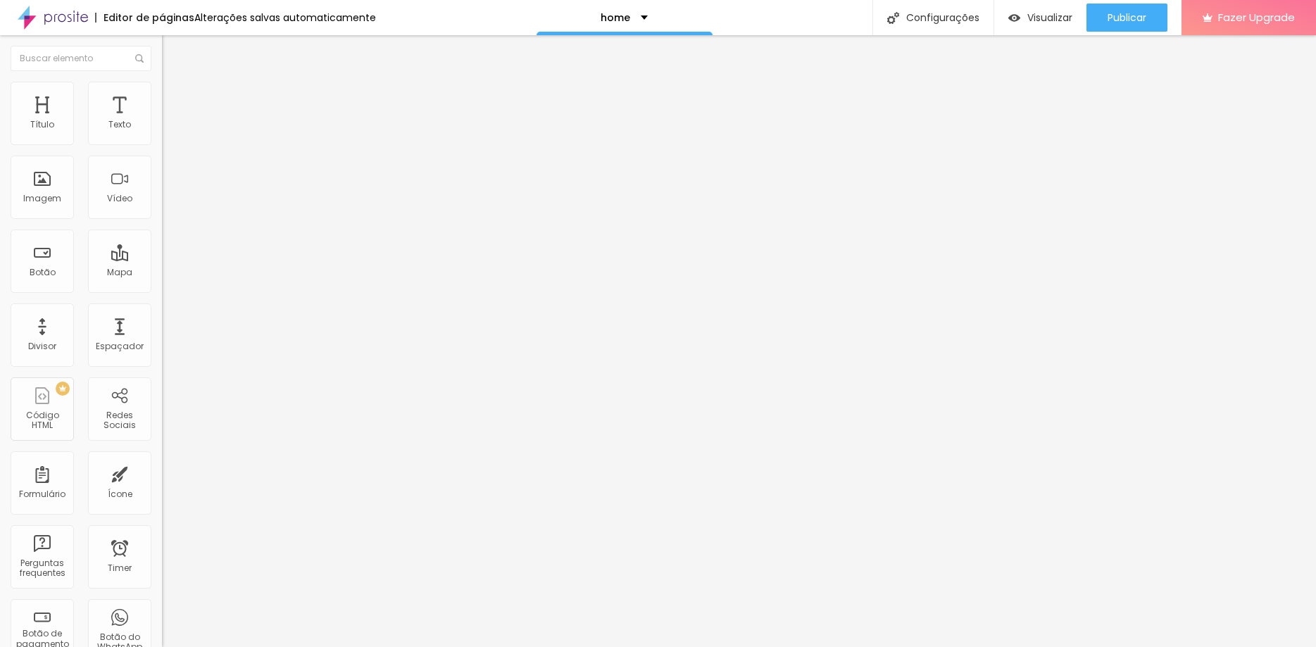
type input "22"
type input "23"
type input "25"
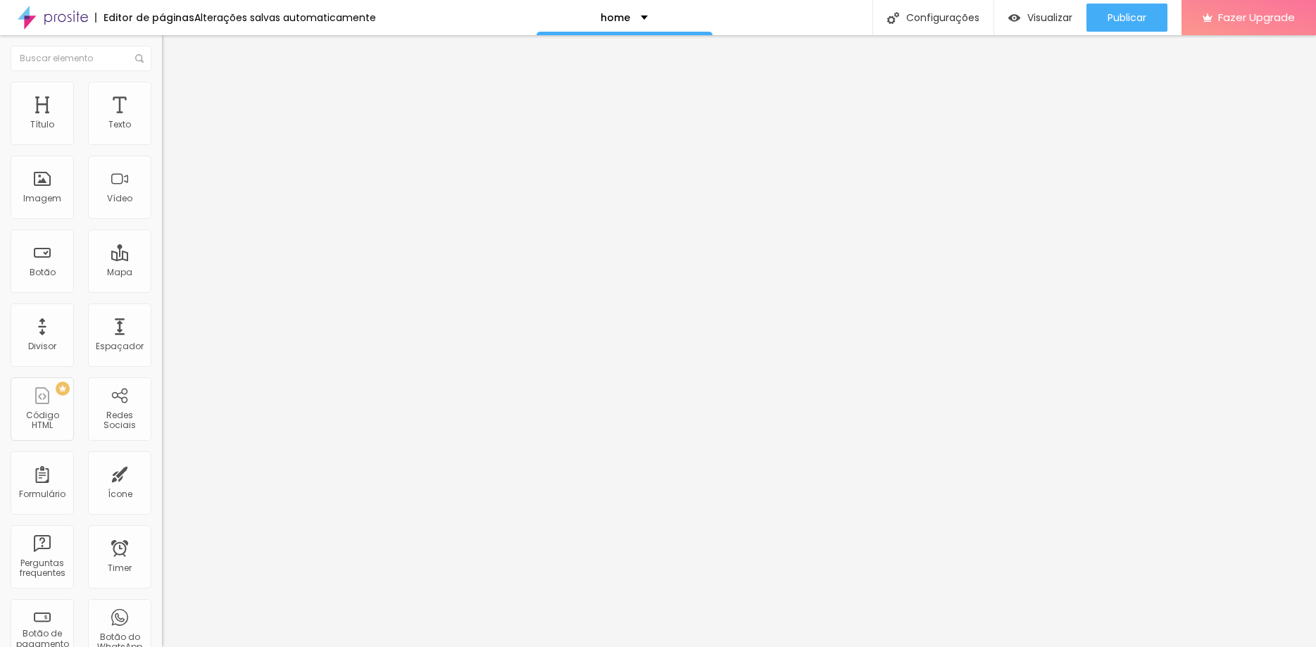
type input "25"
type input "26"
type input "28"
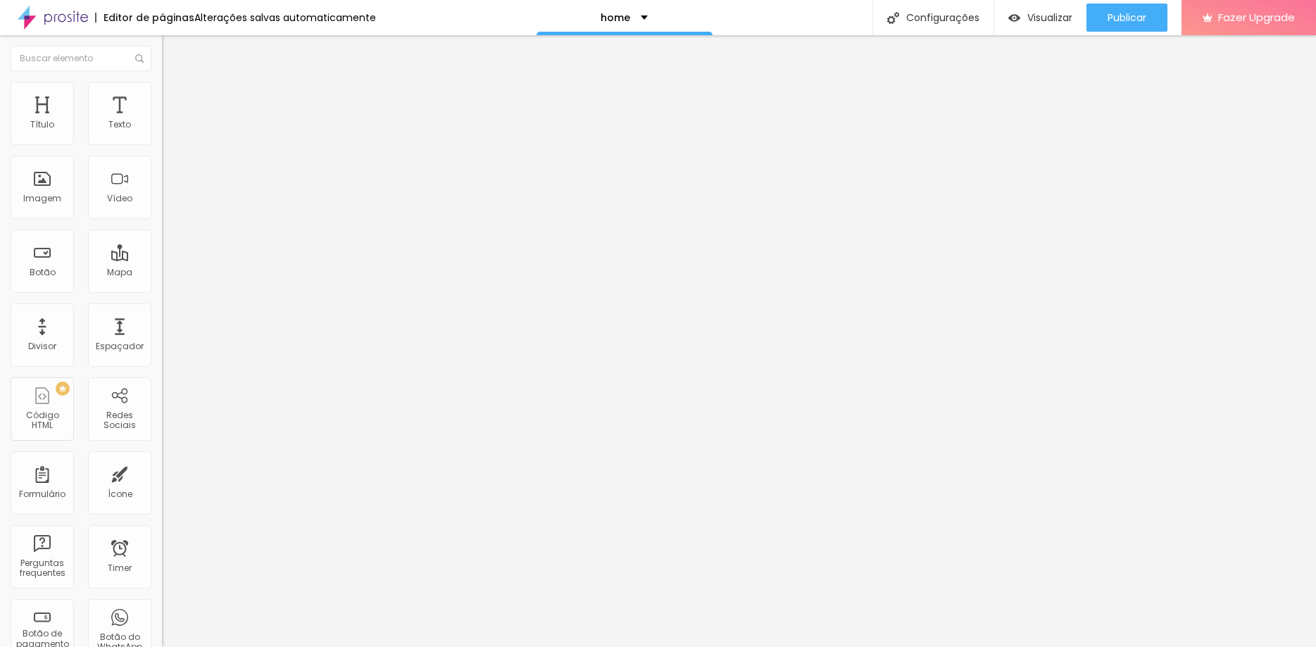
type input "30"
type input "31"
type input "33"
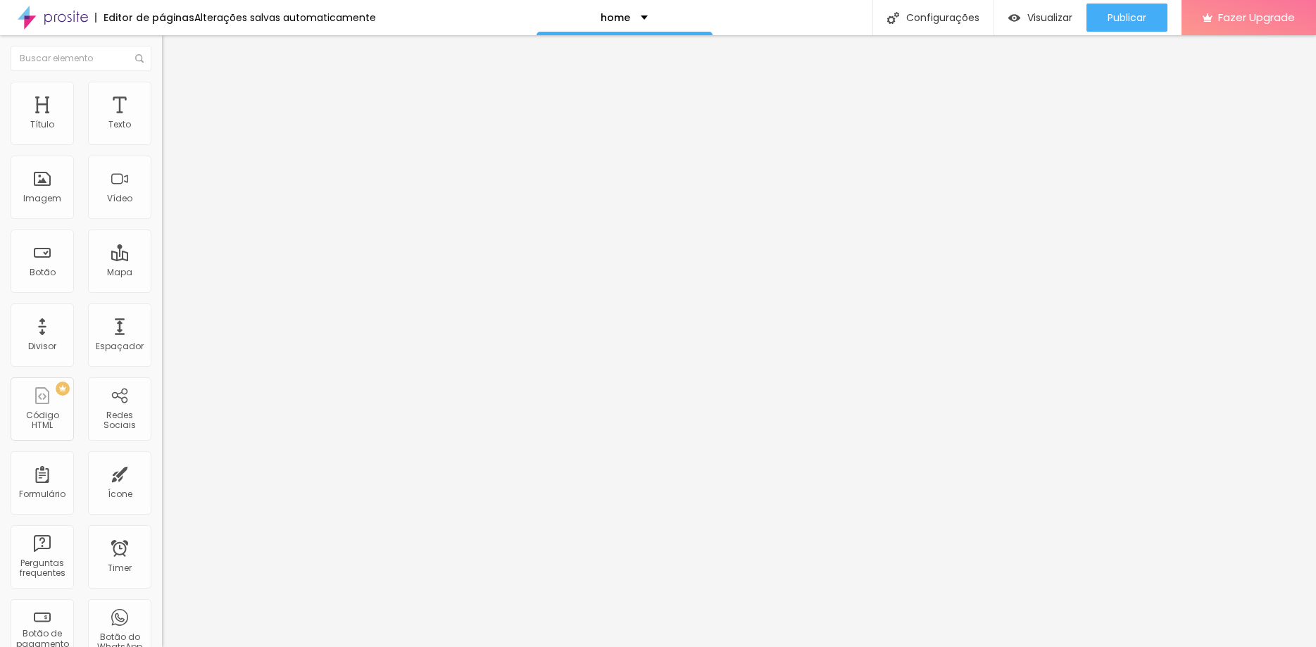
type input "33"
type input "34"
type input "36"
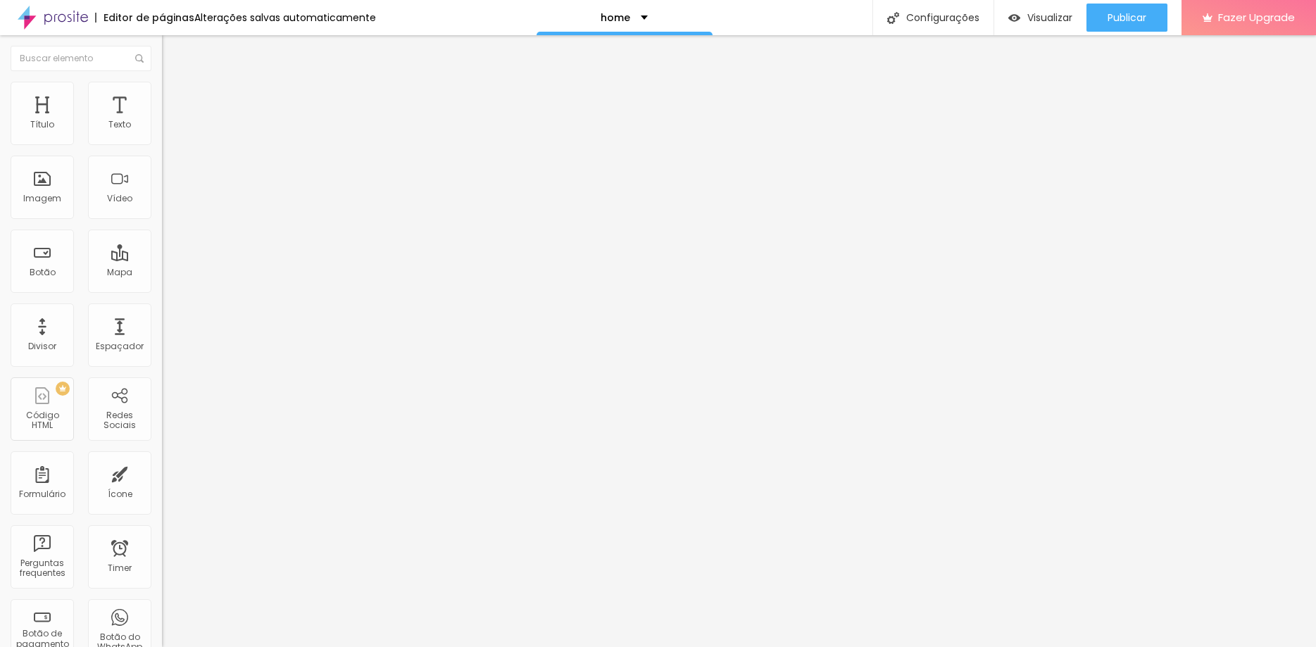
type input "38"
type input "39"
type input "41"
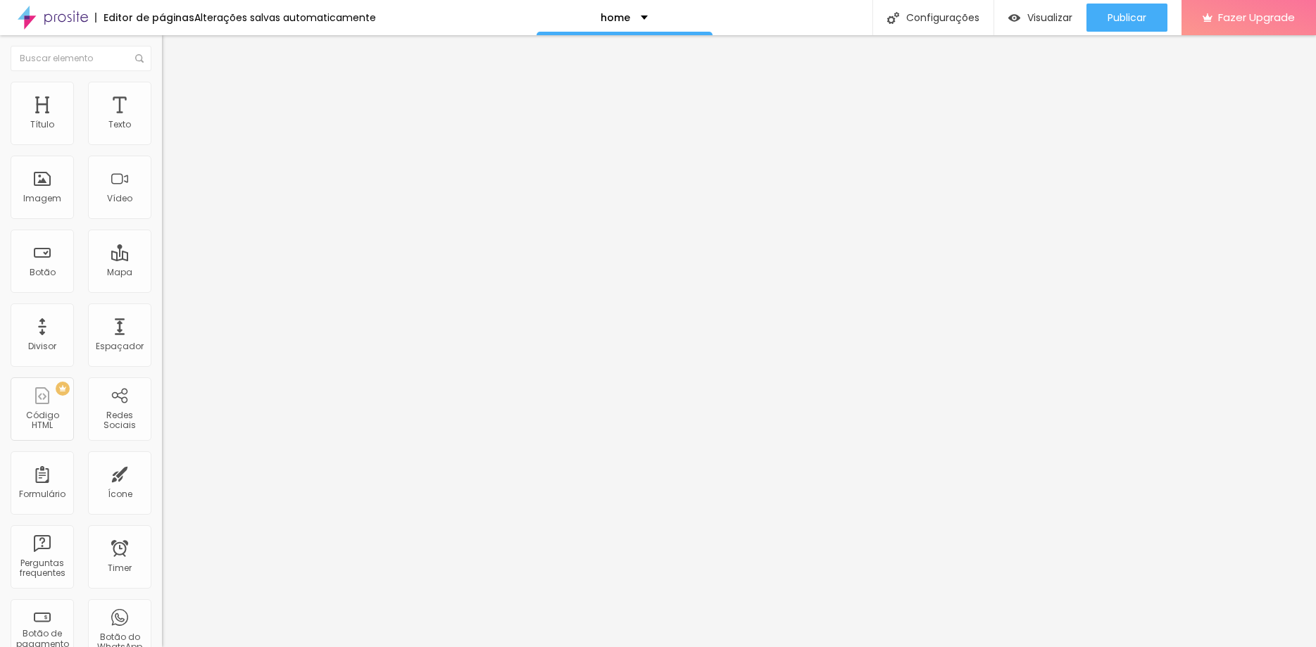
type input "41"
type input "43"
type input "46"
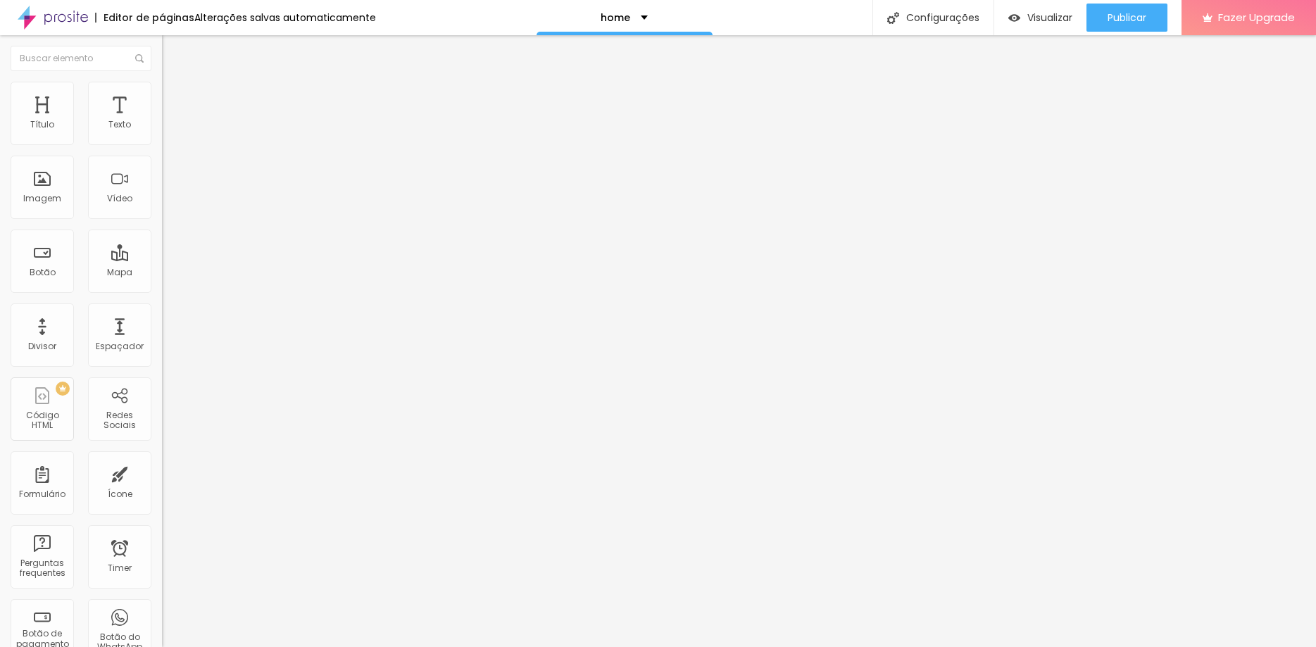
type input "47"
type input "49"
type input "51"
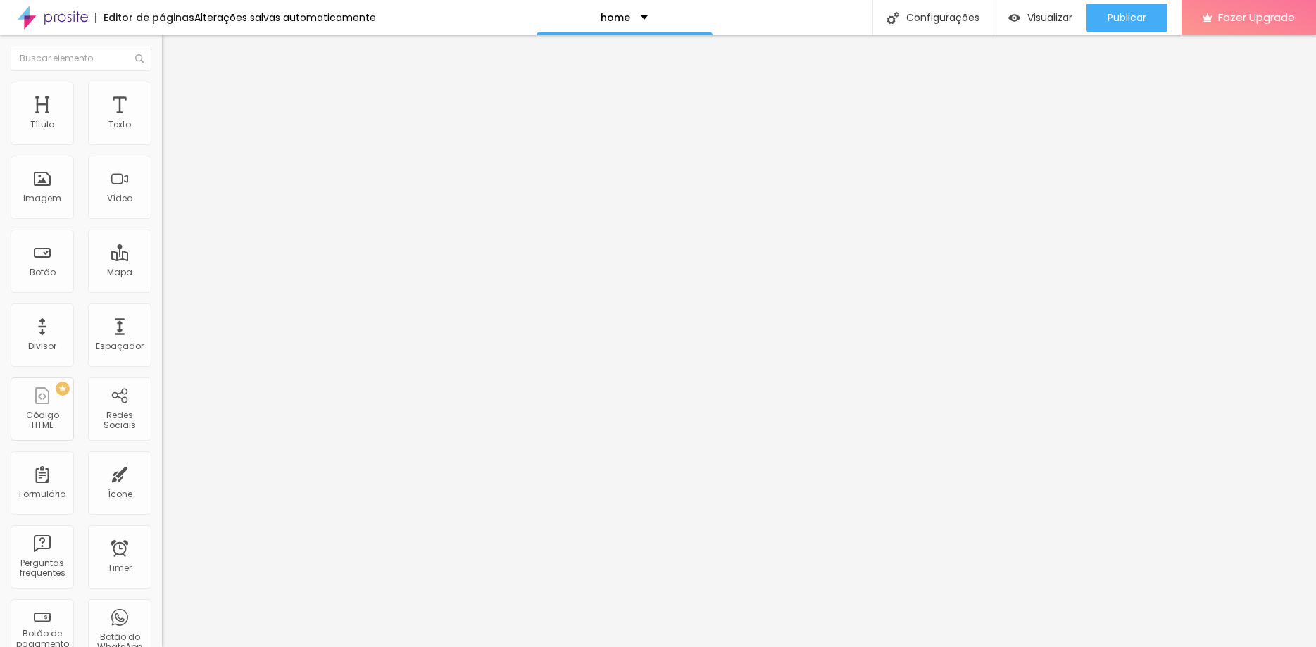
type input "51"
type input "52"
type input "54"
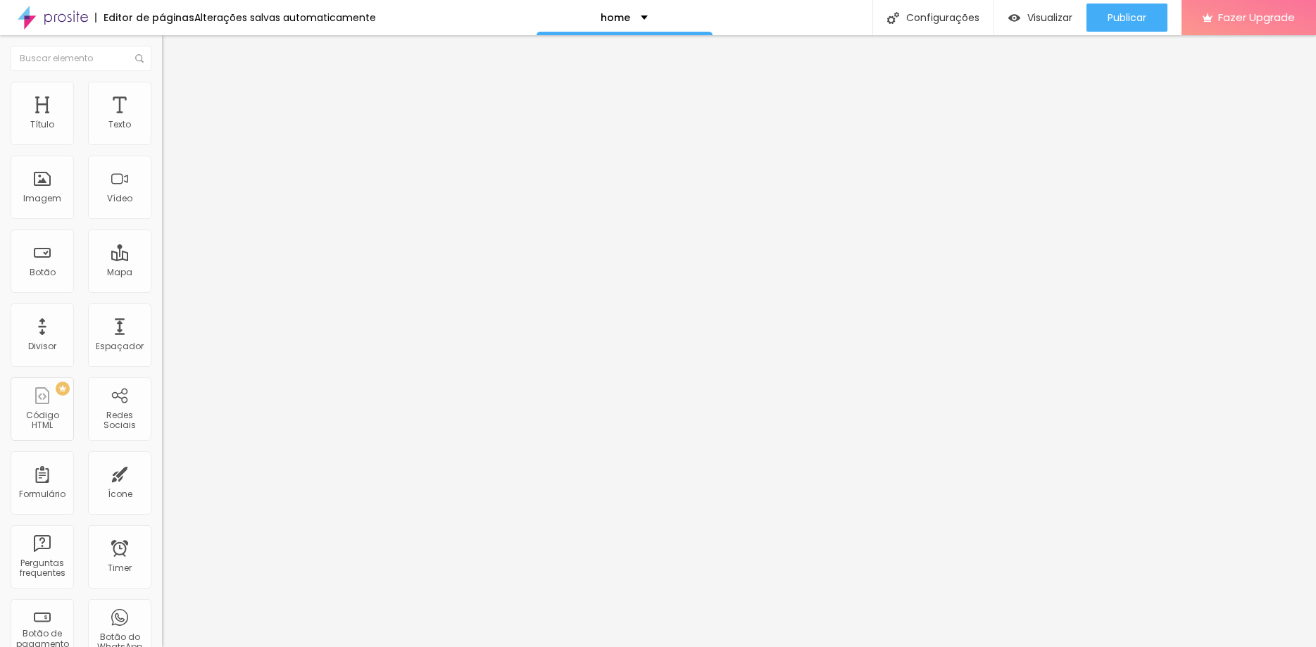
type input "55"
type input "54"
type input "52"
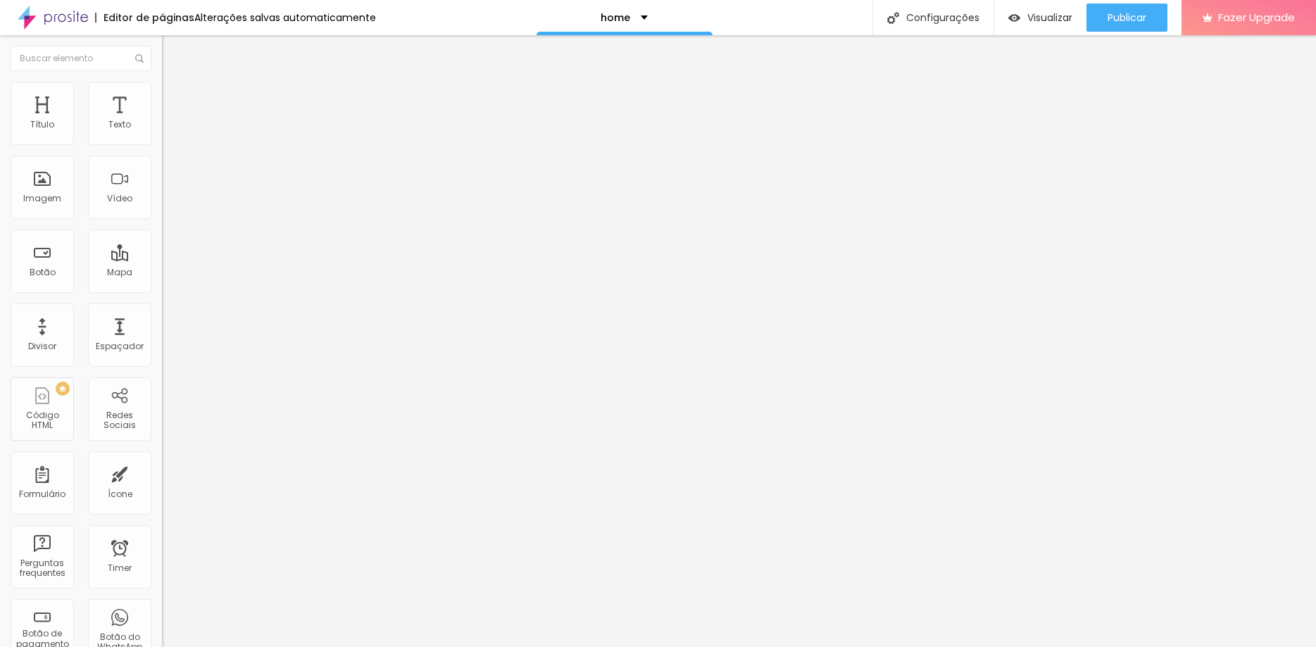
type input "52"
type input "51"
type input "49"
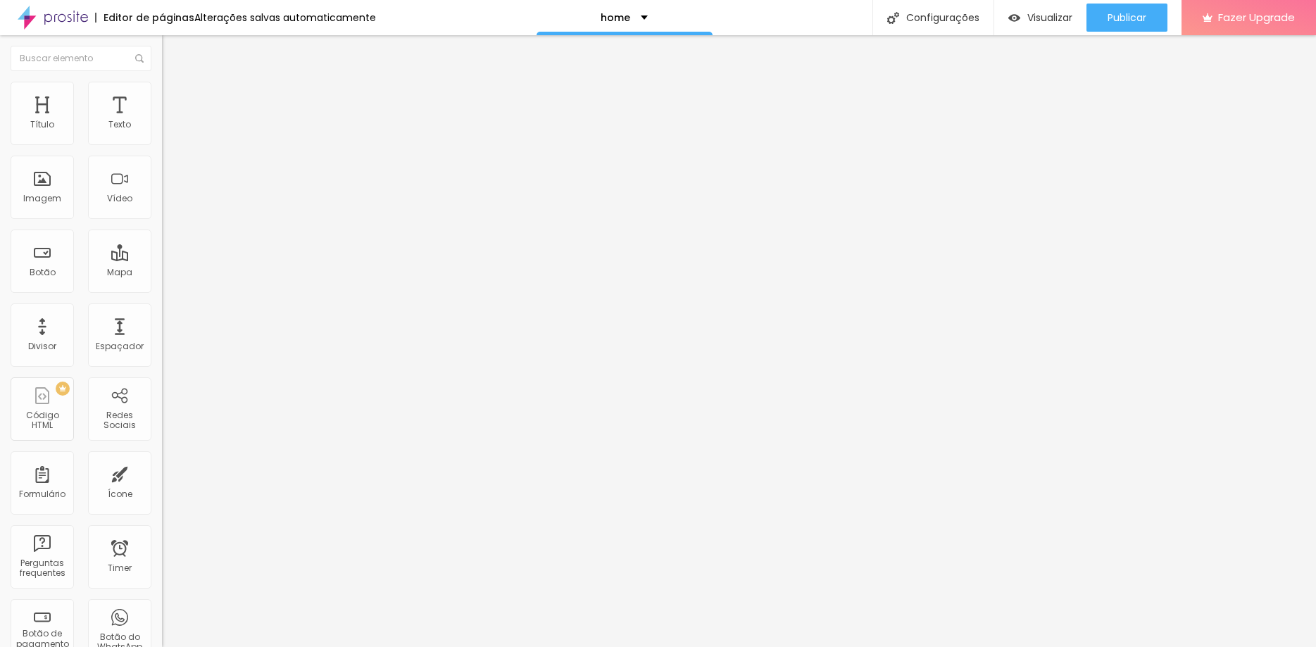
type input "47"
type input "46"
type input "44"
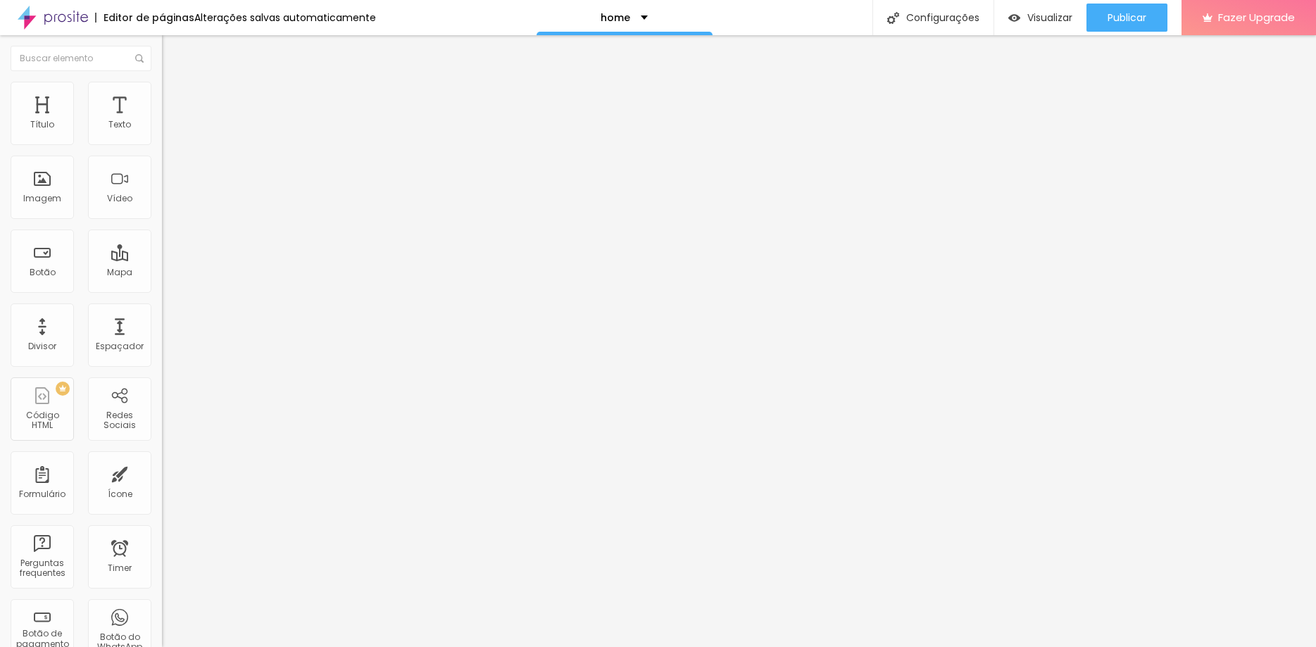
type input "44"
type input "43"
type input "39"
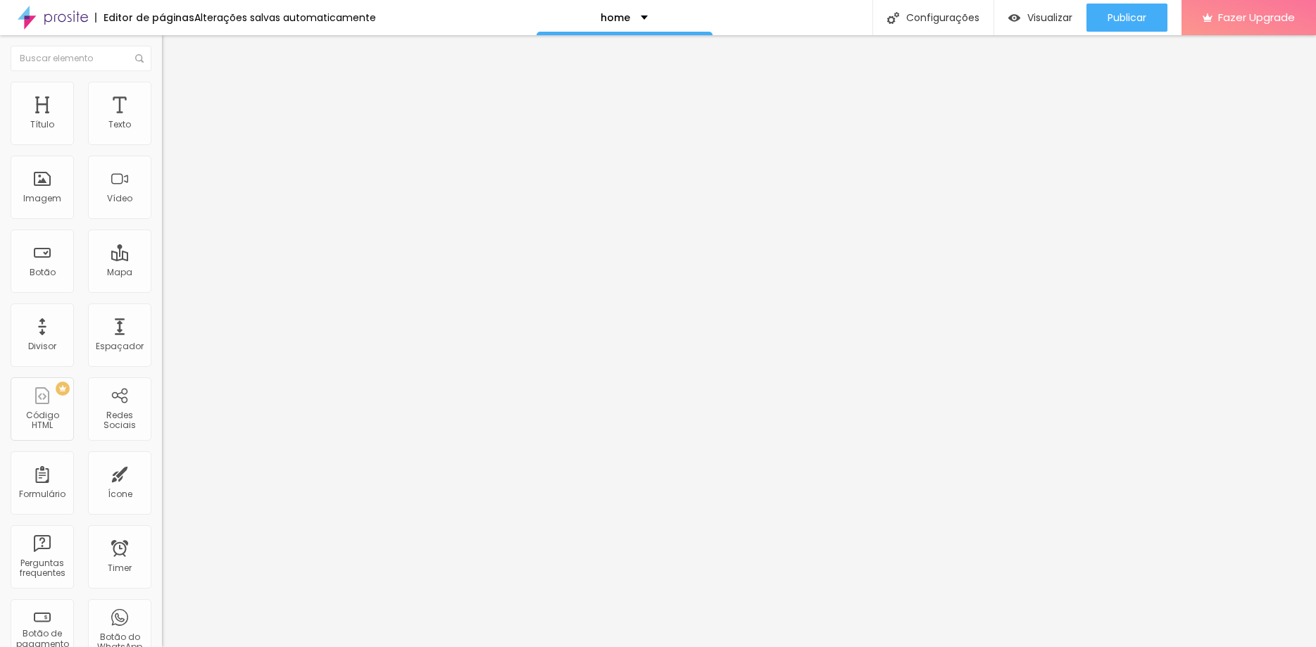
type input "38"
type input "36"
type input "34"
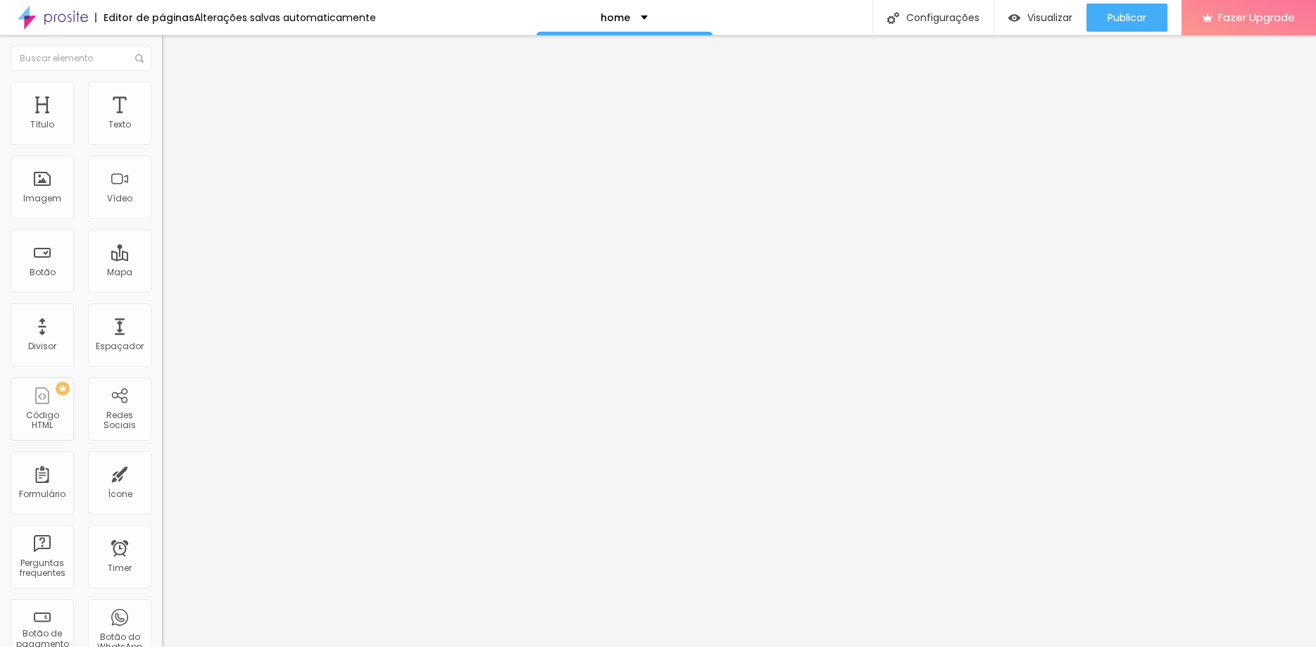
type input "34"
type input "33"
type input "31"
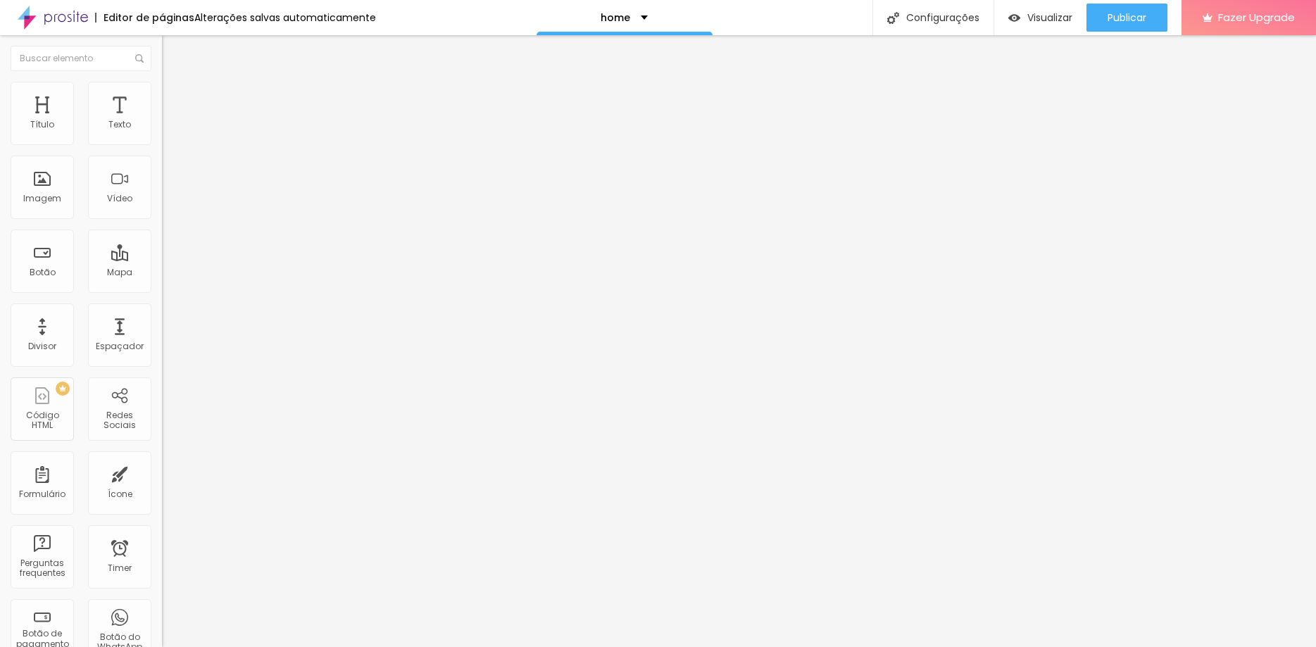
type input "30"
type input "28"
type input "25"
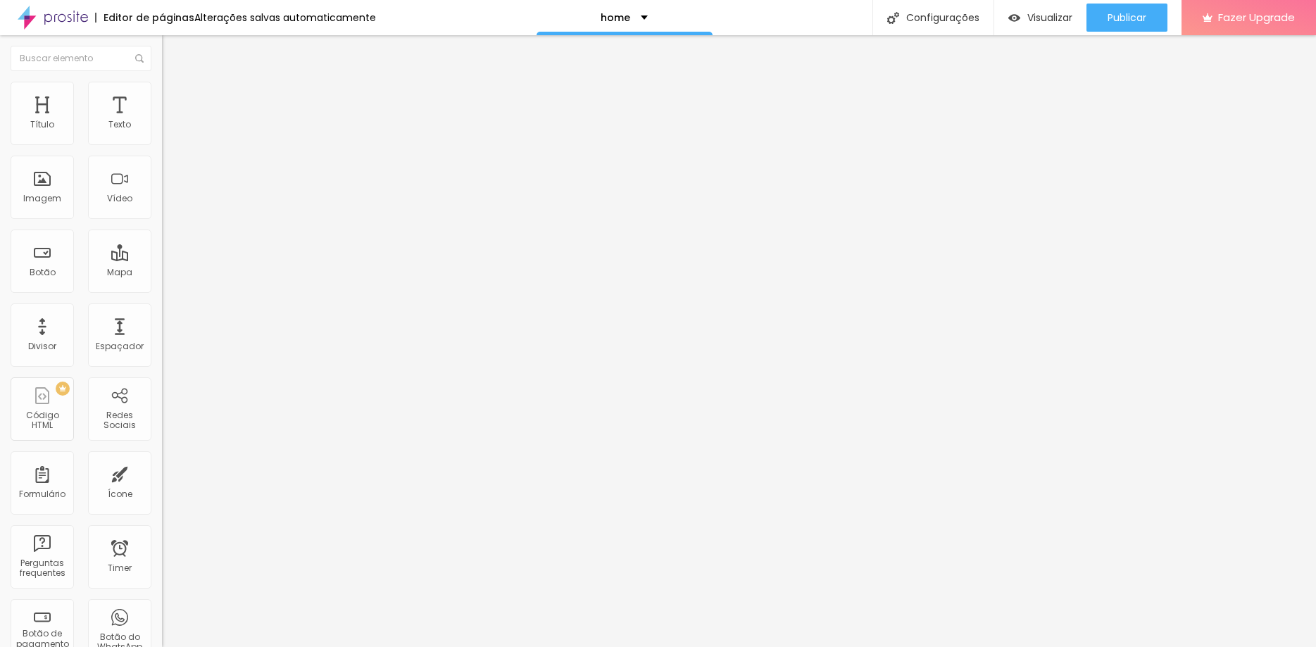
type input "25"
type input "23"
type input "22"
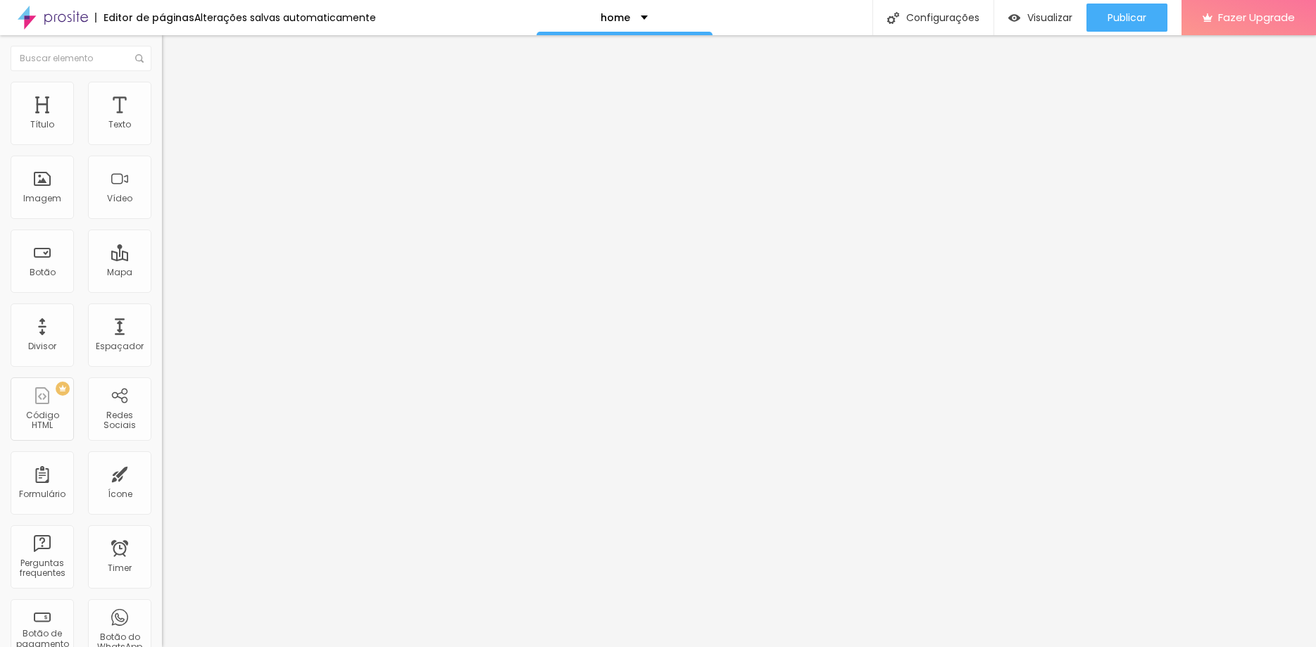
type input "20"
type input "18"
type input "15"
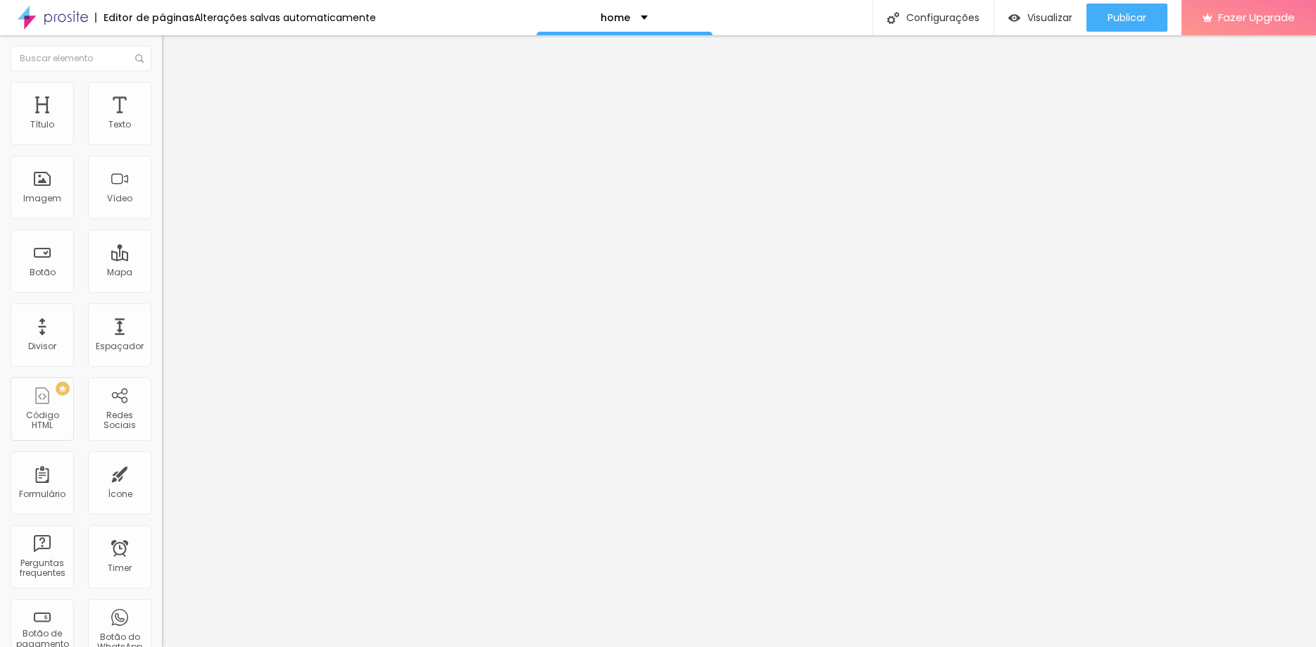
type input "15"
type input "14"
type input "12"
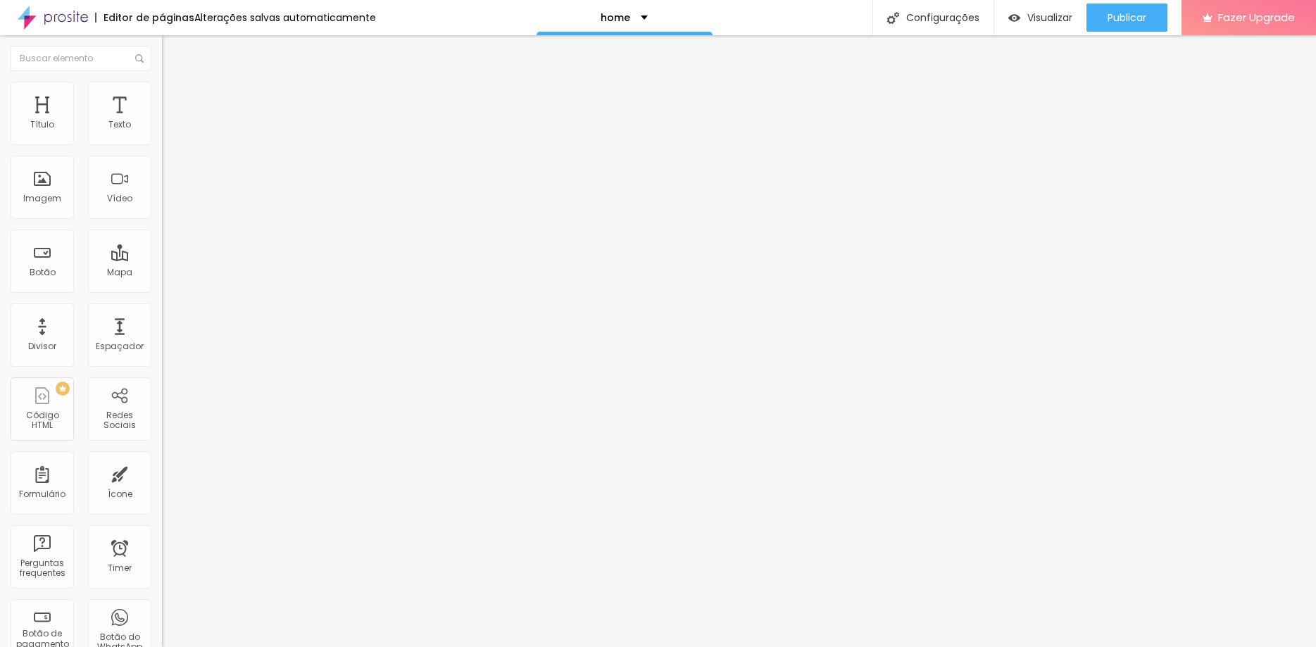
type input "10"
type input "7"
type input "6"
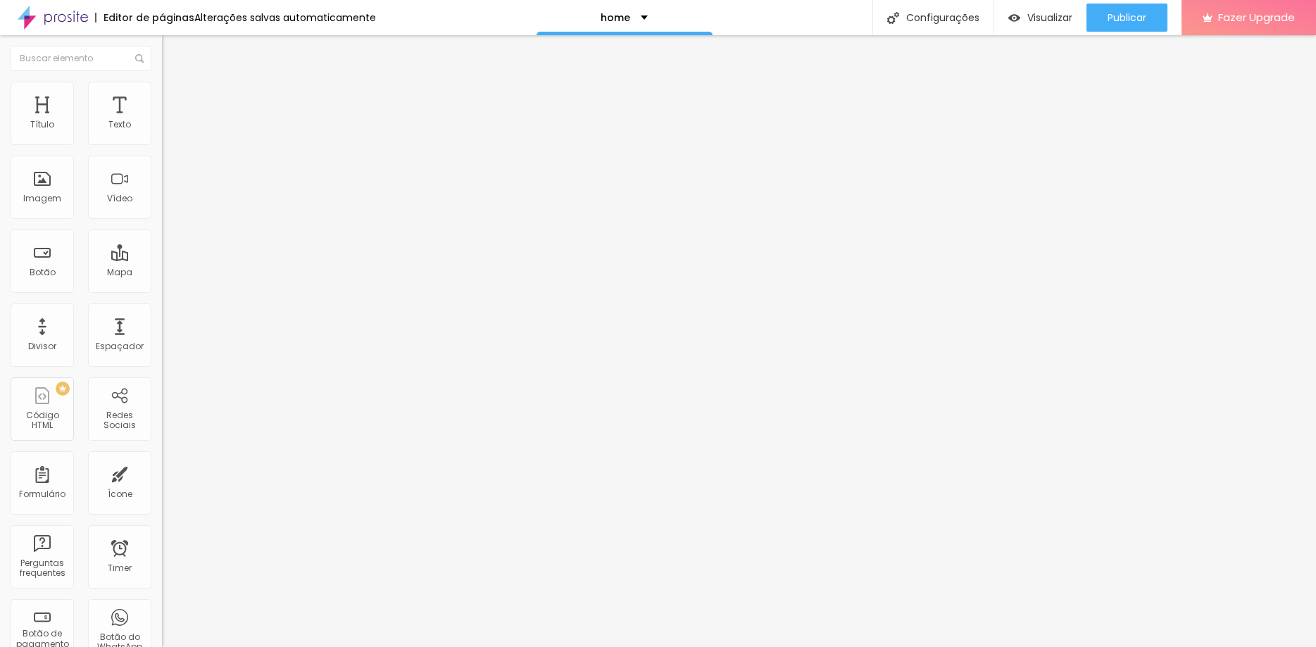
type input "6"
type input "2"
type input "0"
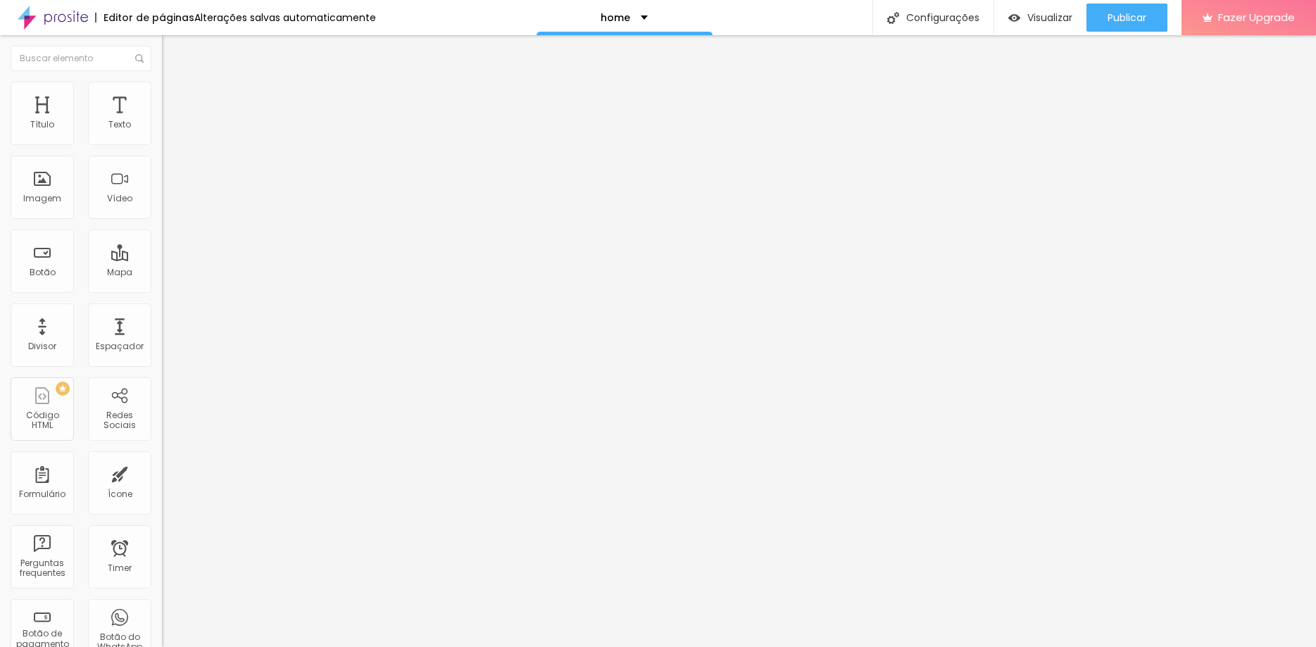
drag, startPoint x: 39, startPoint y: 185, endPoint x: 20, endPoint y: 181, distance: 19.5
click at [162, 309] on input "range" at bounding box center [207, 314] width 91 height 11
type input "95"
type input "80"
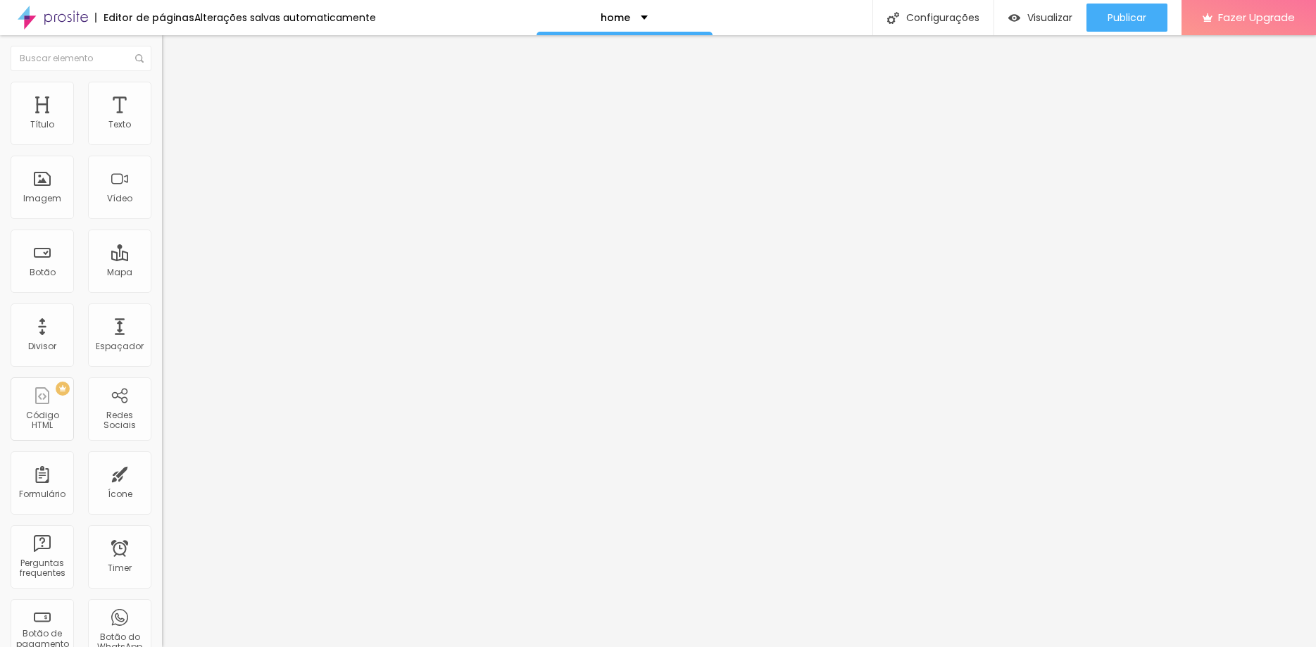
type input "80"
type input "45"
type input "30"
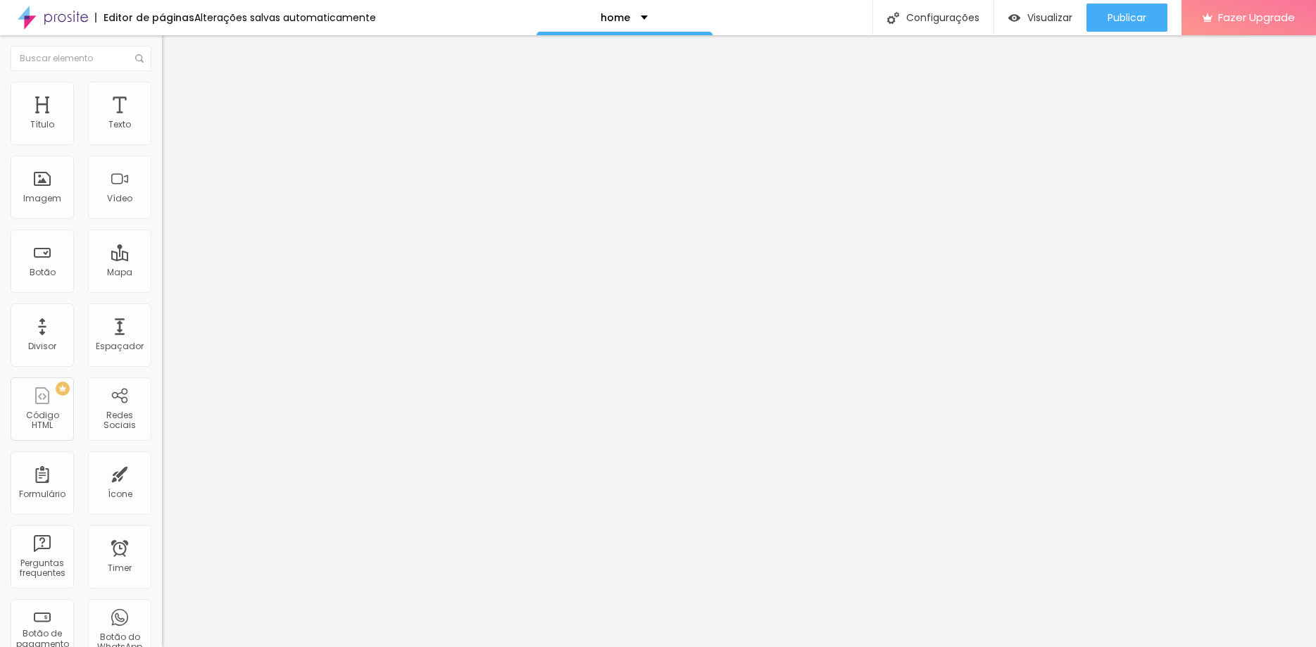
type input "15"
type input "10"
type input "20"
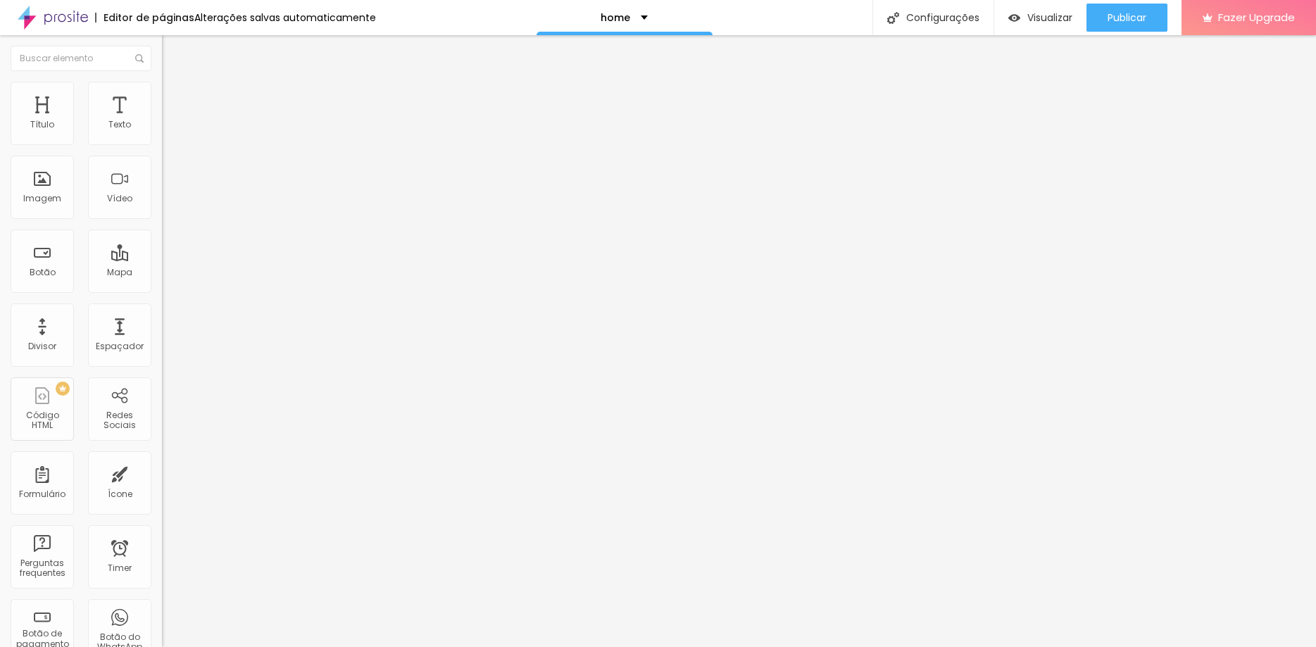
type input "20"
type input "100"
drag, startPoint x: 148, startPoint y: 156, endPoint x: 424, endPoint y: 190, distance: 278.2
click at [253, 144] on input "range" at bounding box center [207, 138] width 91 height 11
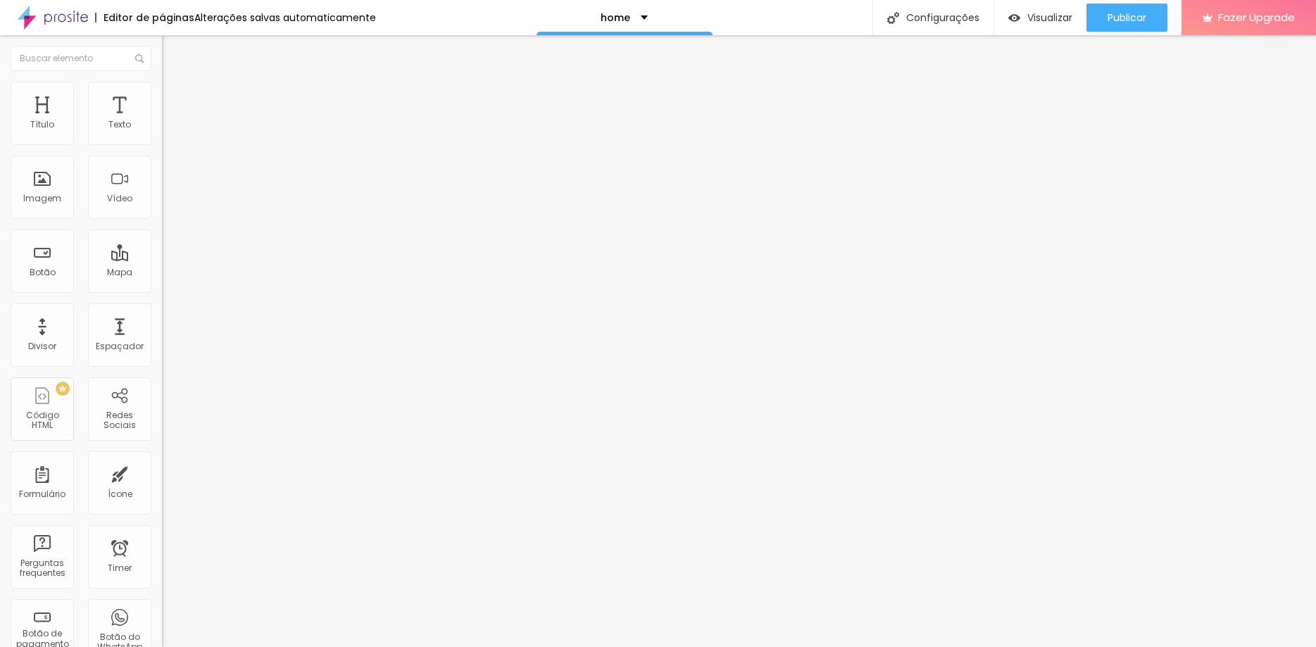
click at [173, 46] on img "button" at bounding box center [178, 51] width 11 height 11
